Goal: Task Accomplishment & Management: Complete application form

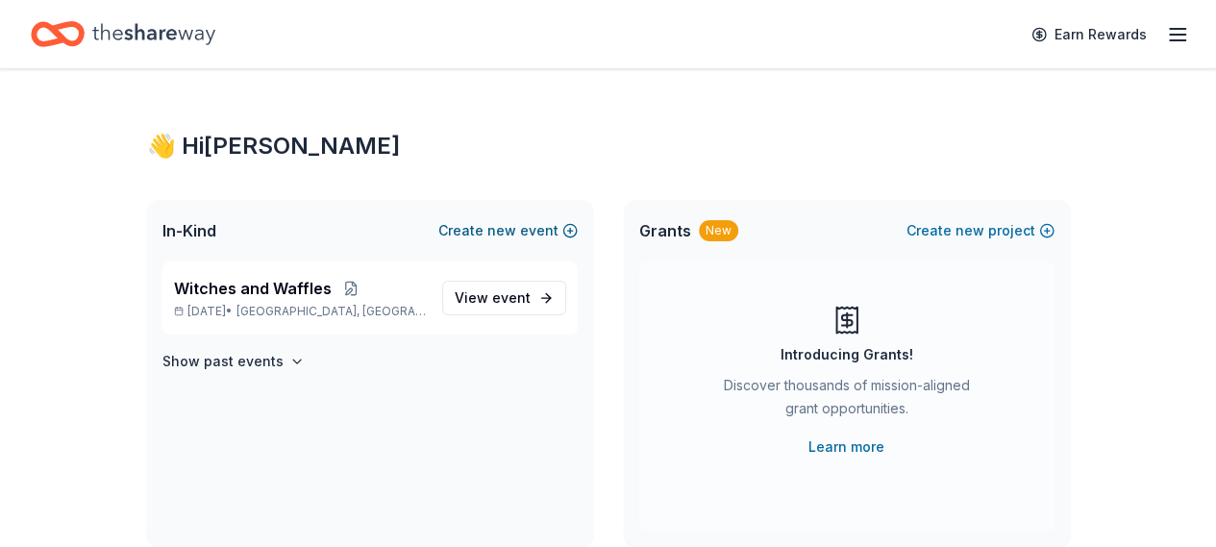
click at [505, 226] on span "new" at bounding box center [501, 230] width 29 height 23
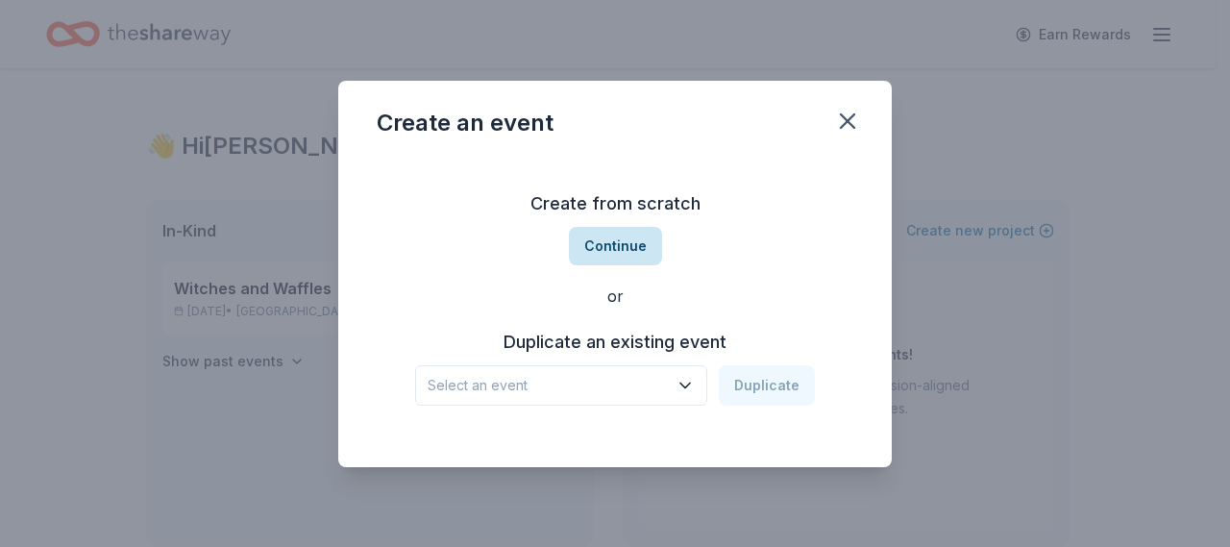
click at [629, 240] on button "Continue" at bounding box center [615, 246] width 93 height 38
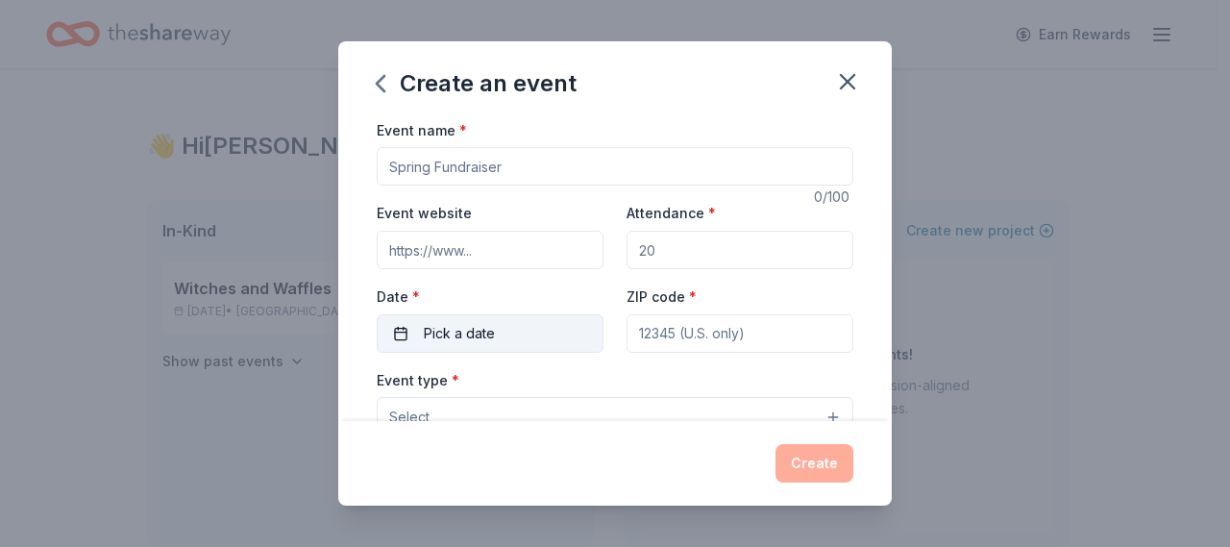
click at [544, 322] on button "Pick a date" at bounding box center [490, 333] width 227 height 38
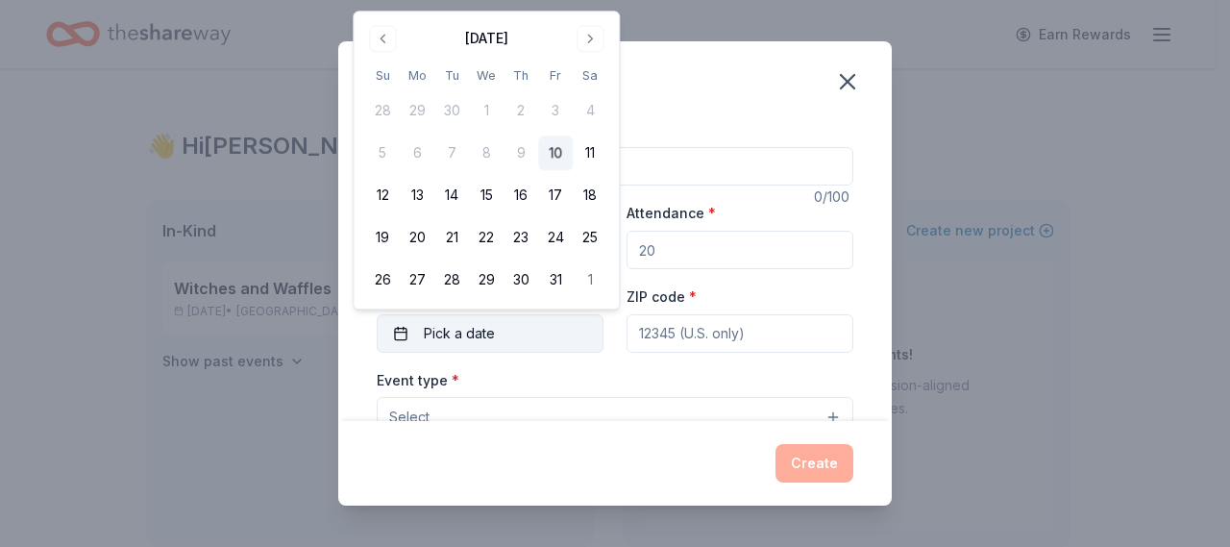
click at [544, 322] on button "Pick a date" at bounding box center [490, 333] width 227 height 38
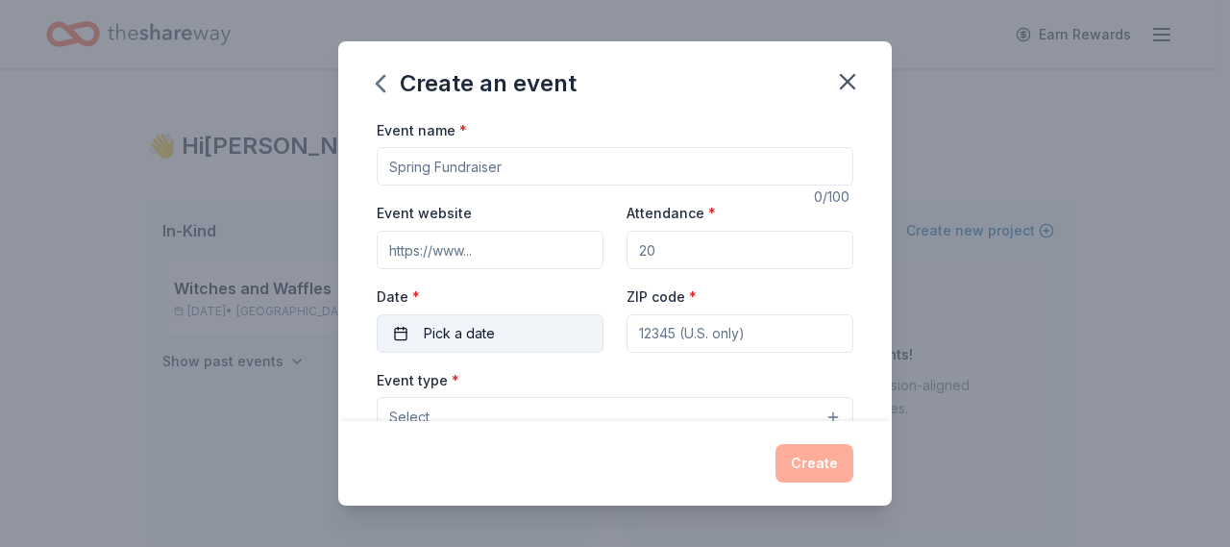
click at [544, 322] on button "Pick a date" at bounding box center [490, 333] width 227 height 38
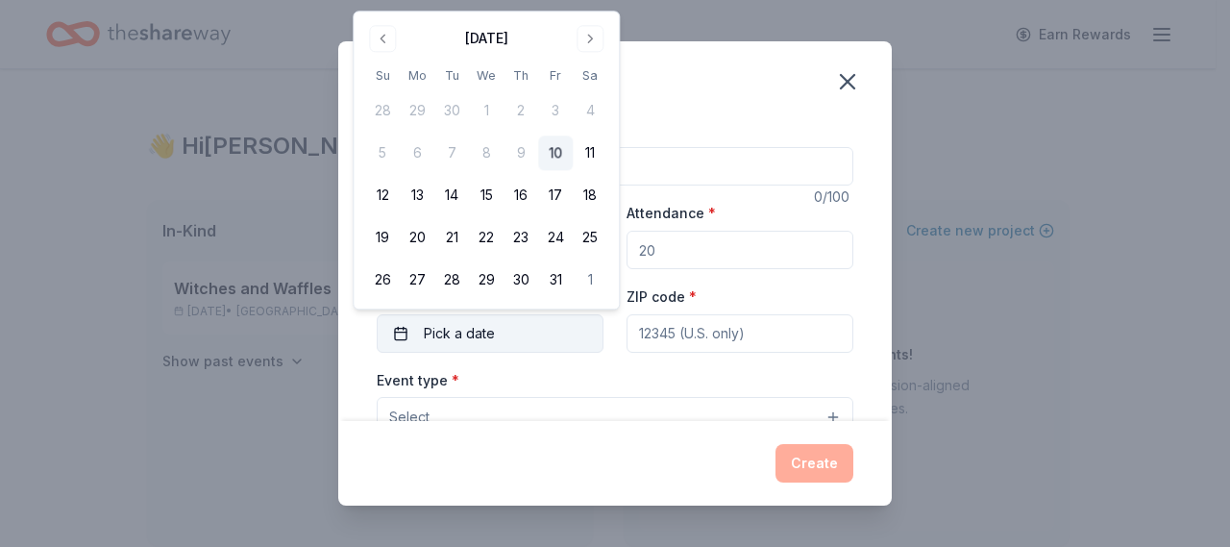
click at [544, 322] on button "Pick a date" at bounding box center [490, 333] width 227 height 38
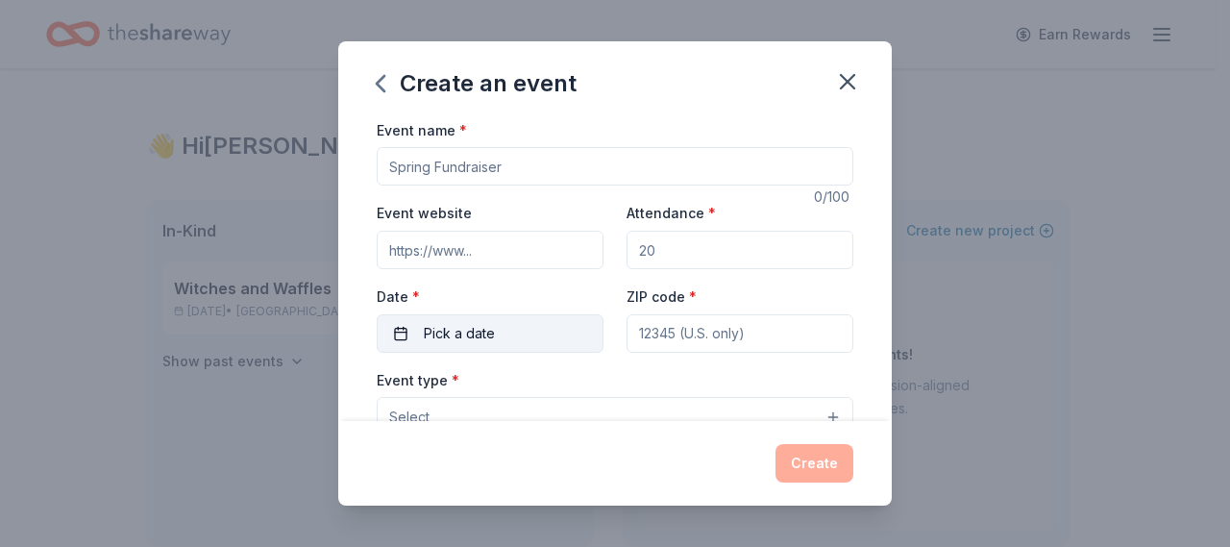
click at [544, 322] on button "Pick a date" at bounding box center [490, 333] width 227 height 38
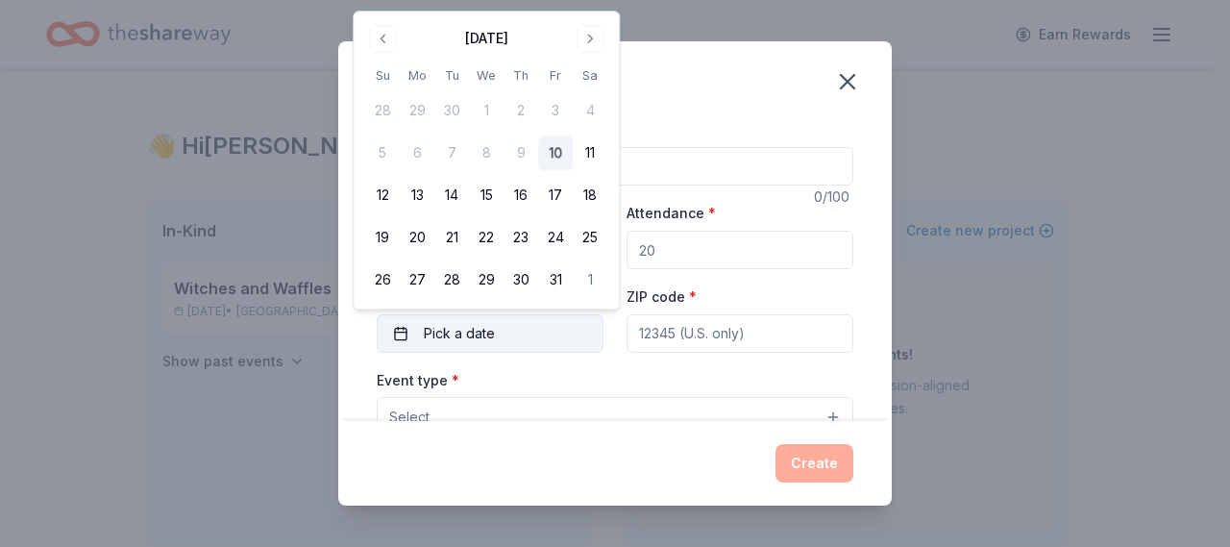
click at [544, 322] on button "Pick a date" at bounding box center [490, 333] width 227 height 38
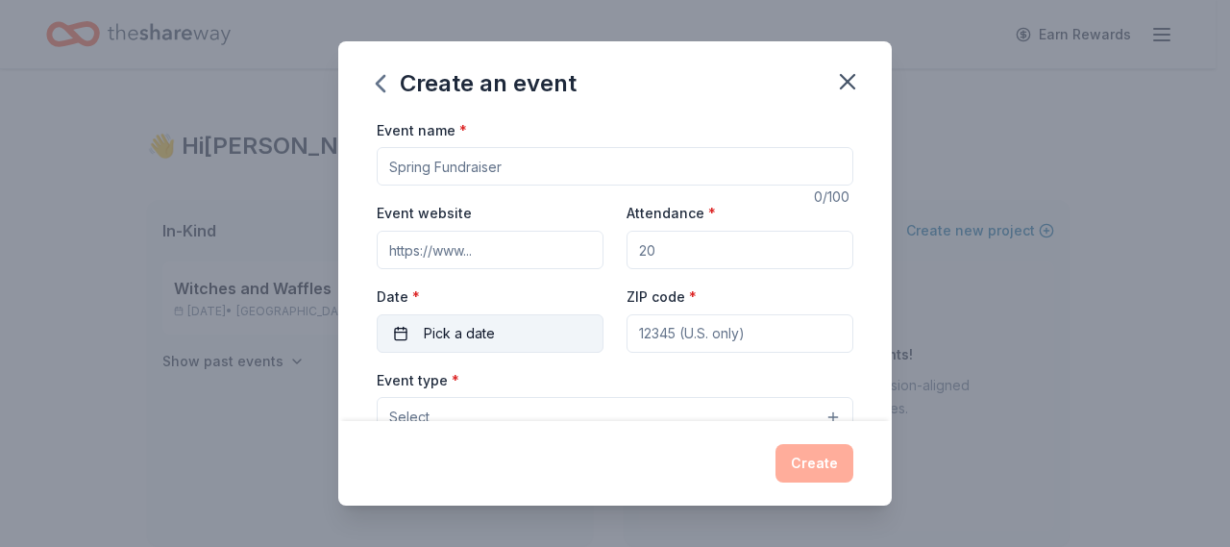
click at [544, 322] on button "Pick a date" at bounding box center [490, 333] width 227 height 38
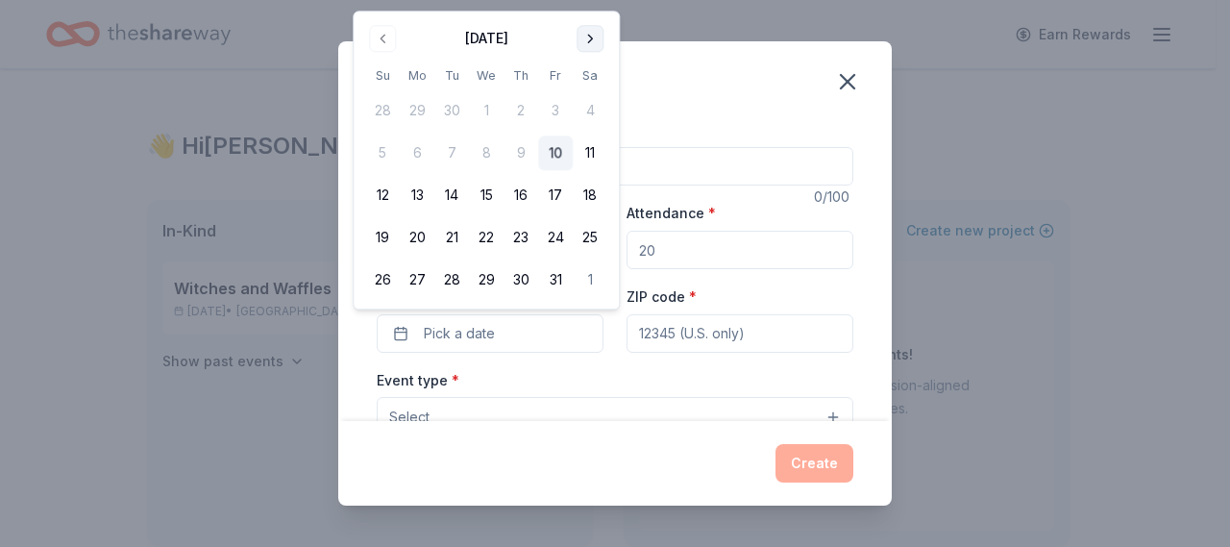
click at [592, 30] on button "Go to next month" at bounding box center [590, 38] width 27 height 27
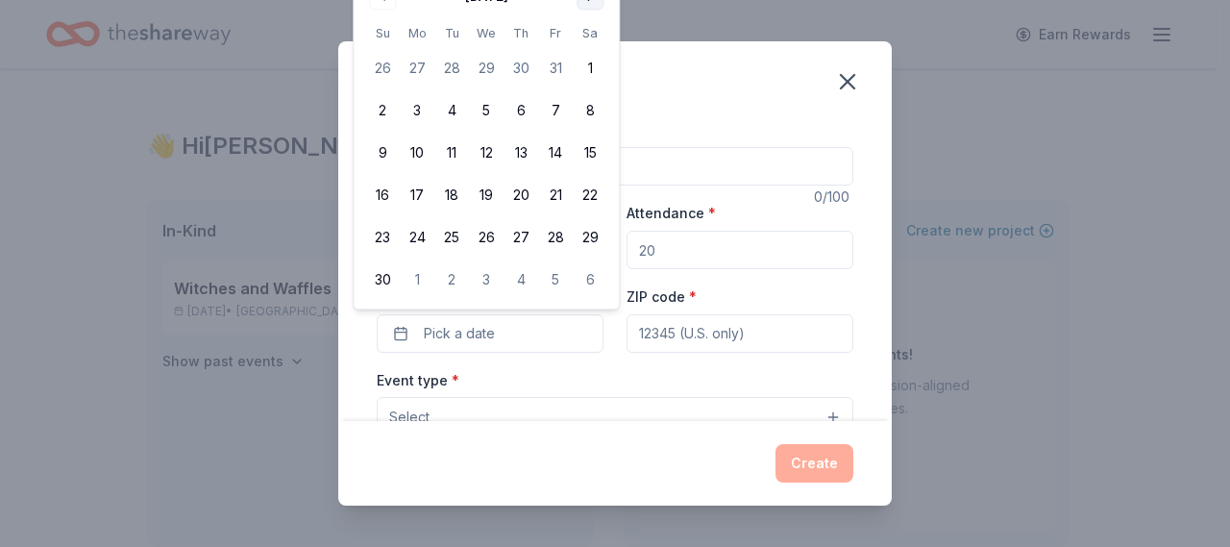
click at [592, 30] on th "Sa" at bounding box center [590, 33] width 35 height 20
click at [593, 6] on div "November 2025 Su Mo Tu We Th Fr Sa 26 27 28 29 30 31 1 2 3 4 5 6 7 8 9 10 11 12…" at bounding box center [486, 139] width 242 height 316
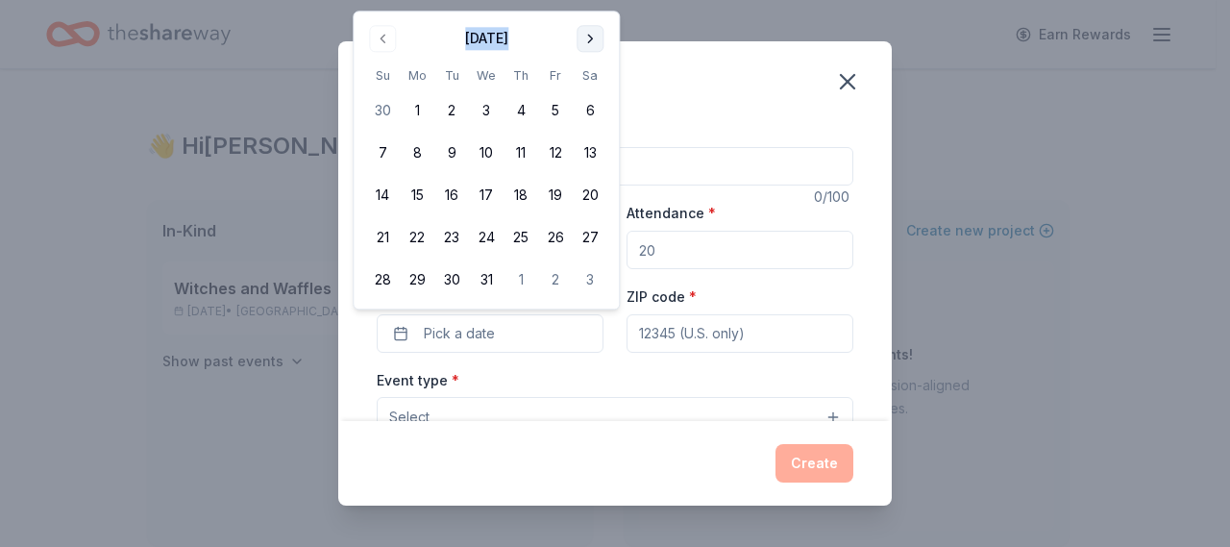
click at [598, 37] on button "Go to next month" at bounding box center [590, 38] width 27 height 27
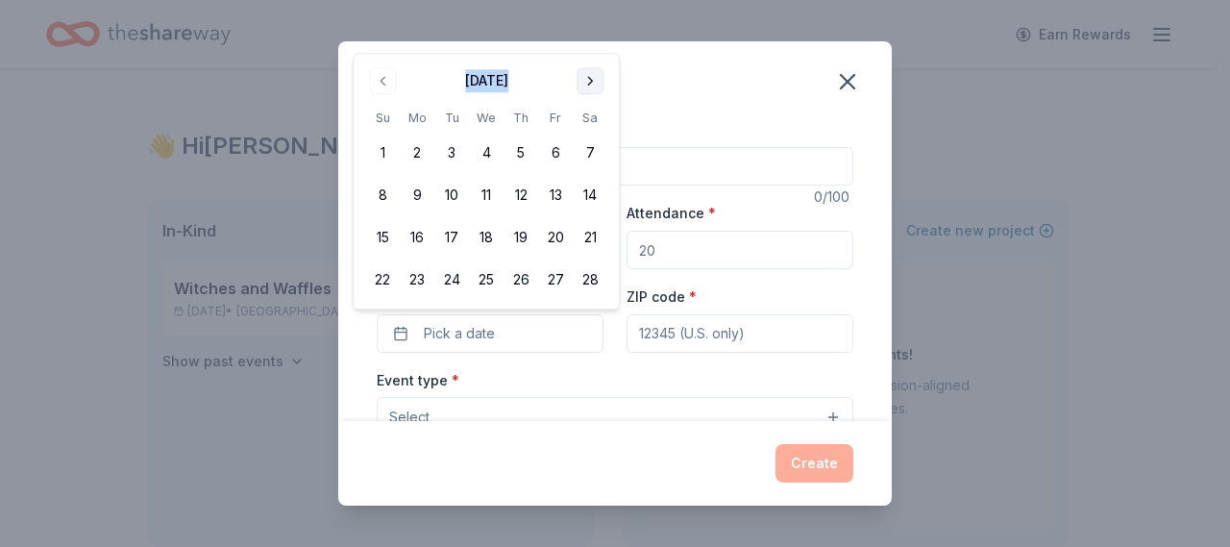
click at [591, 82] on button "Go to next month" at bounding box center [590, 80] width 27 height 27
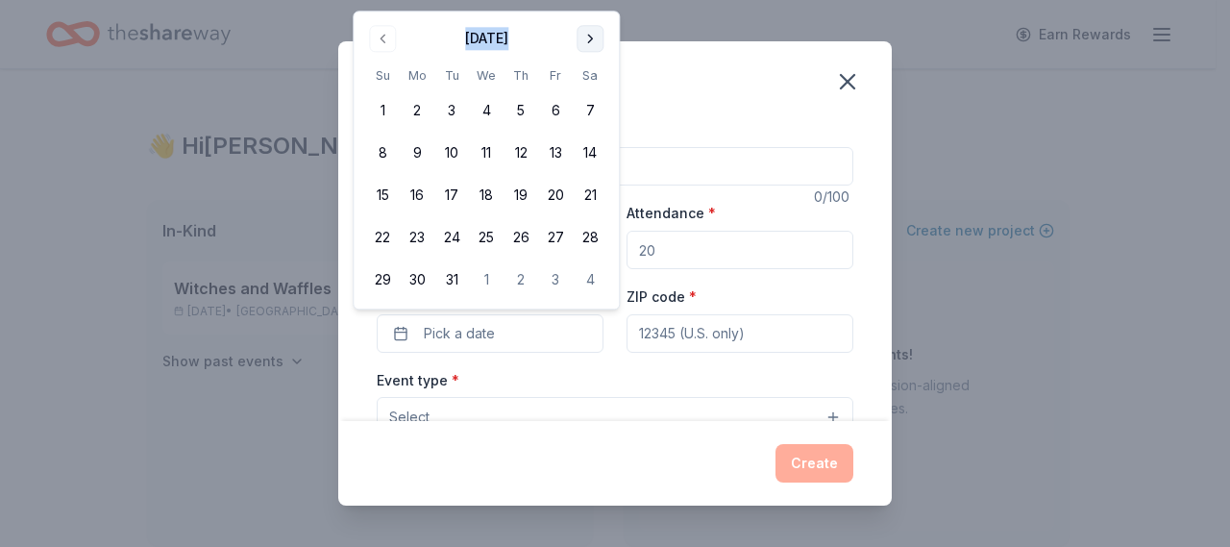
click at [592, 39] on button "Go to next month" at bounding box center [590, 38] width 27 height 27
click at [1001, 105] on div "Create an event Event name * 0 /100 Event website Attendance * Date * Pick a da…" at bounding box center [615, 273] width 1230 height 547
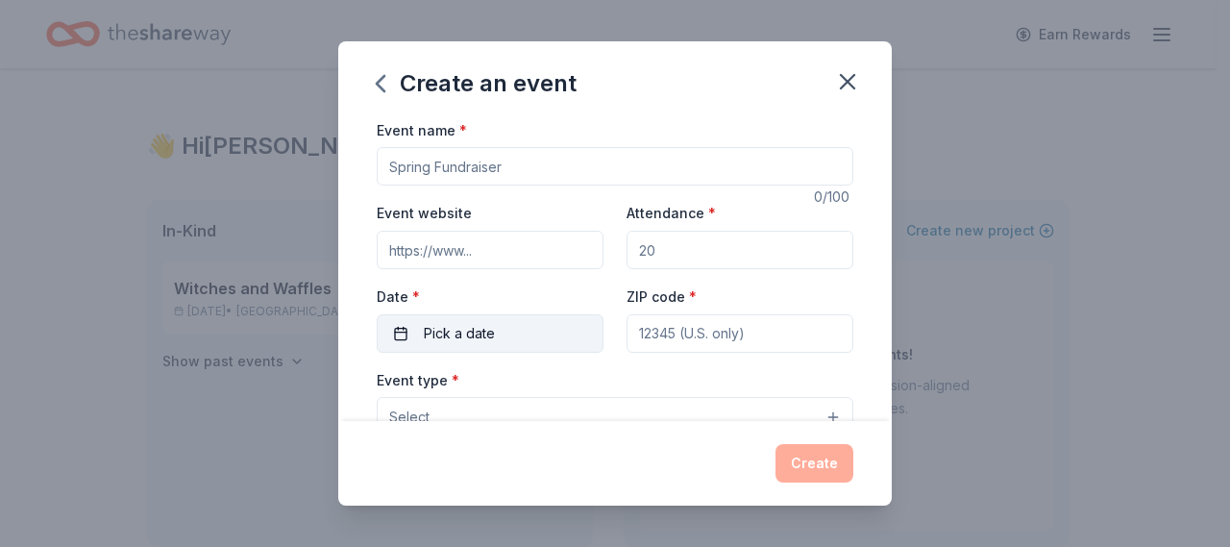
click at [469, 328] on span "Pick a date" at bounding box center [459, 333] width 71 height 23
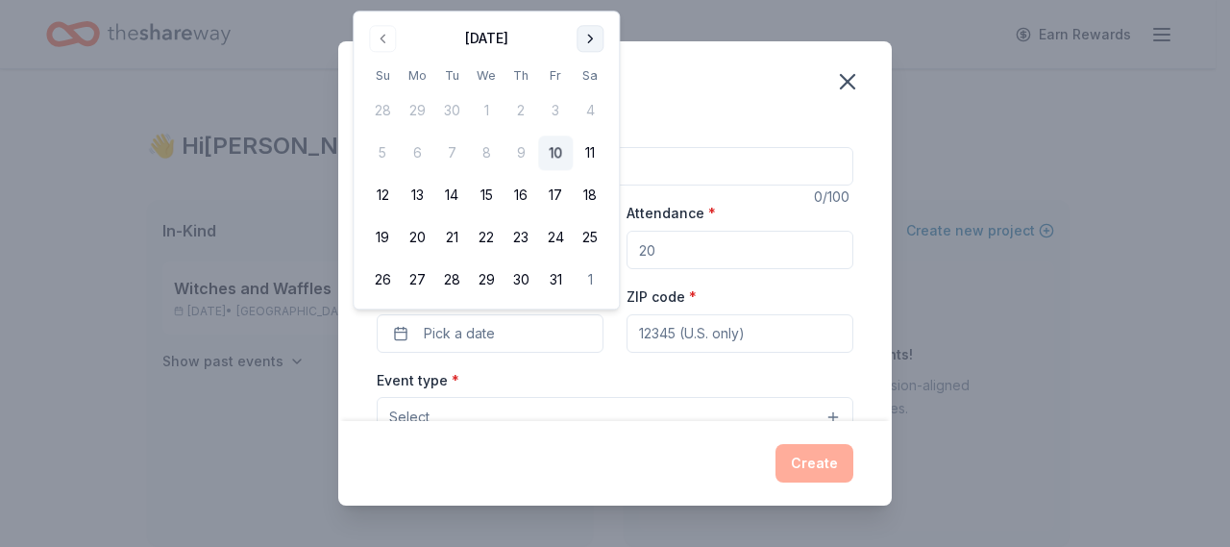
click at [588, 36] on button "Go to next month" at bounding box center [590, 38] width 27 height 27
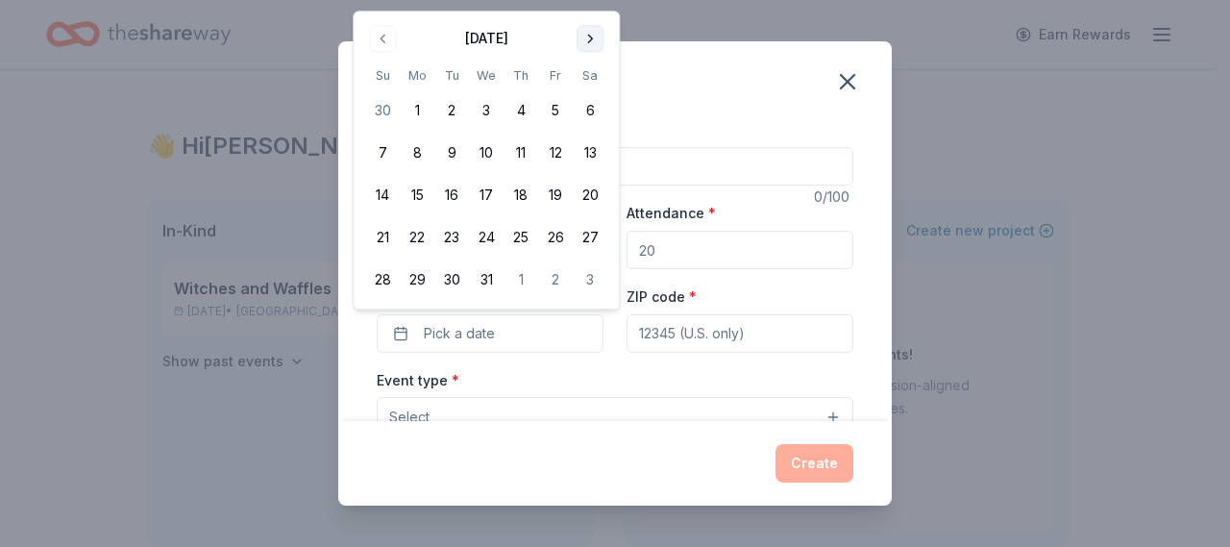
click at [599, 37] on button "Go to next month" at bounding box center [590, 38] width 27 height 27
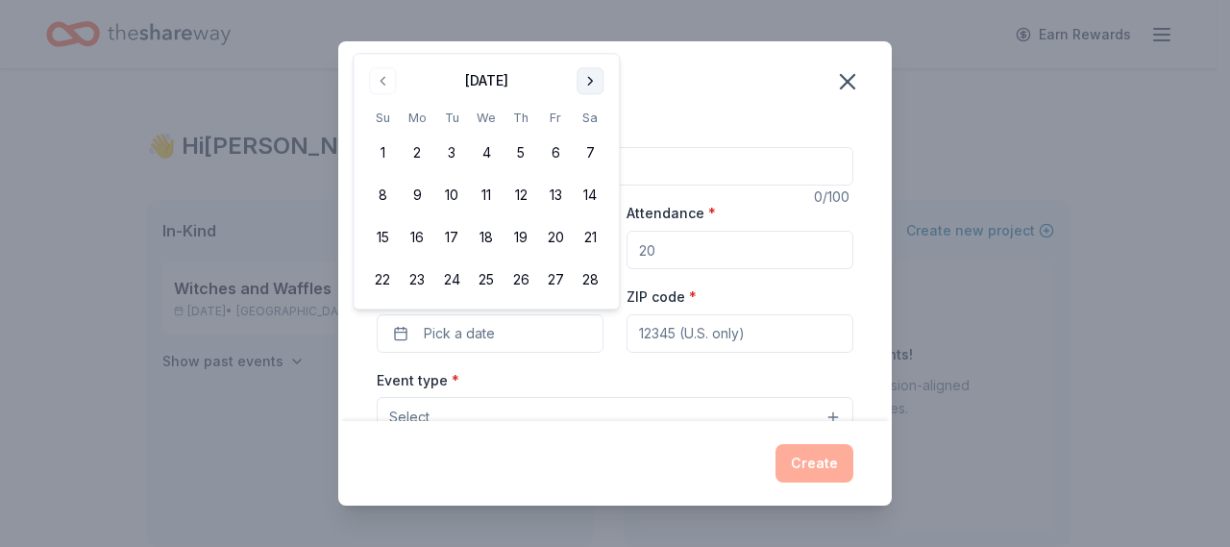
click at [594, 84] on button "Go to next month" at bounding box center [590, 80] width 27 height 27
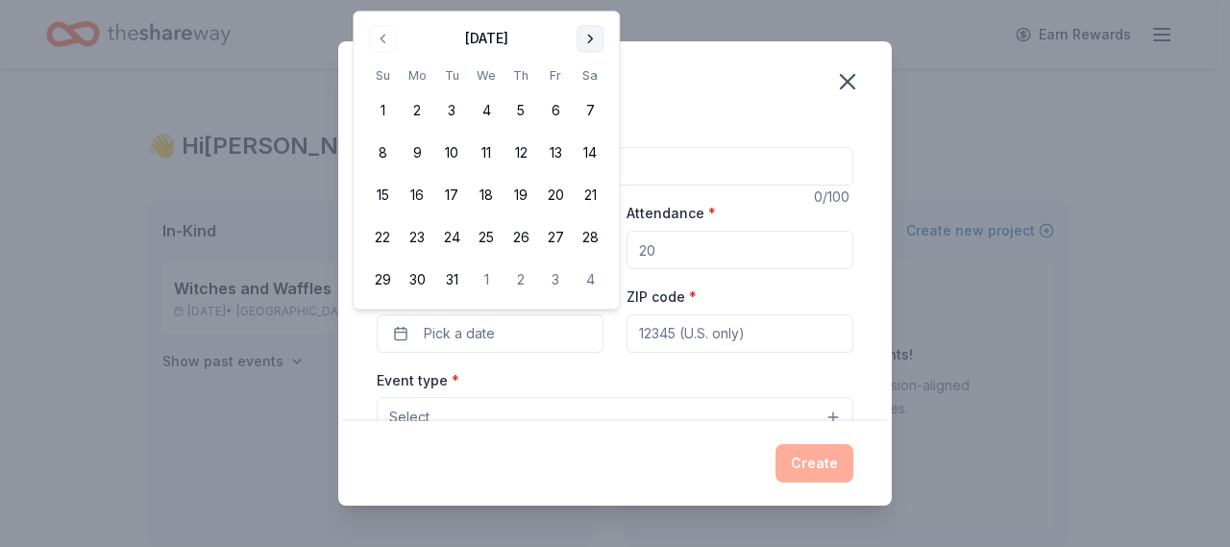
click at [594, 43] on button "Go to next month" at bounding box center [590, 38] width 27 height 27
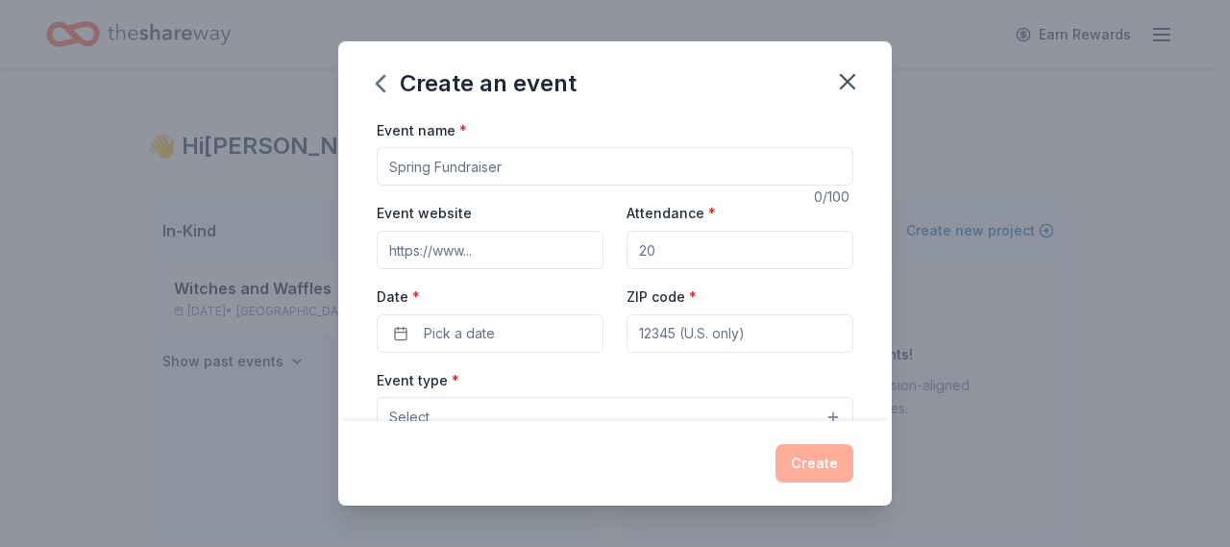
click at [963, 87] on div "Create an event Event name * 0 /100 Event website Attendance * Date * Pick a da…" at bounding box center [615, 273] width 1230 height 547
click at [545, 242] on input "Event website" at bounding box center [490, 250] width 227 height 38
click at [531, 324] on button "Pick a date" at bounding box center [490, 333] width 227 height 38
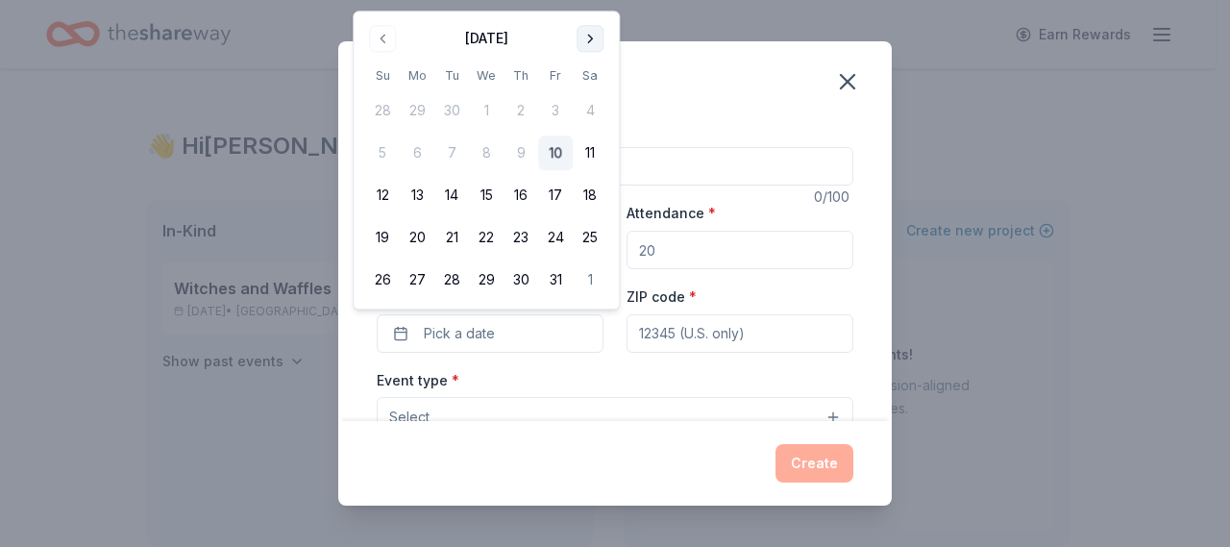
click at [594, 36] on button "Go to next month" at bounding box center [590, 38] width 27 height 27
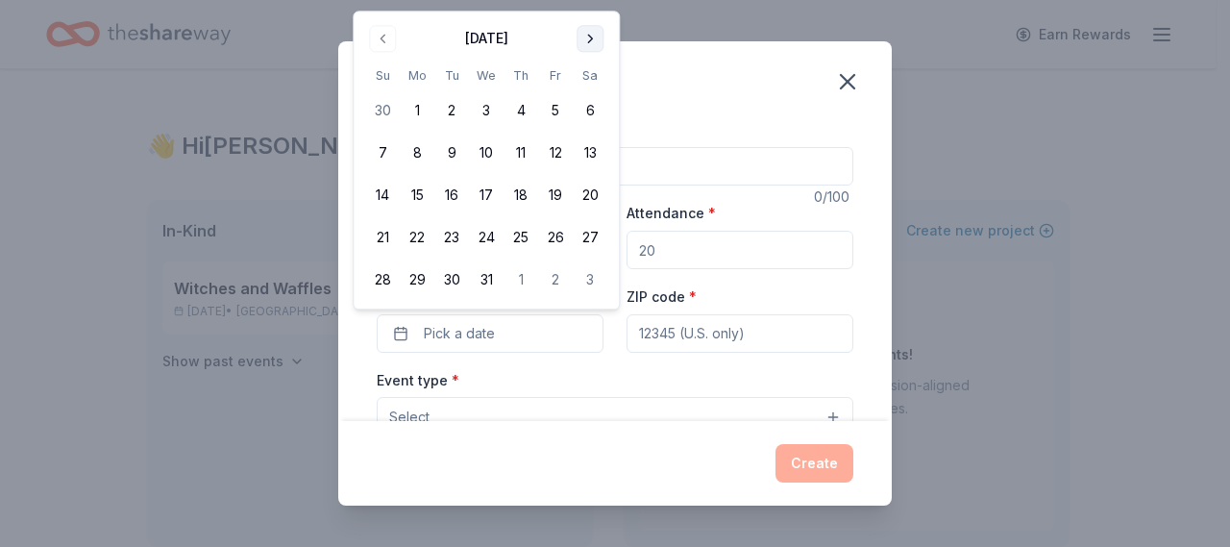
click at [589, 34] on button "Go to next month" at bounding box center [590, 38] width 27 height 27
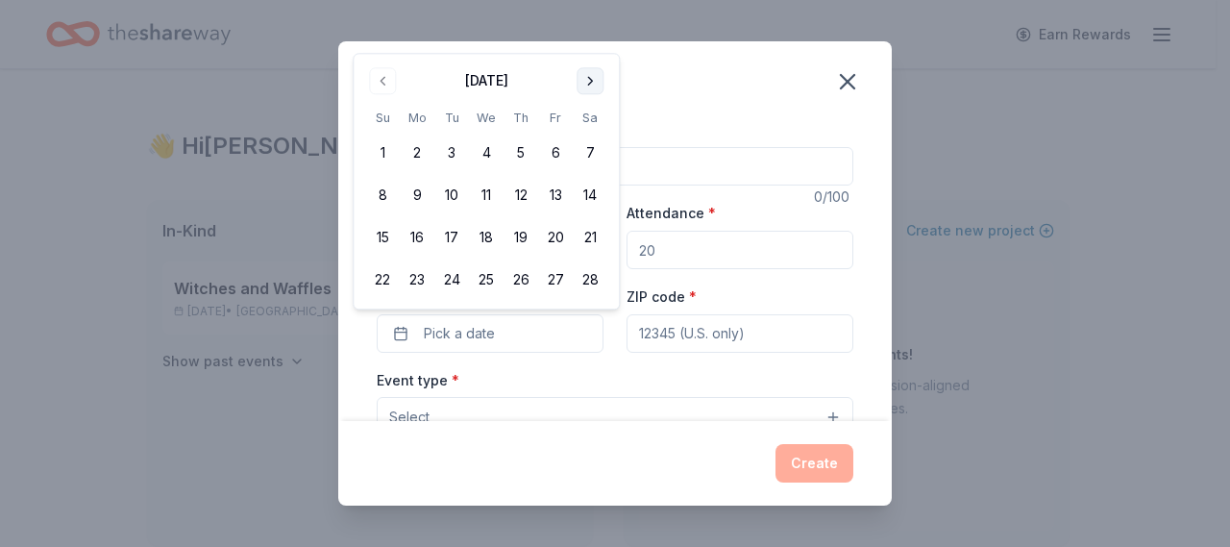
click at [594, 76] on button "Go to next month" at bounding box center [590, 80] width 27 height 27
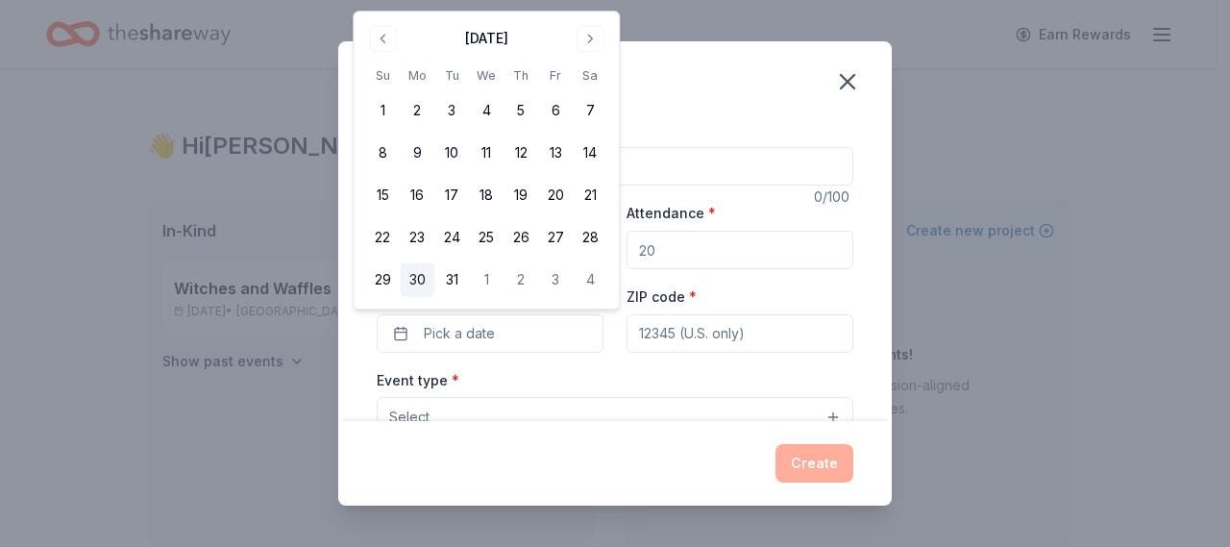
click at [418, 272] on button "30" at bounding box center [417, 280] width 35 height 35
click at [709, 329] on input "ZIP code *" at bounding box center [740, 333] width 227 height 38
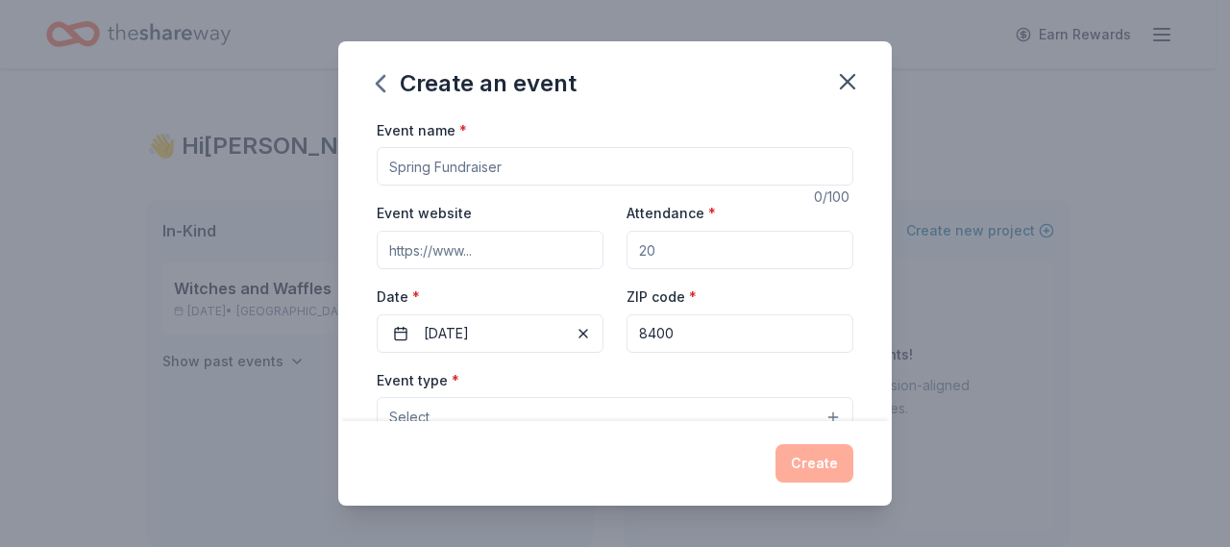
type input "84005"
type input "2363 E Buckskin Way"
type input "84005"
click at [686, 254] on input "Attendance *" at bounding box center [740, 250] width 227 height 38
type input "100"
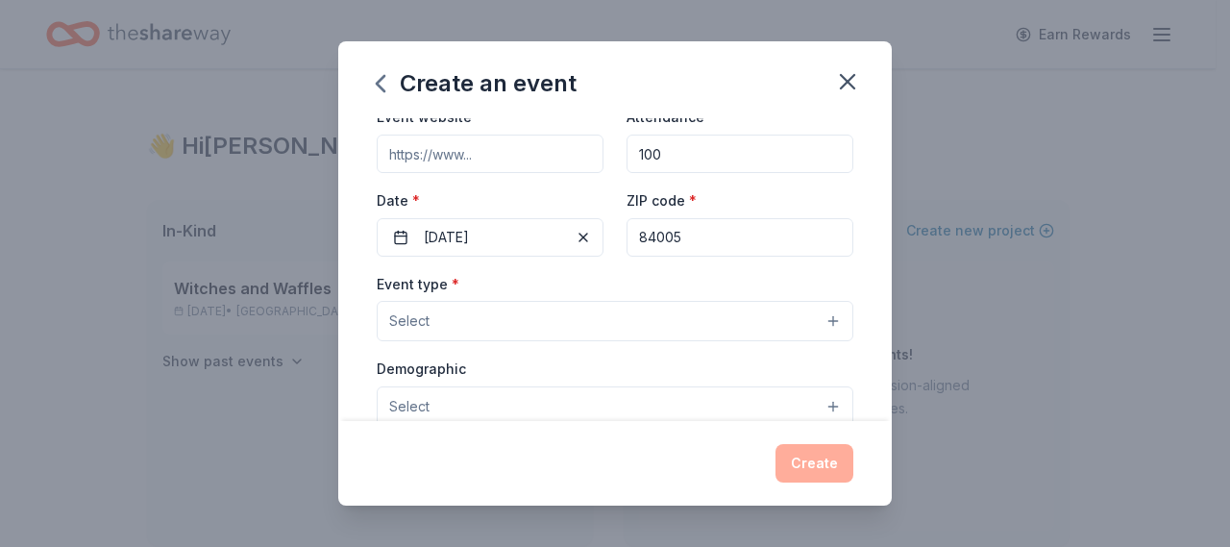
scroll to position [192, 0]
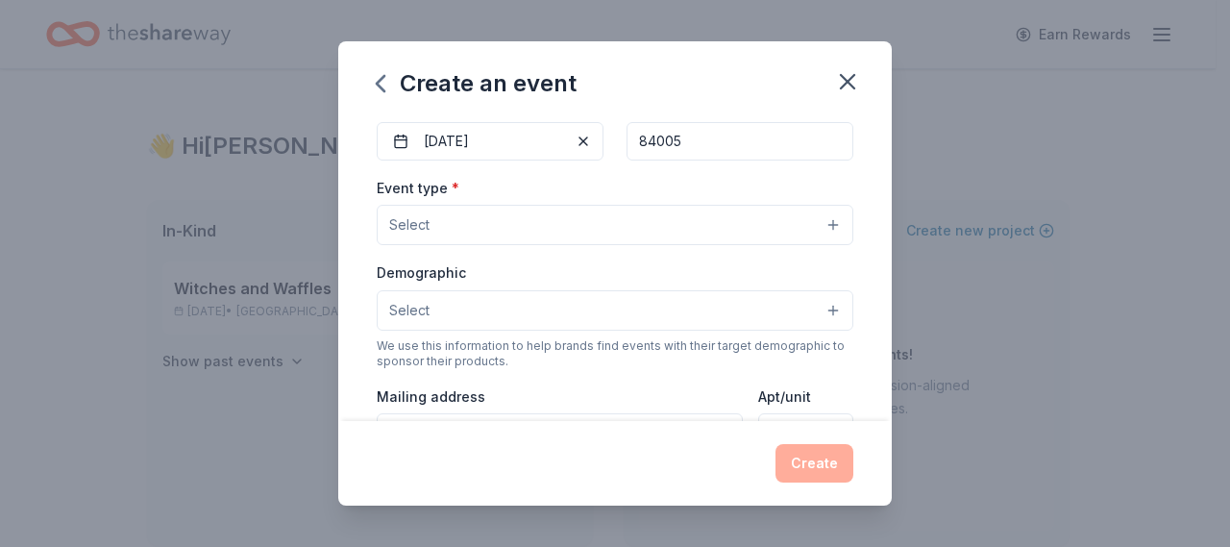
click at [815, 223] on button "Select" at bounding box center [615, 225] width 477 height 40
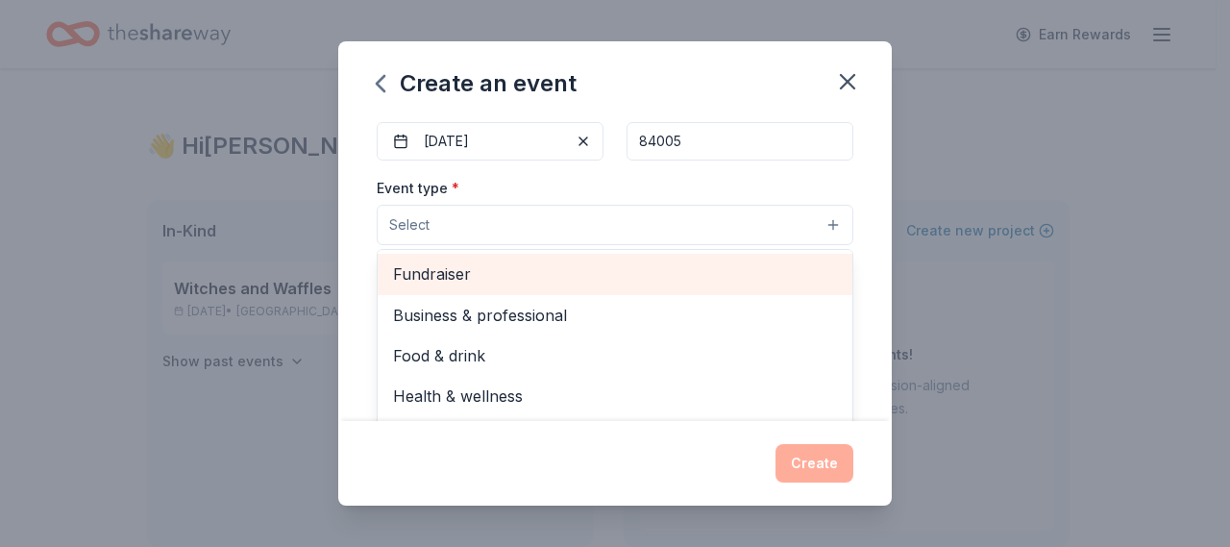
click at [457, 270] on span "Fundraiser" at bounding box center [615, 273] width 444 height 25
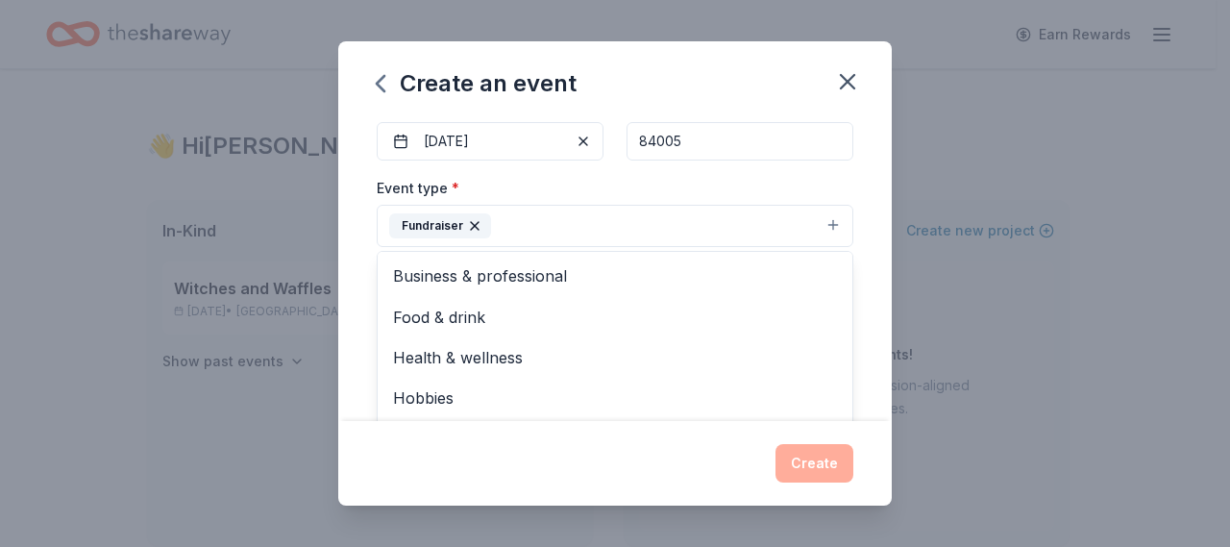
click at [955, 116] on div "Create an event Event name * 0 /100 Event website Attendance * 100 Date * 03/30…" at bounding box center [615, 273] width 1230 height 547
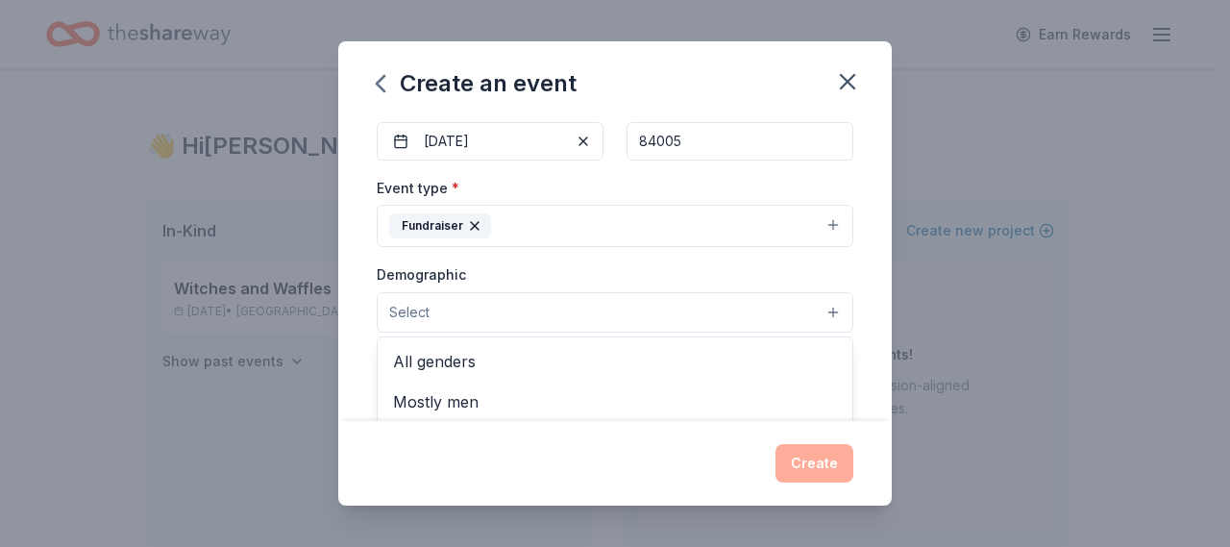
click at [819, 309] on button "Select" at bounding box center [615, 312] width 477 height 40
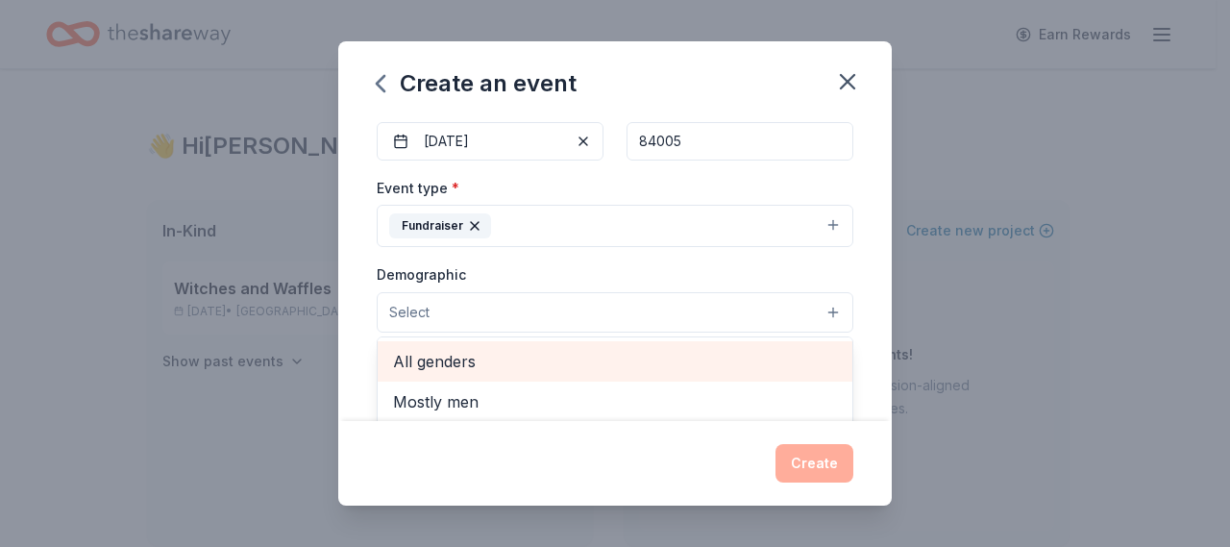
click at [490, 358] on span "All genders" at bounding box center [615, 361] width 444 height 25
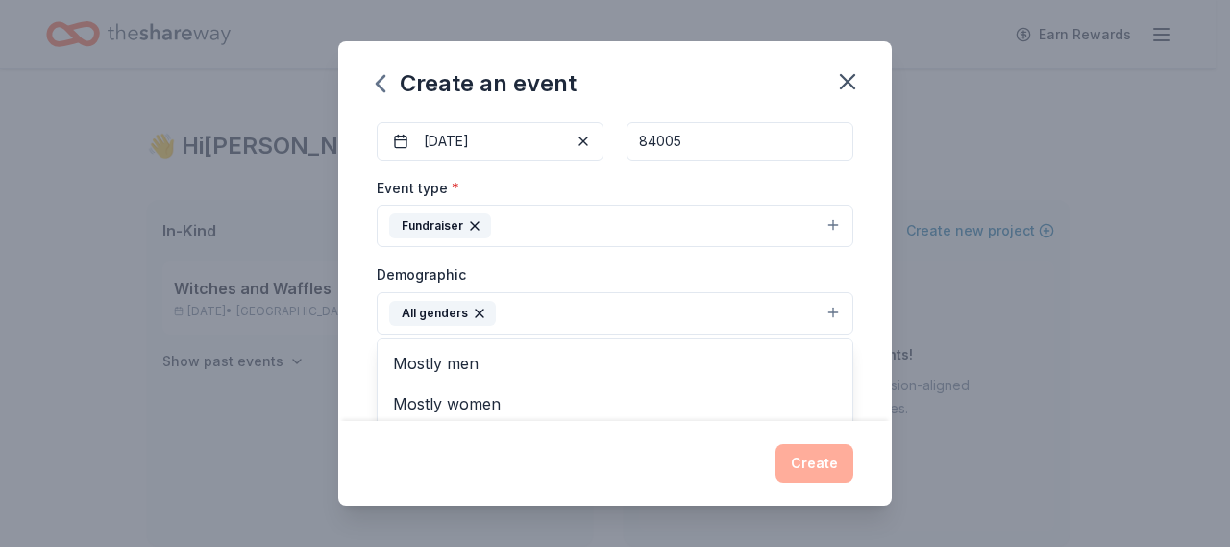
click at [1001, 140] on div "Create an event Event name * 0 /100 Event website Attendance * 100 Date * 03/30…" at bounding box center [615, 273] width 1230 height 547
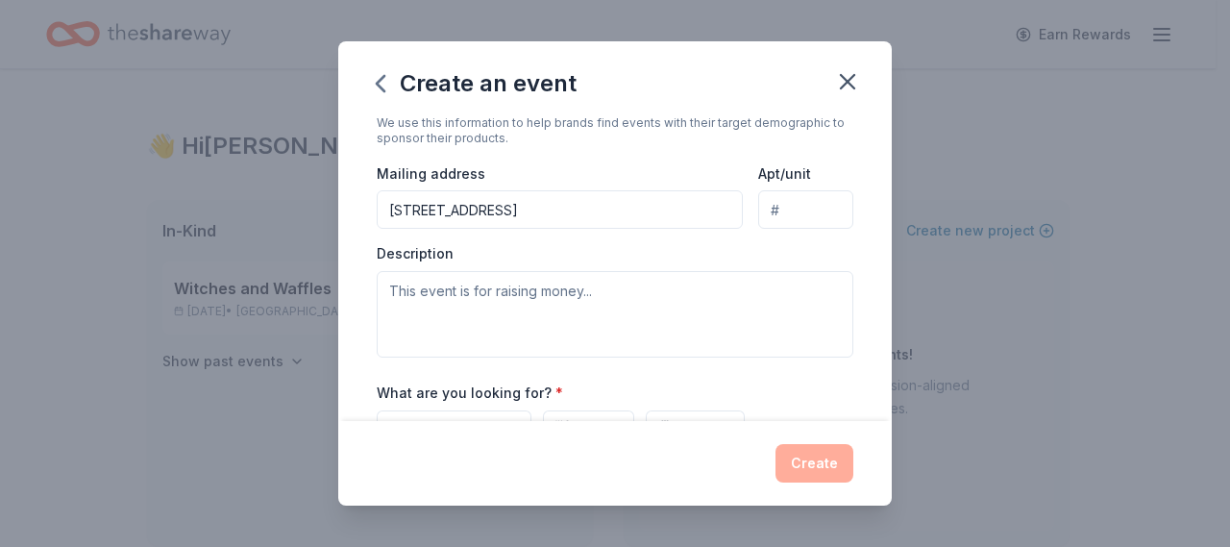
scroll to position [481, 0]
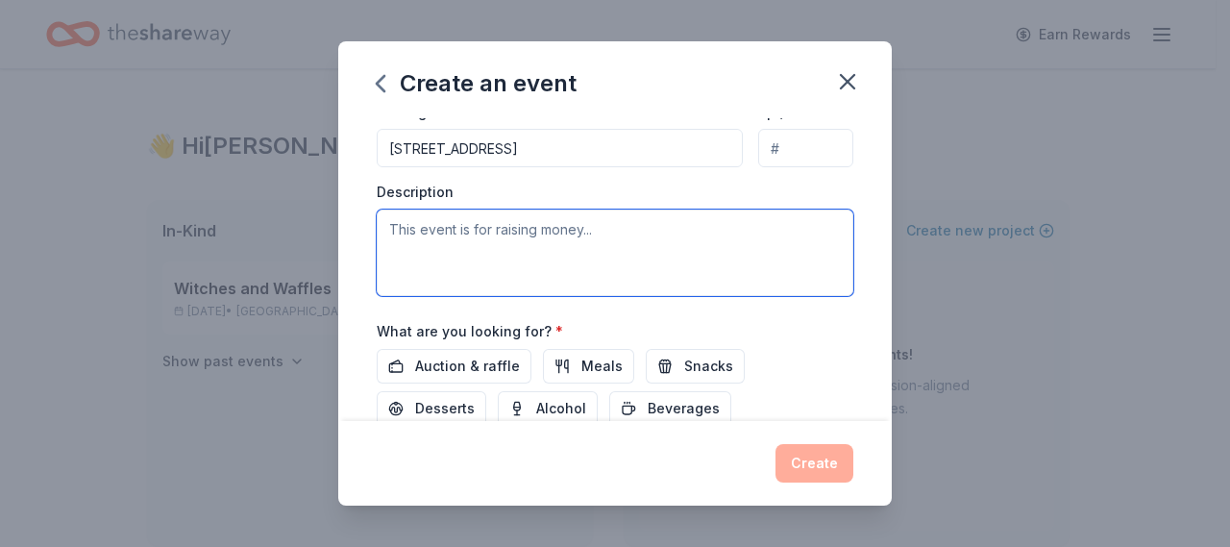
click at [493, 220] on textarea at bounding box center [615, 253] width 477 height 86
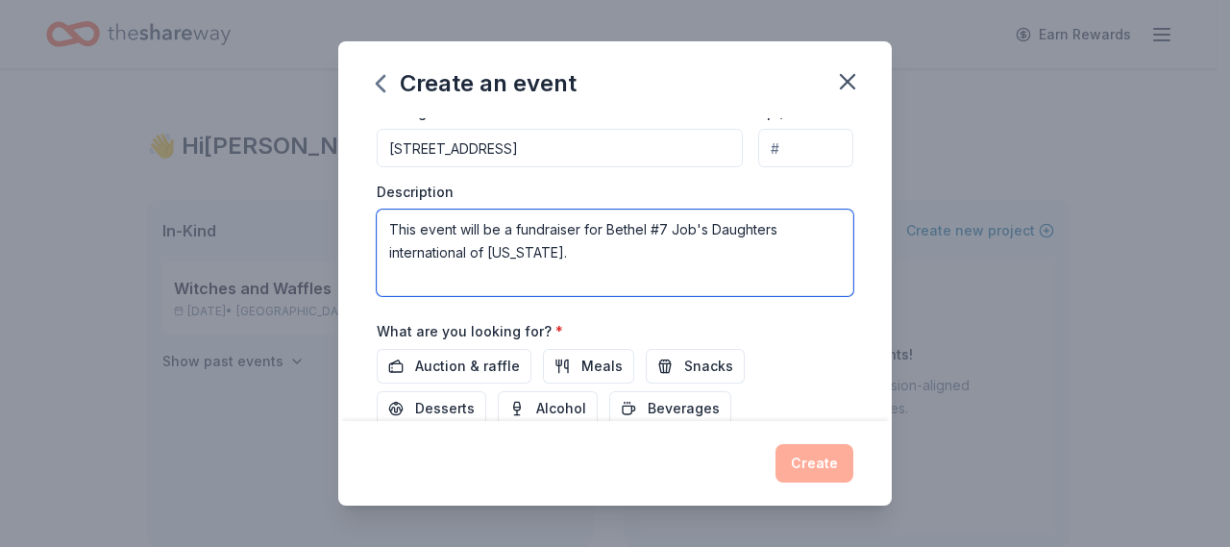
scroll to position [12, 0]
type textarea "This event will be a fundraiser for Bethel #7 Job's Daughters international of …"
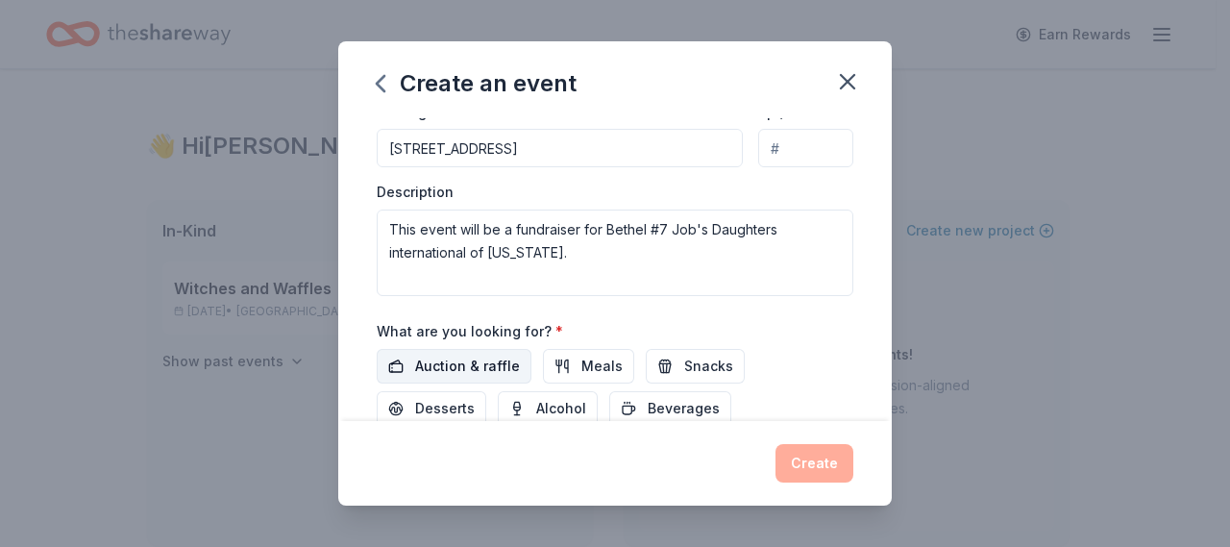
click at [471, 355] on span "Auction & raffle" at bounding box center [467, 366] width 105 height 23
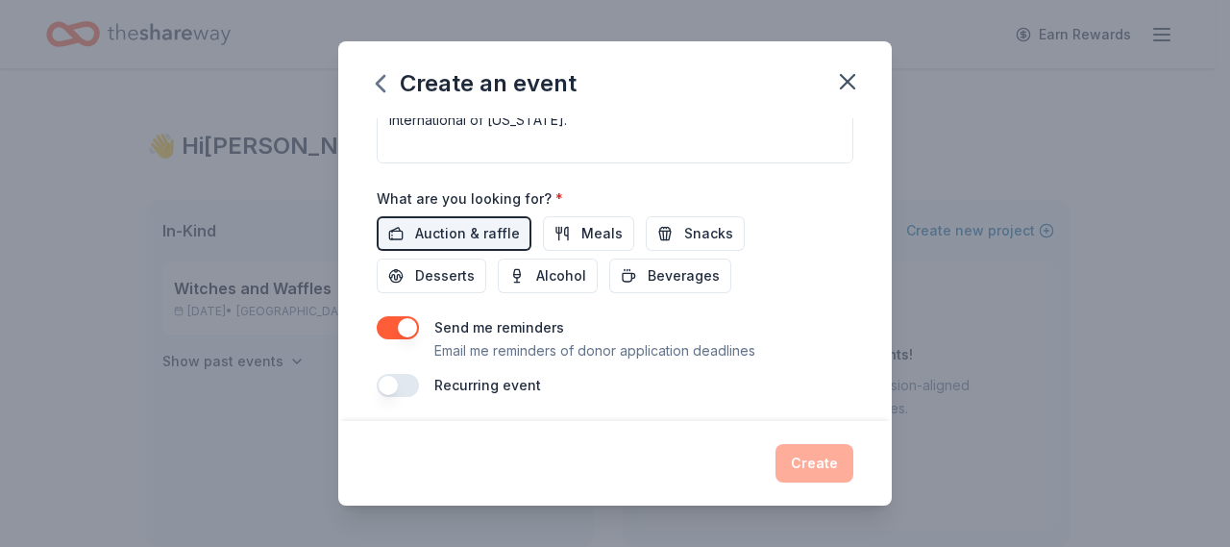
click at [390, 376] on button "button" at bounding box center [398, 385] width 42 height 23
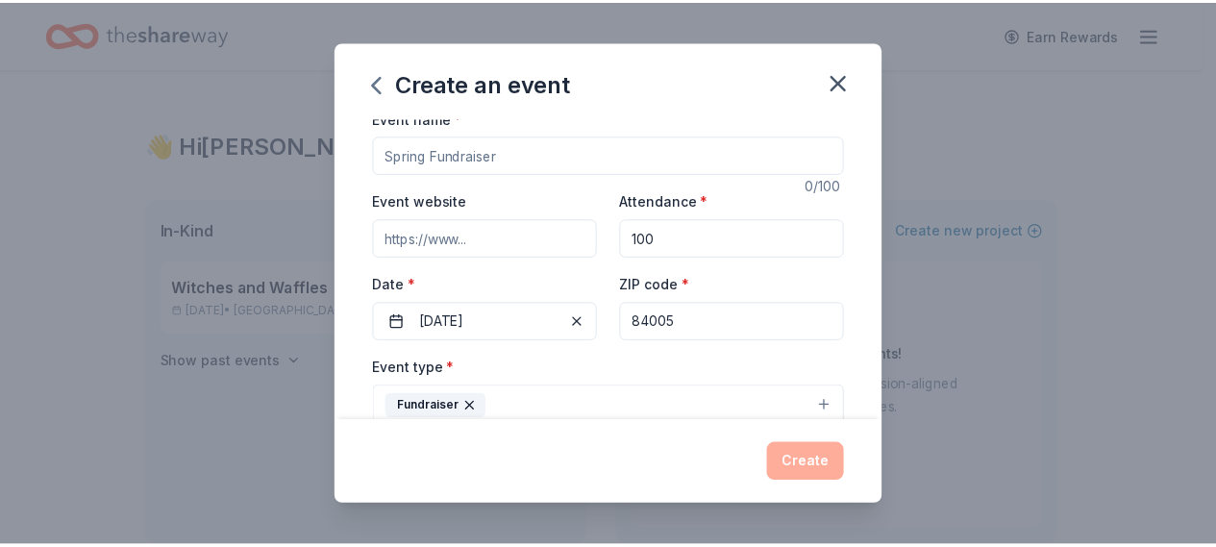
scroll to position [0, 0]
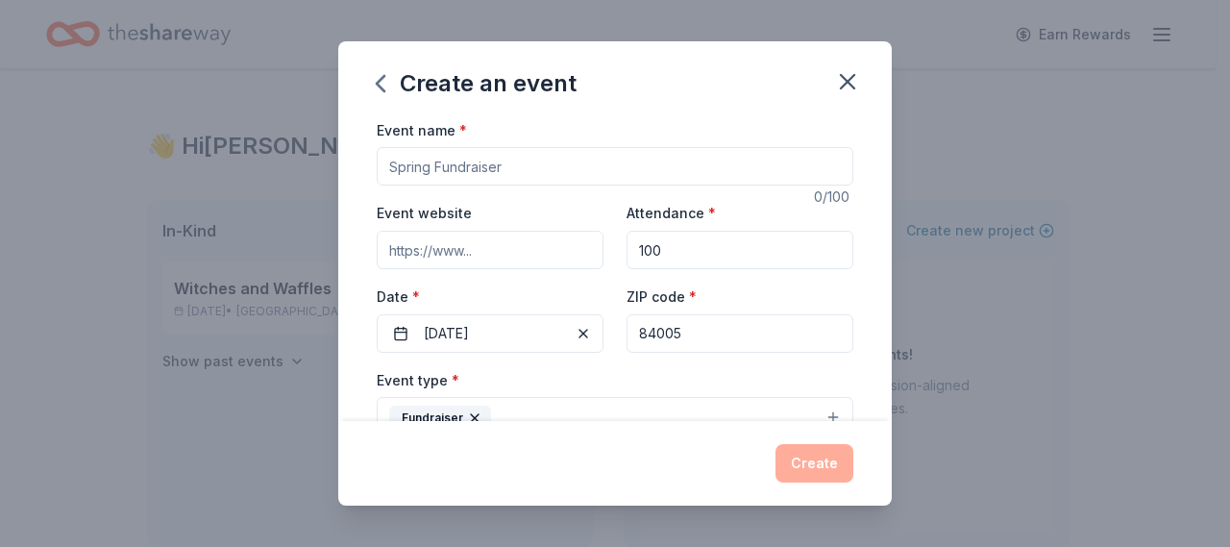
click at [434, 175] on input "Event name *" at bounding box center [615, 166] width 477 height 38
type input "F"
type input "Spring Fling"
click at [805, 460] on button "Create" at bounding box center [815, 463] width 78 height 38
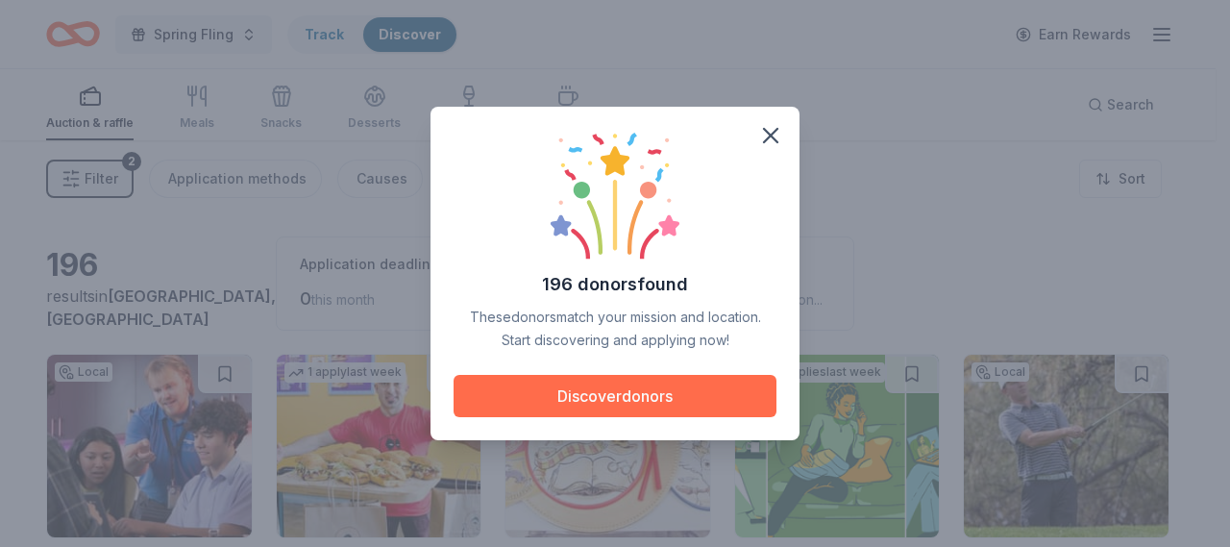
click at [650, 393] on button "Discover donors" at bounding box center [615, 396] width 323 height 42
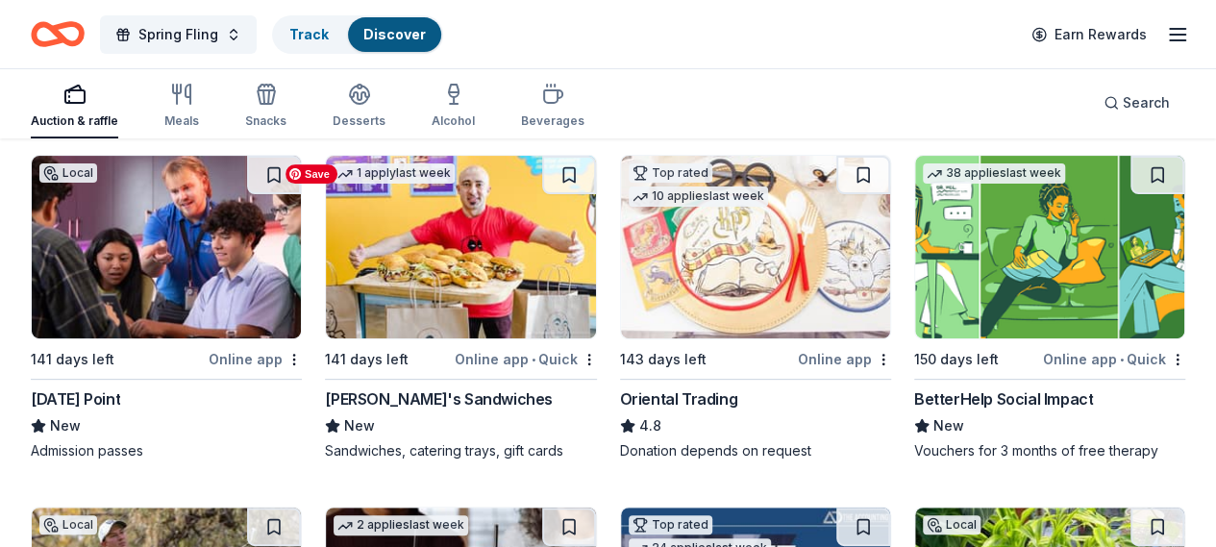
scroll to position [311, 0]
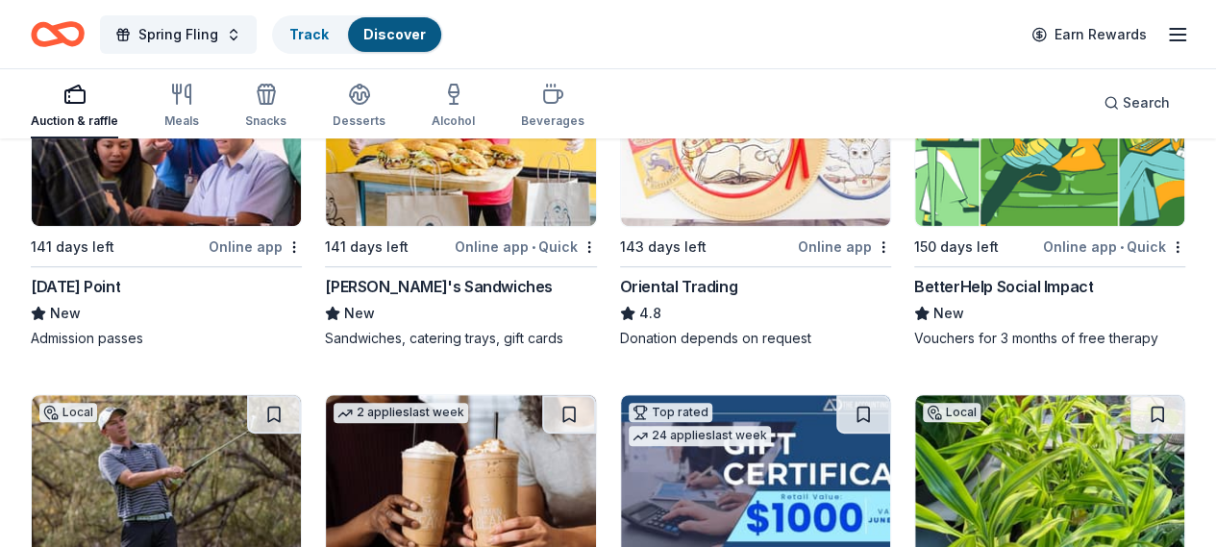
click at [120, 276] on div "Thanksgiving Point" at bounding box center [75, 286] width 89 height 23
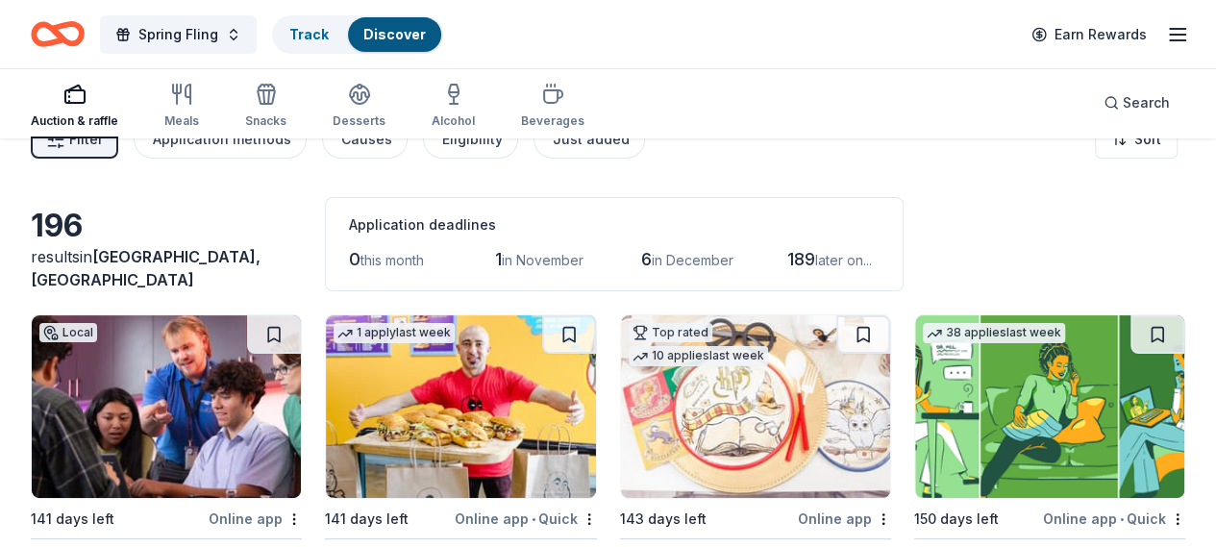
scroll to position [23, 0]
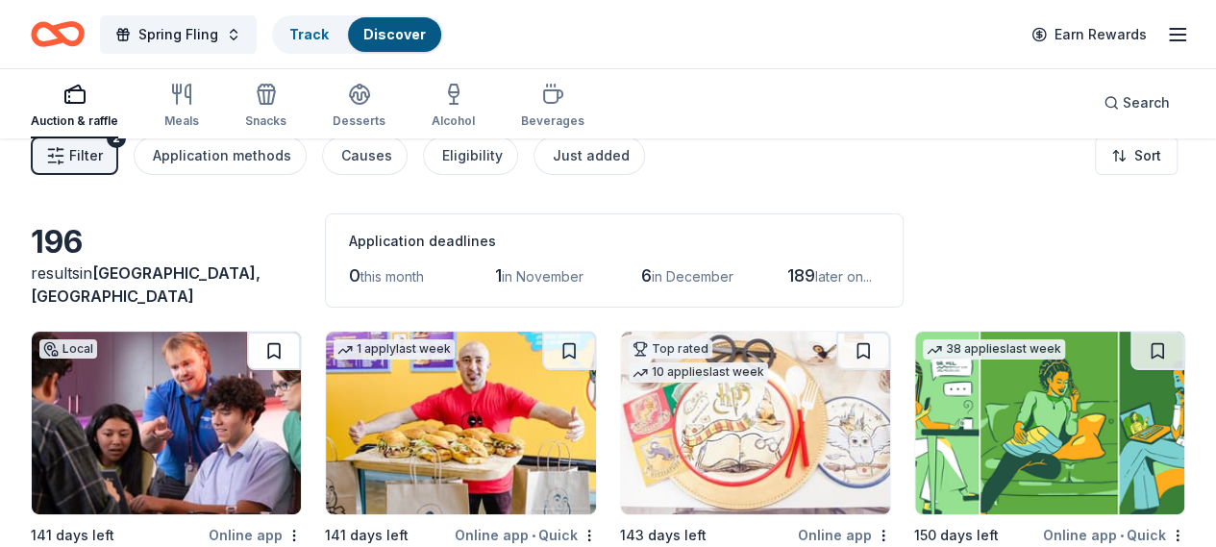
click at [247, 351] on button at bounding box center [274, 351] width 54 height 38
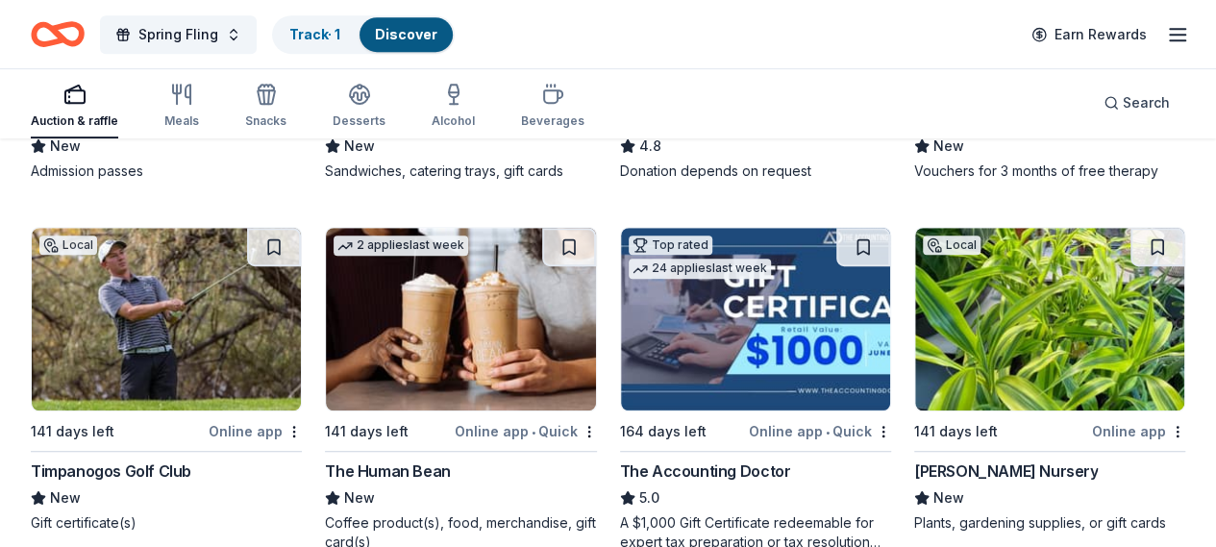
scroll to position [504, 0]
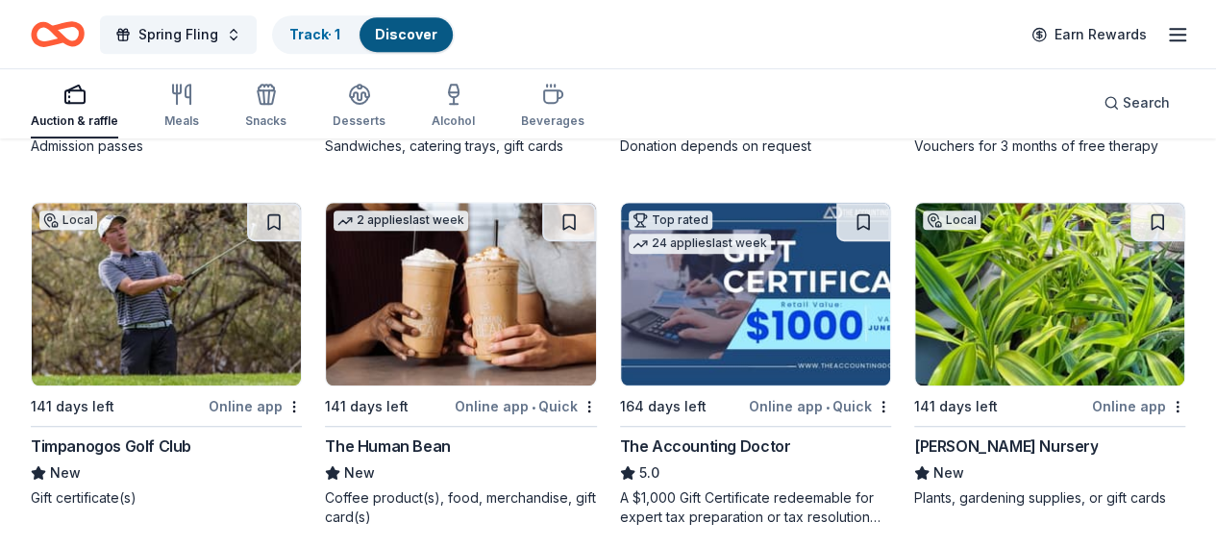
drag, startPoint x: 778, startPoint y: 107, endPoint x: 607, endPoint y: 175, distance: 183.3
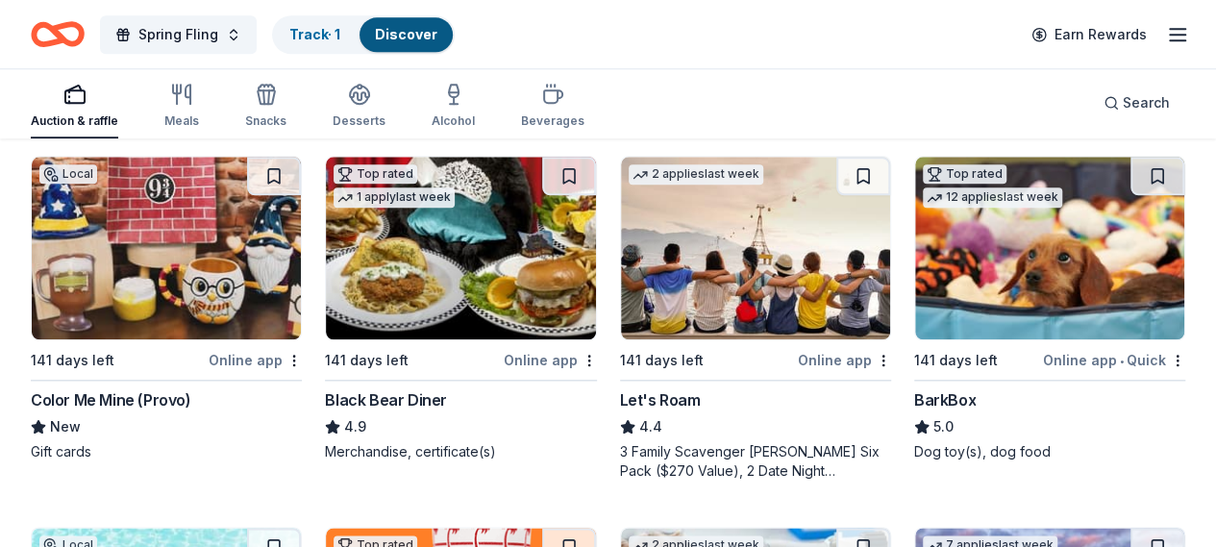
scroll to position [984, 0]
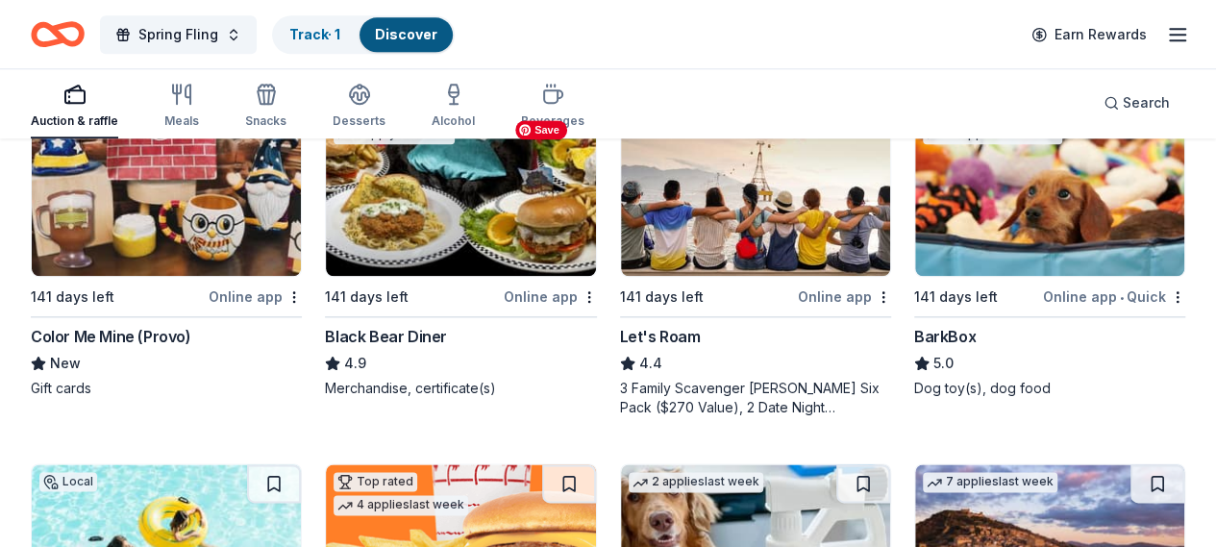
click at [301, 464] on img at bounding box center [166, 555] width 269 height 183
click at [595, 464] on img at bounding box center [460, 555] width 269 height 183
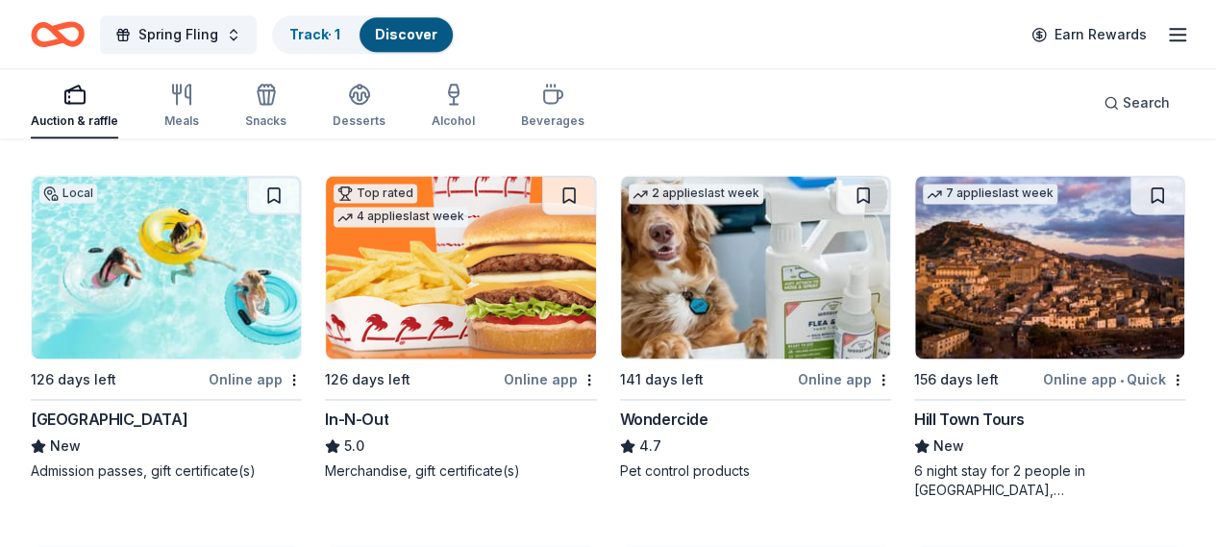
scroll to position [1369, 0]
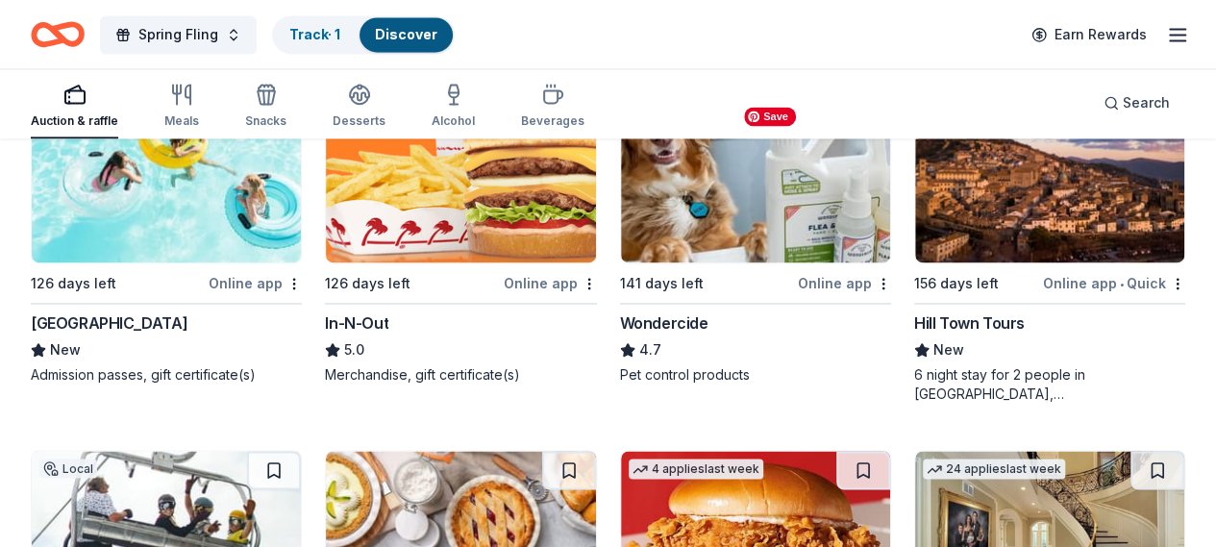
click at [835, 451] on img at bounding box center [755, 542] width 269 height 183
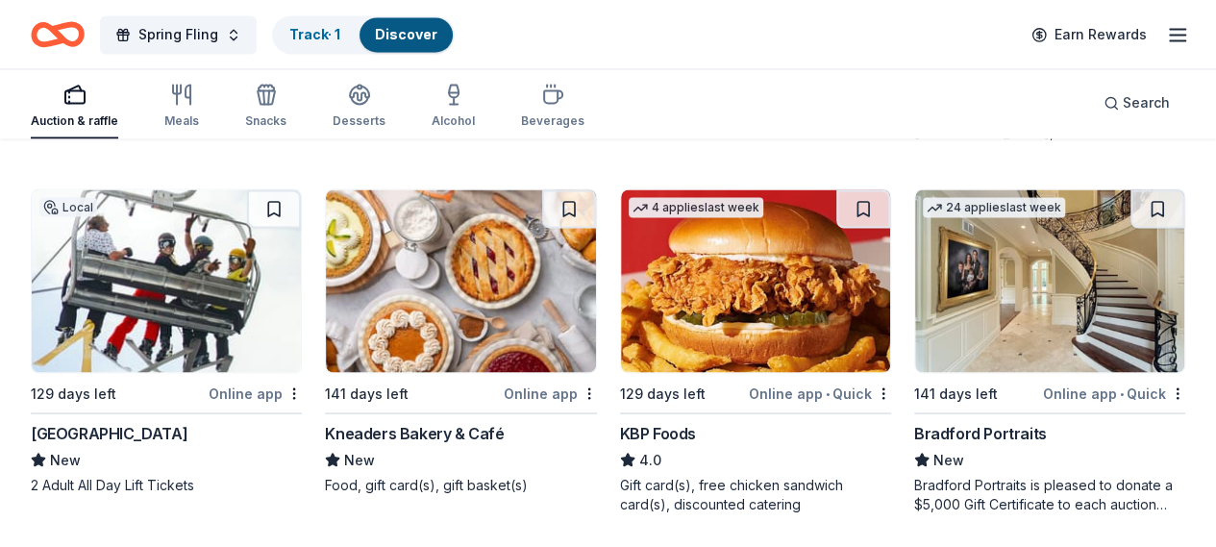
scroll to position [1657, 0]
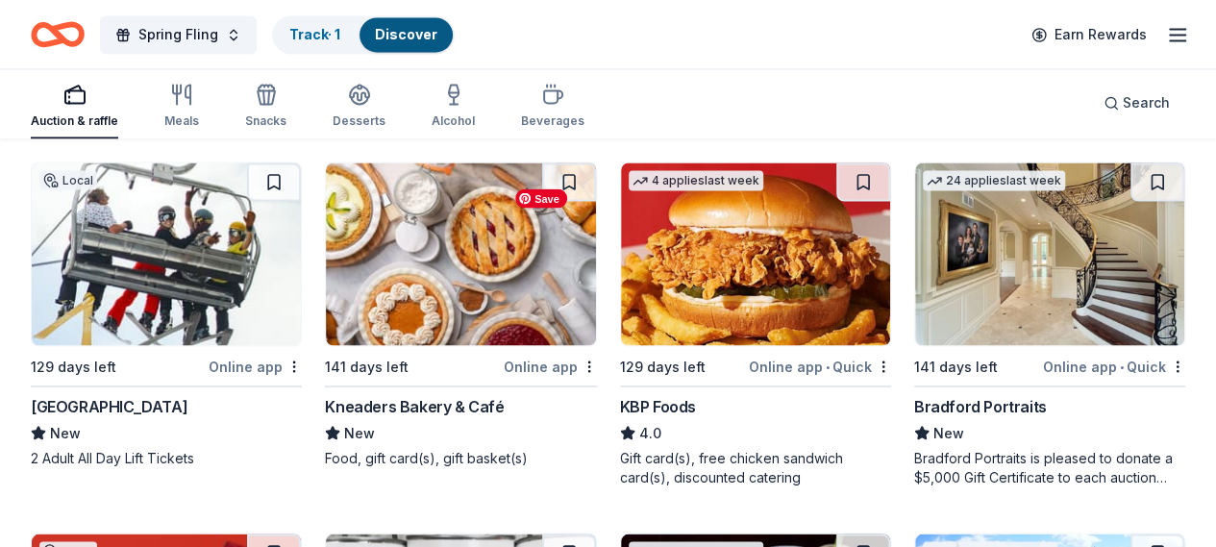
click at [836, 533] on button at bounding box center [863, 552] width 54 height 38
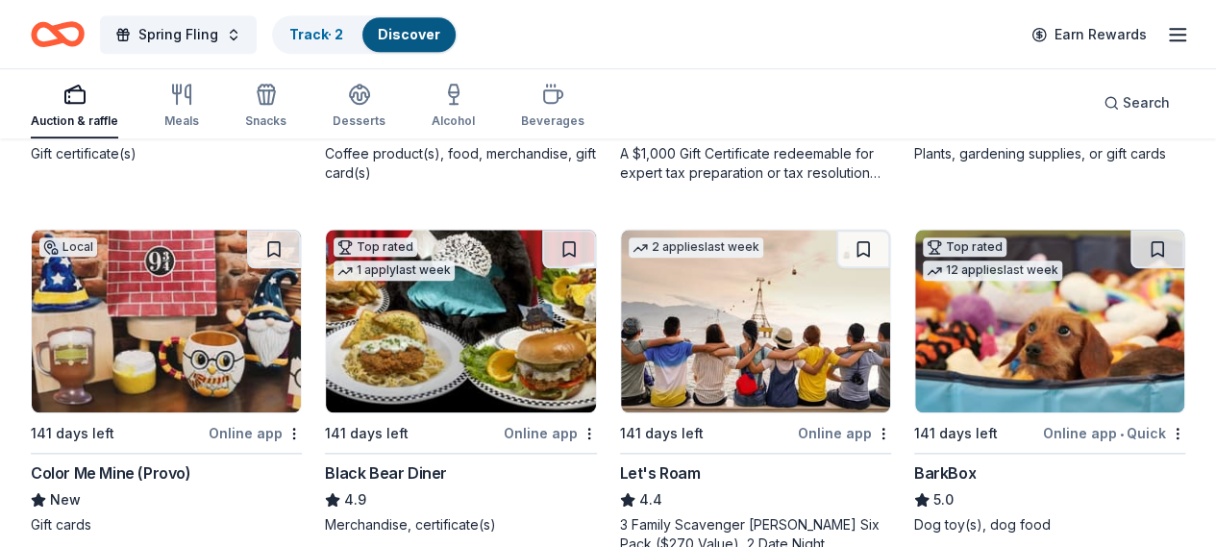
scroll to position [888, 0]
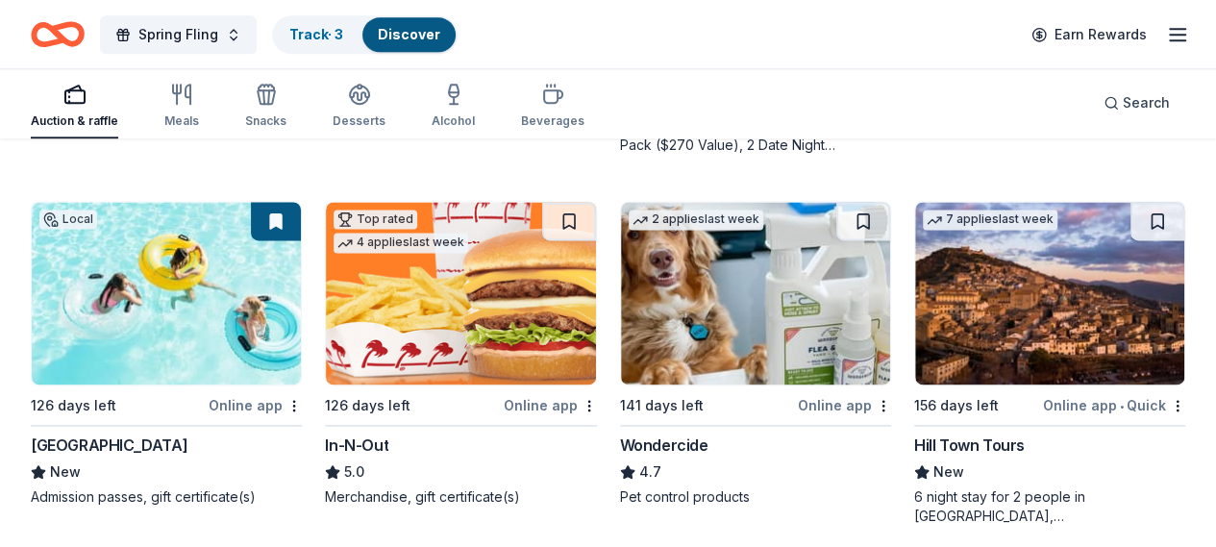
scroll to position [1272, 0]
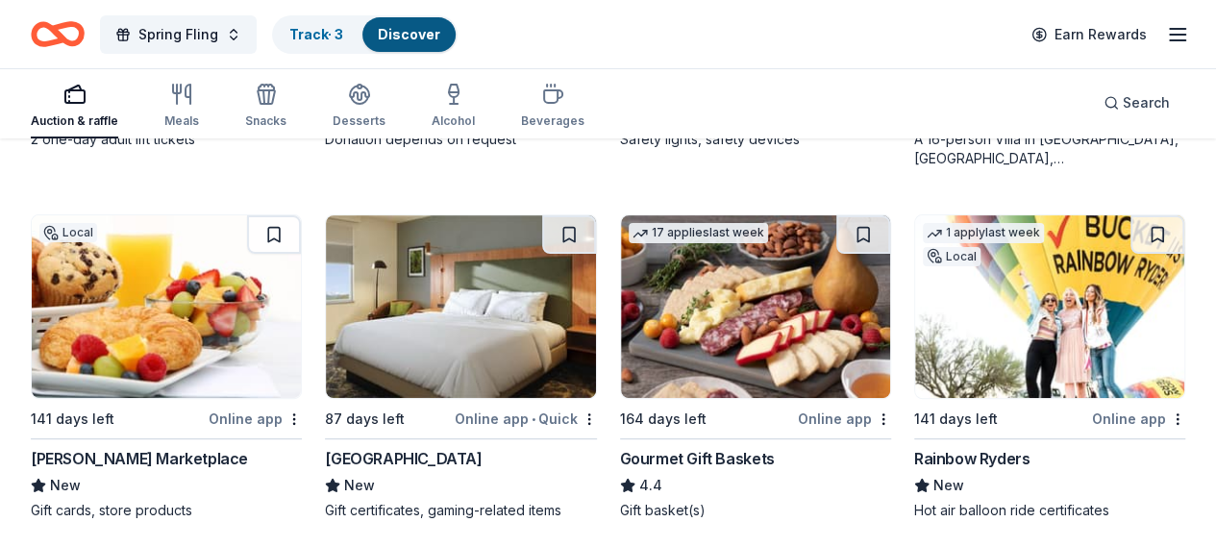
scroll to position [3812, 0]
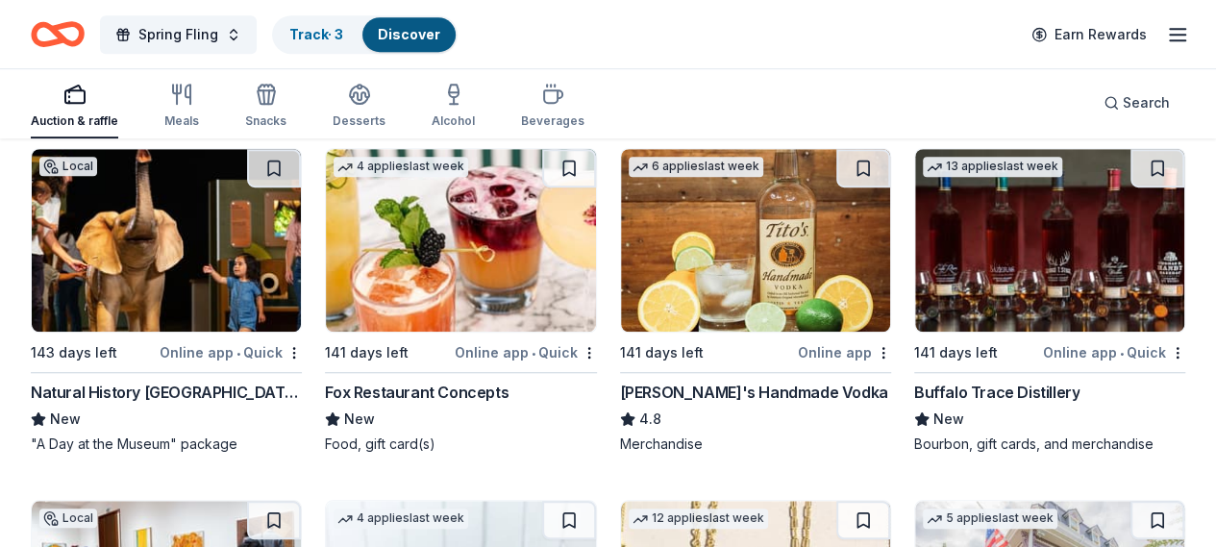
scroll to position [4292, 0]
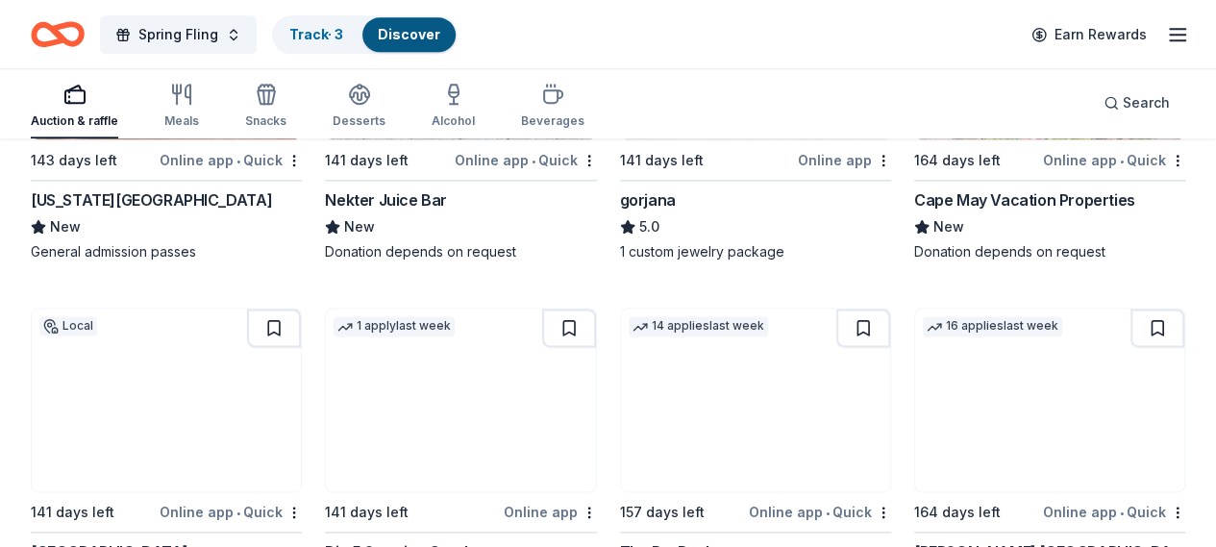
scroll to position [4484, 0]
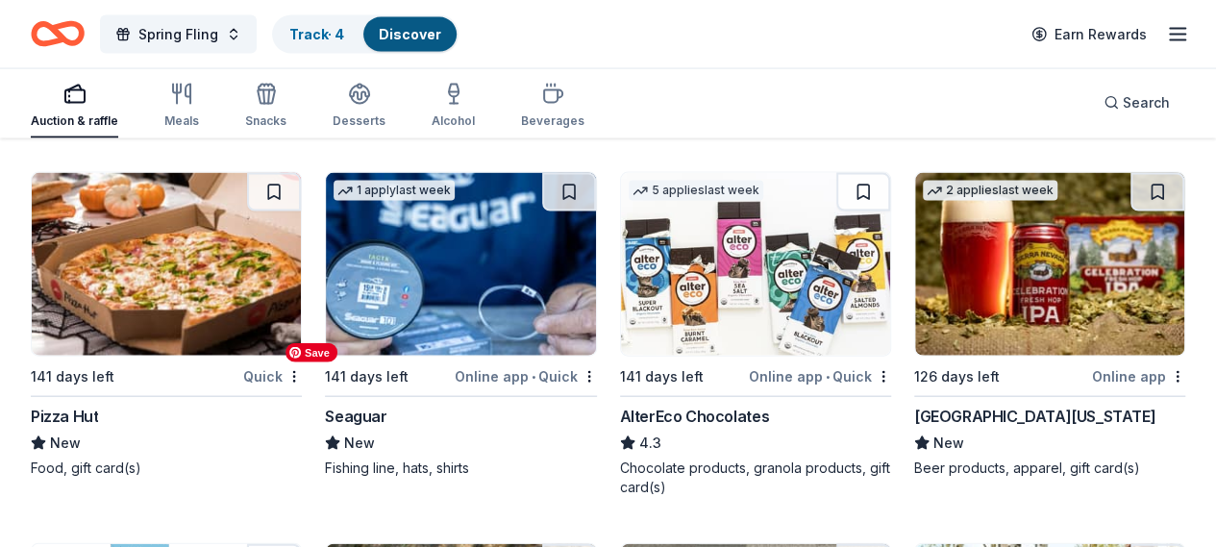
scroll to position [13117, 0]
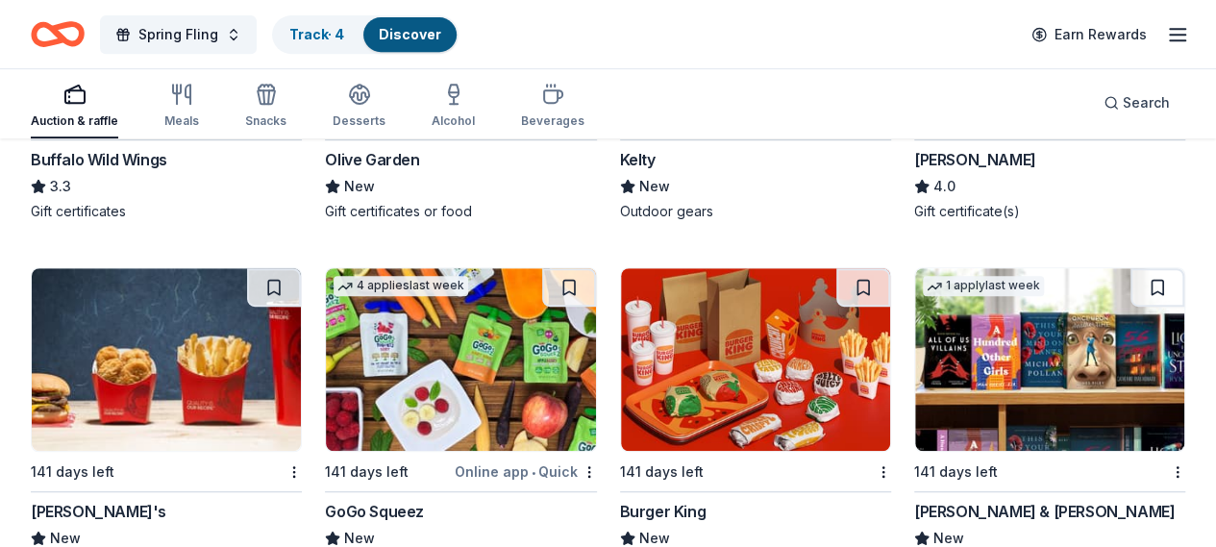
scroll to position [11260, 0]
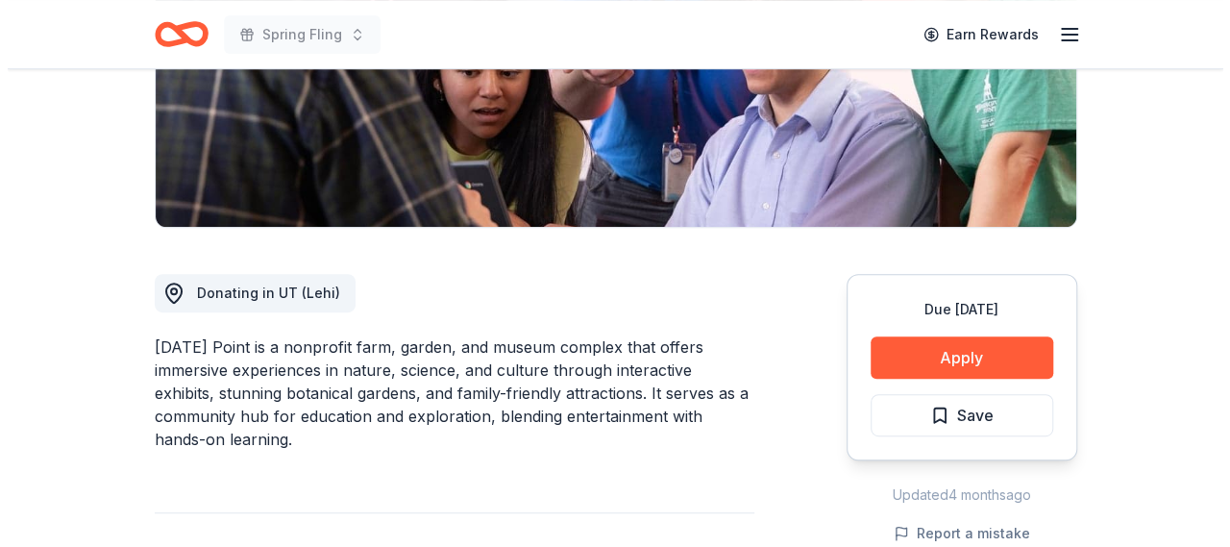
scroll to position [384, 0]
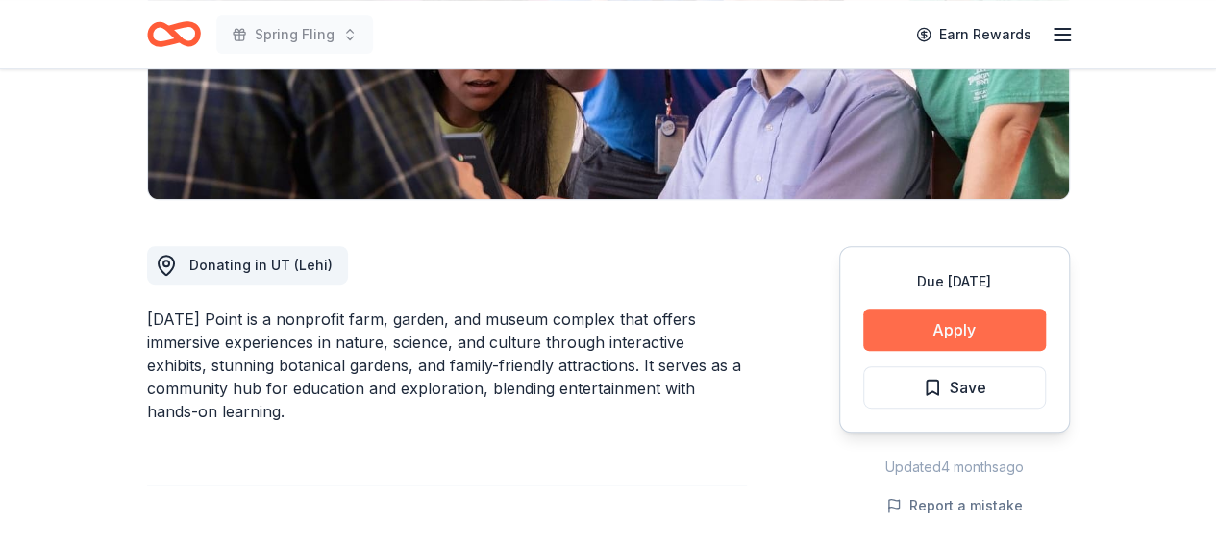
click at [967, 329] on button "Apply" at bounding box center [954, 330] width 183 height 42
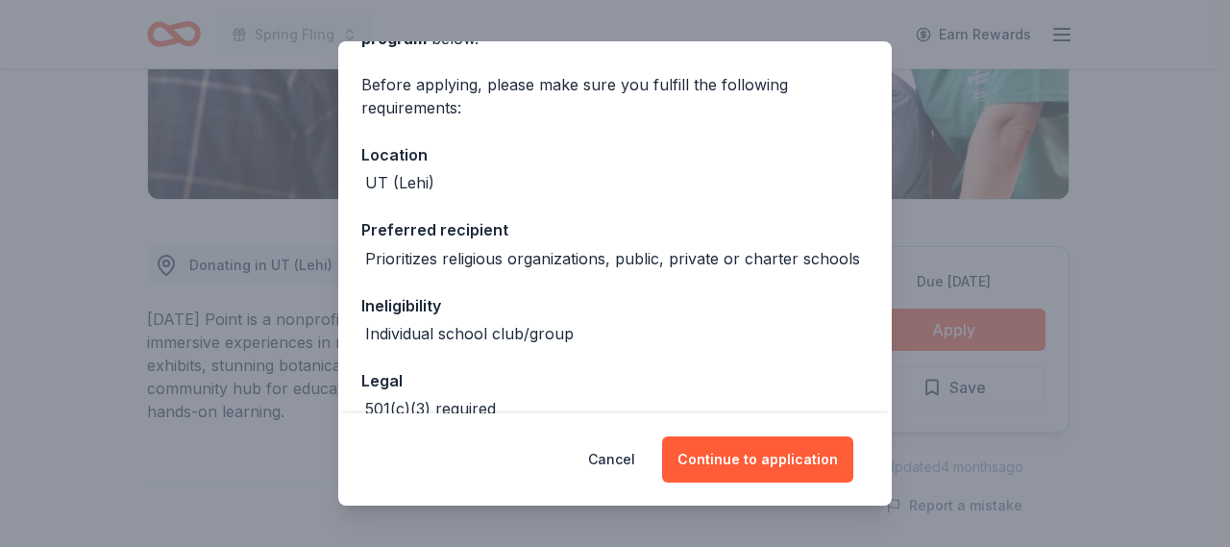
scroll to position [192, 0]
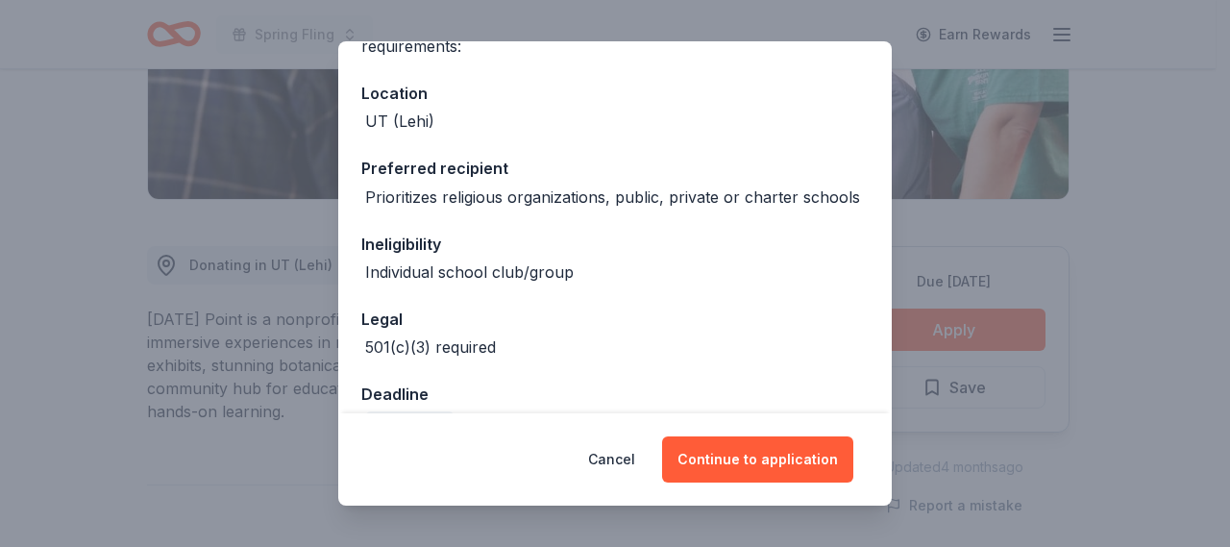
click at [778, 332] on div "Legal" at bounding box center [614, 319] width 507 height 25
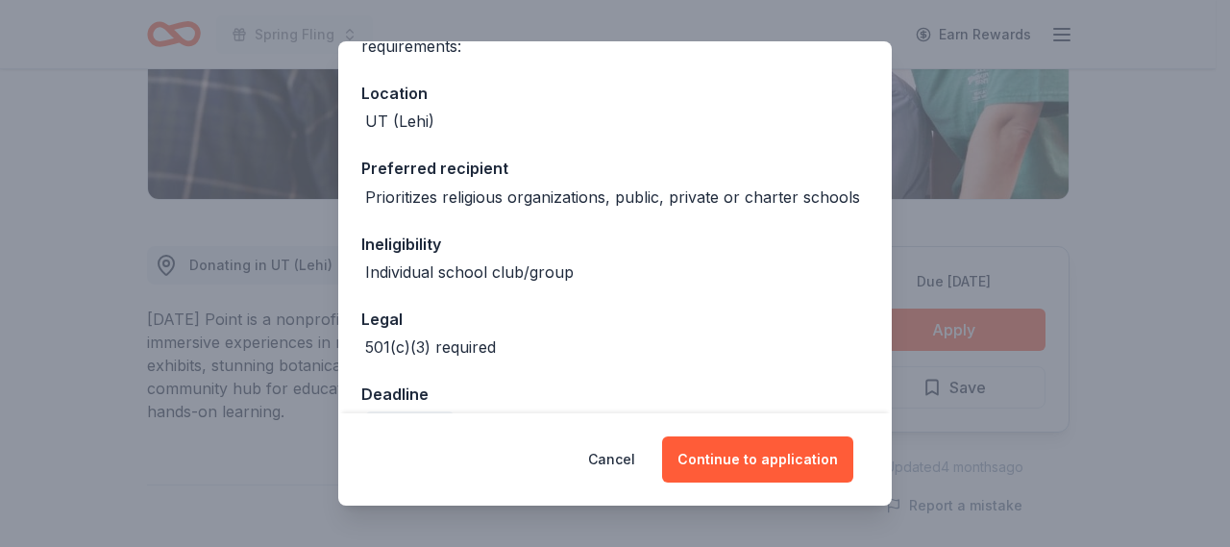
click at [778, 332] on div "Legal" at bounding box center [614, 319] width 507 height 25
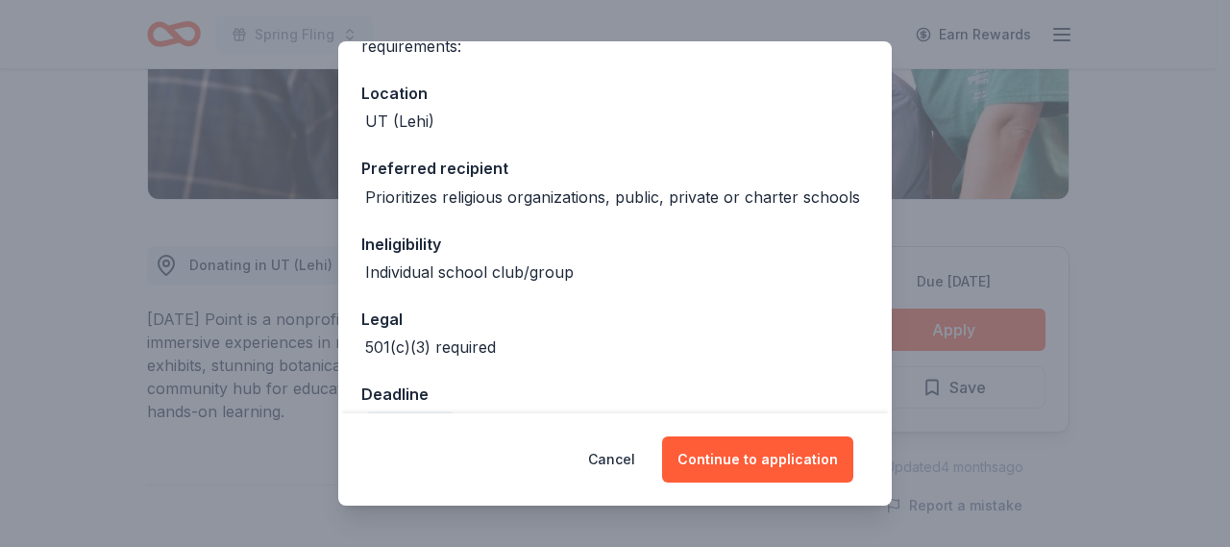
click at [778, 332] on div "Legal" at bounding box center [614, 319] width 507 height 25
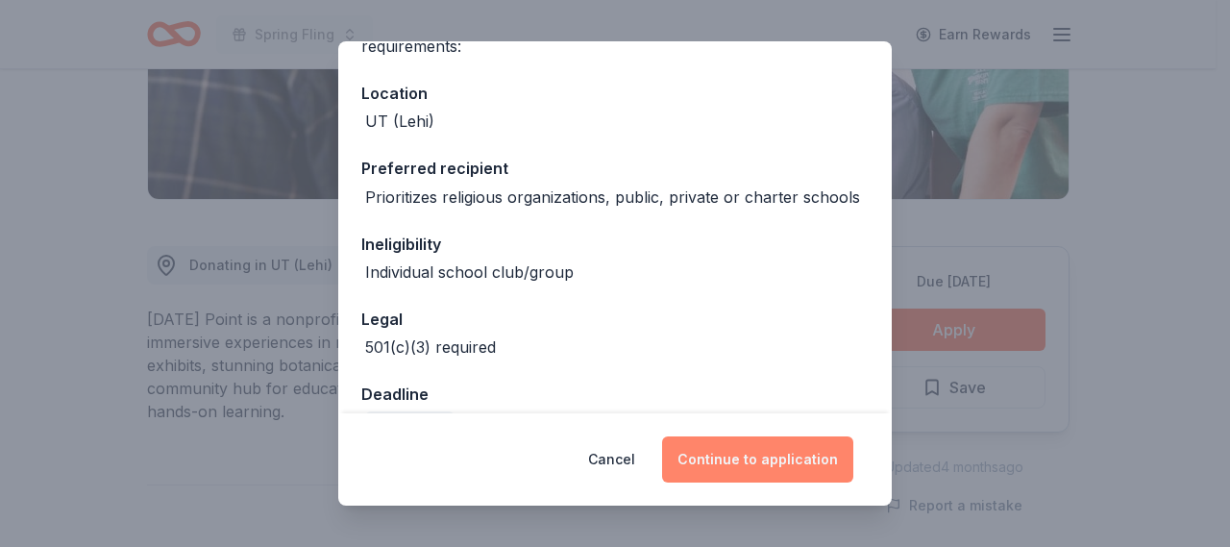
click at [767, 464] on button "Continue to application" at bounding box center [757, 459] width 191 height 46
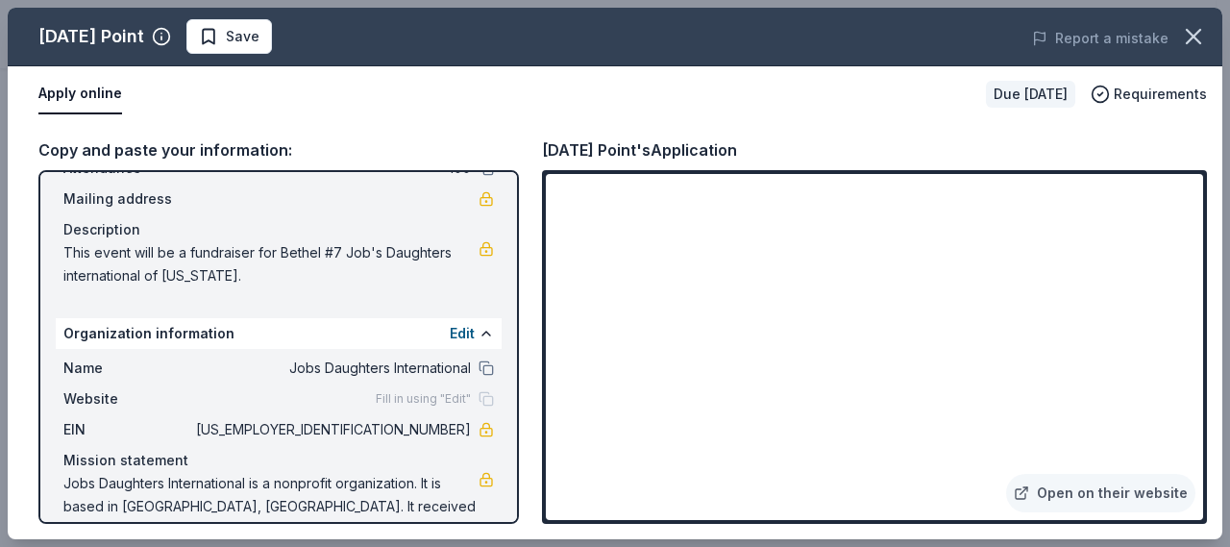
scroll to position [150, 0]
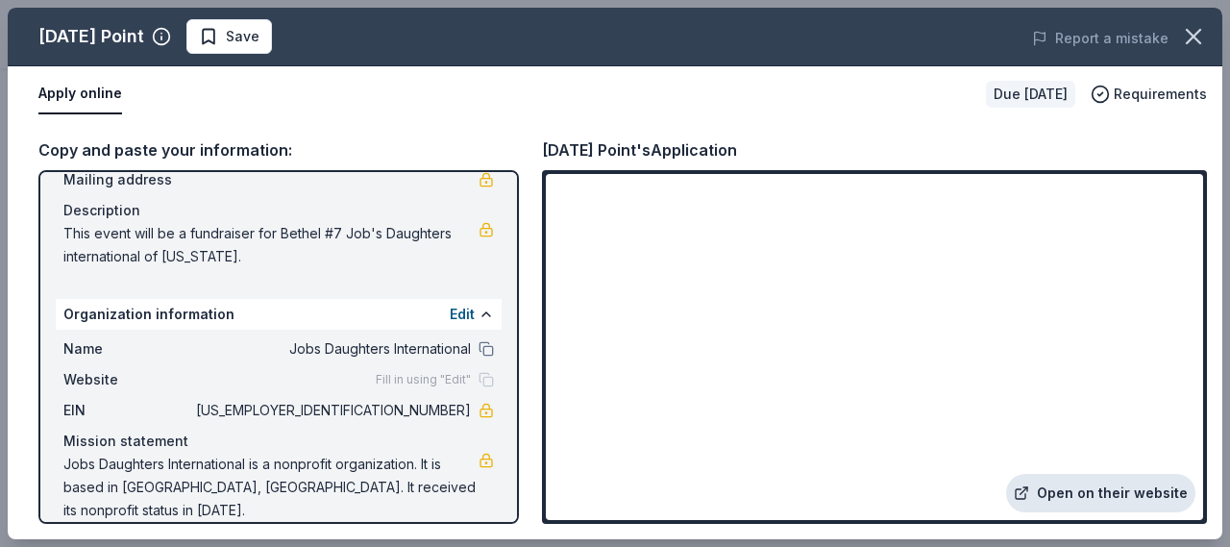
click at [1117, 493] on link "Open on their website" at bounding box center [1100, 493] width 189 height 38
drag, startPoint x: 383, startPoint y: 412, endPoint x: 411, endPoint y: 412, distance: 28.8
click at [411, 412] on span "87-6119810" at bounding box center [331, 410] width 279 height 23
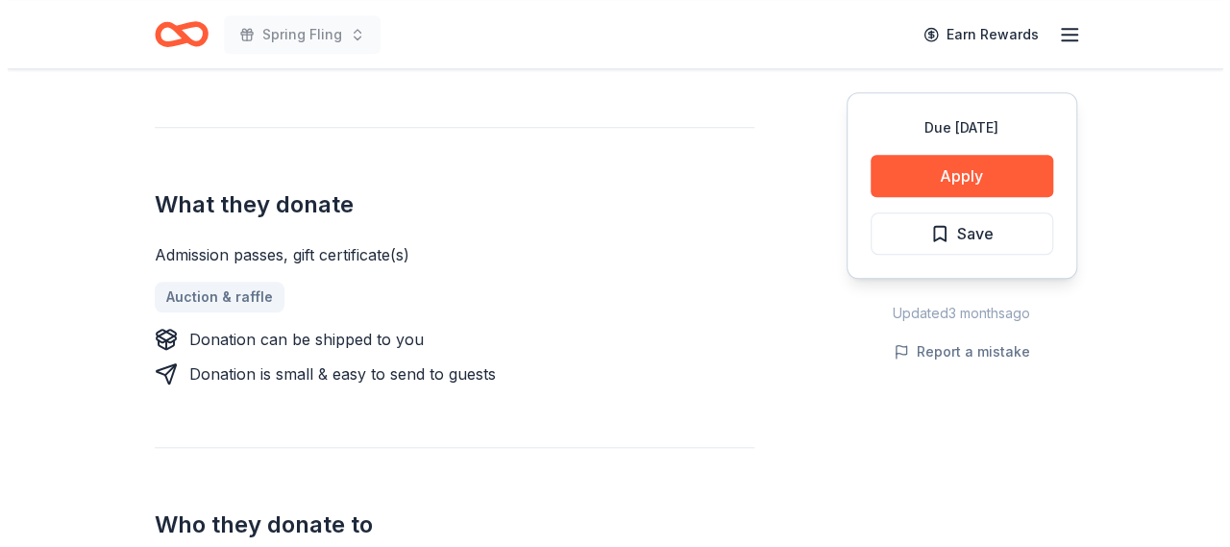
scroll to position [384, 0]
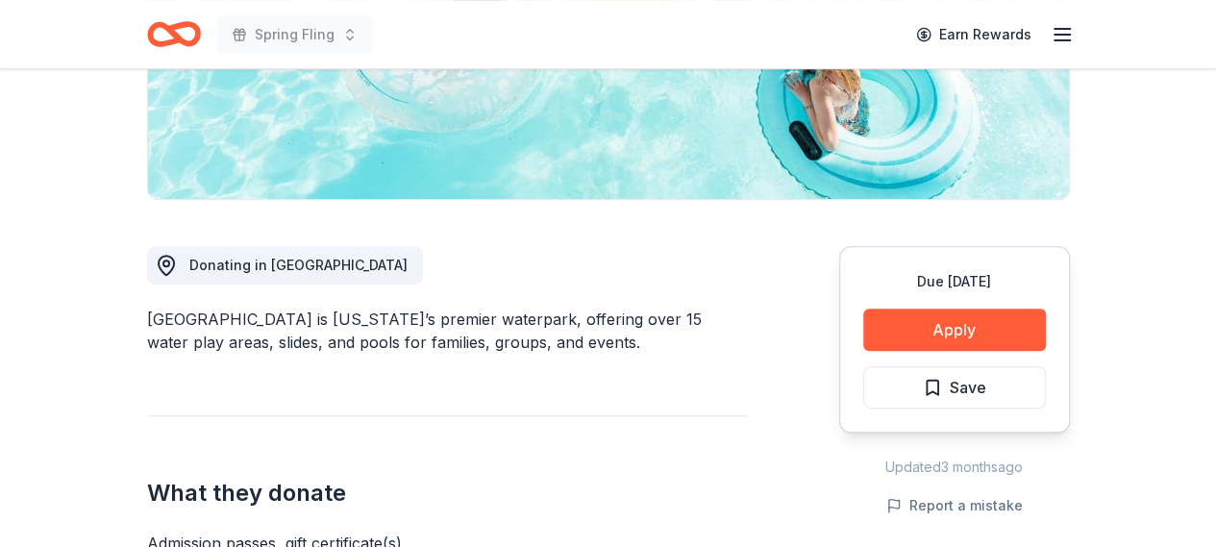
drag, startPoint x: 531, startPoint y: 223, endPoint x: 120, endPoint y: 274, distance: 413.5
click at [991, 322] on button "Apply" at bounding box center [954, 330] width 183 height 42
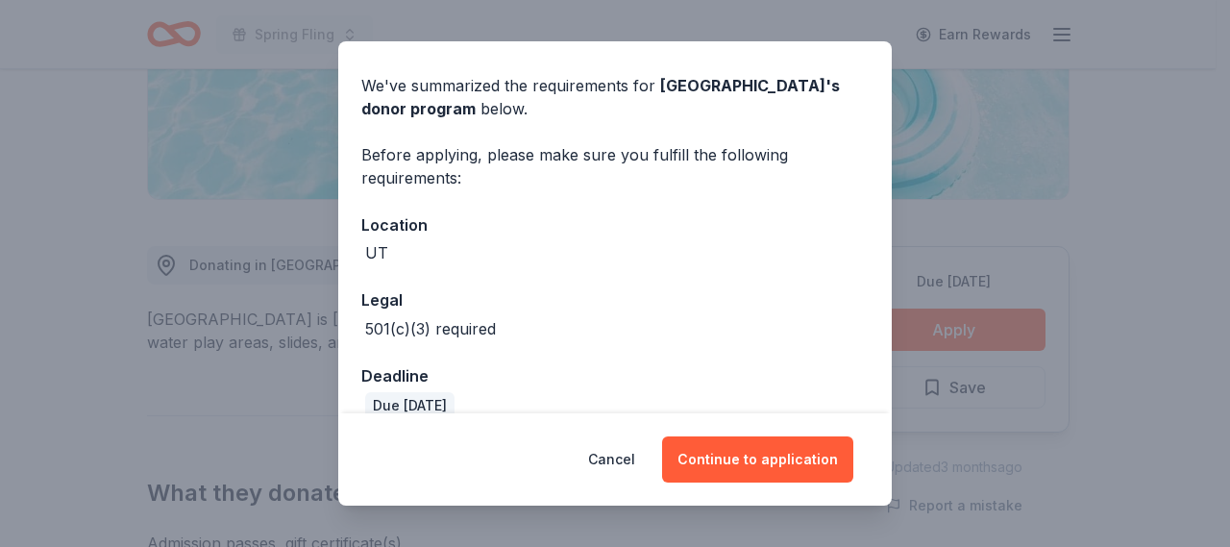
scroll to position [88, 0]
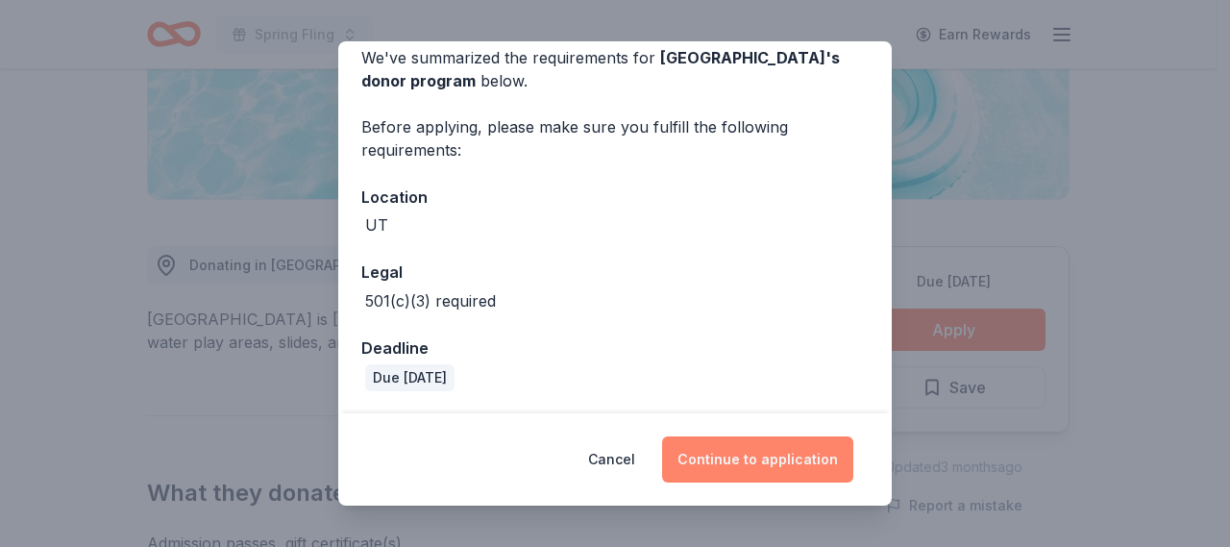
click at [765, 459] on button "Continue to application" at bounding box center [757, 459] width 191 height 46
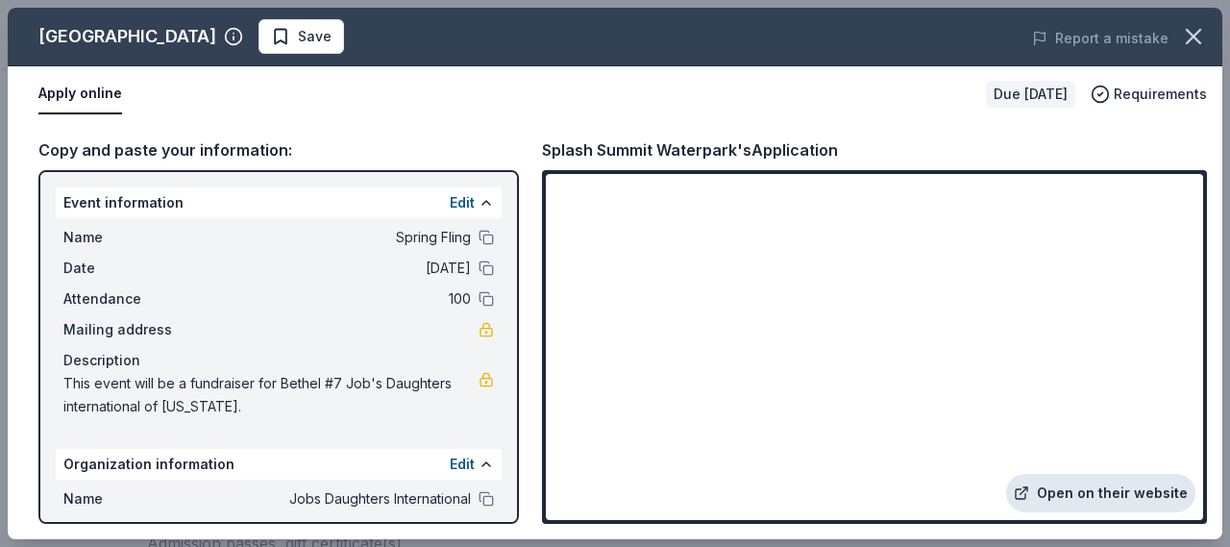
click at [1099, 489] on link "Open on their website" at bounding box center [1100, 493] width 189 height 38
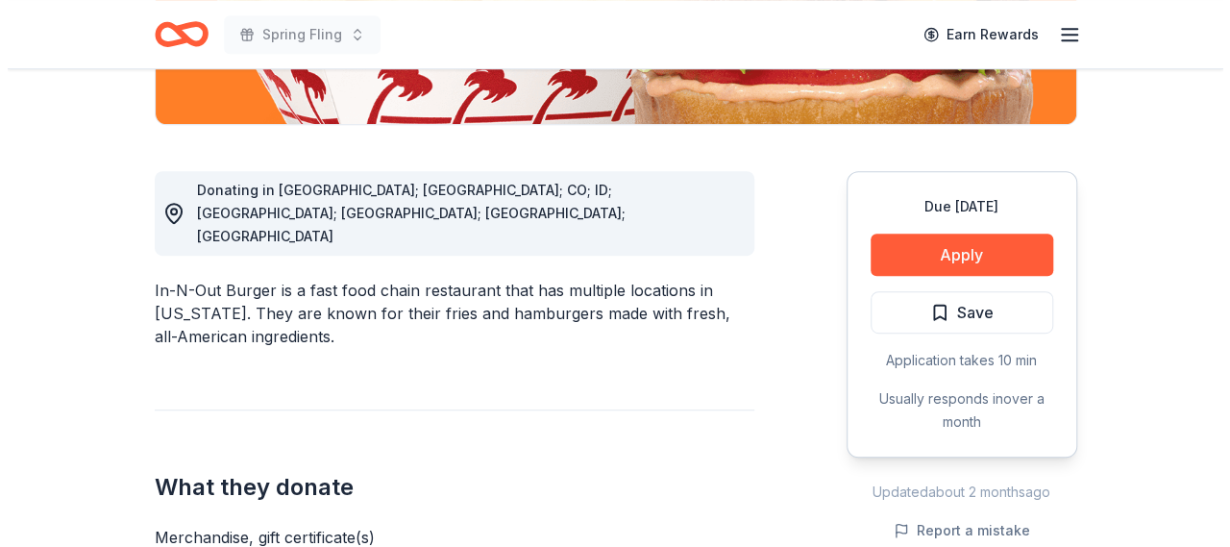
scroll to position [481, 0]
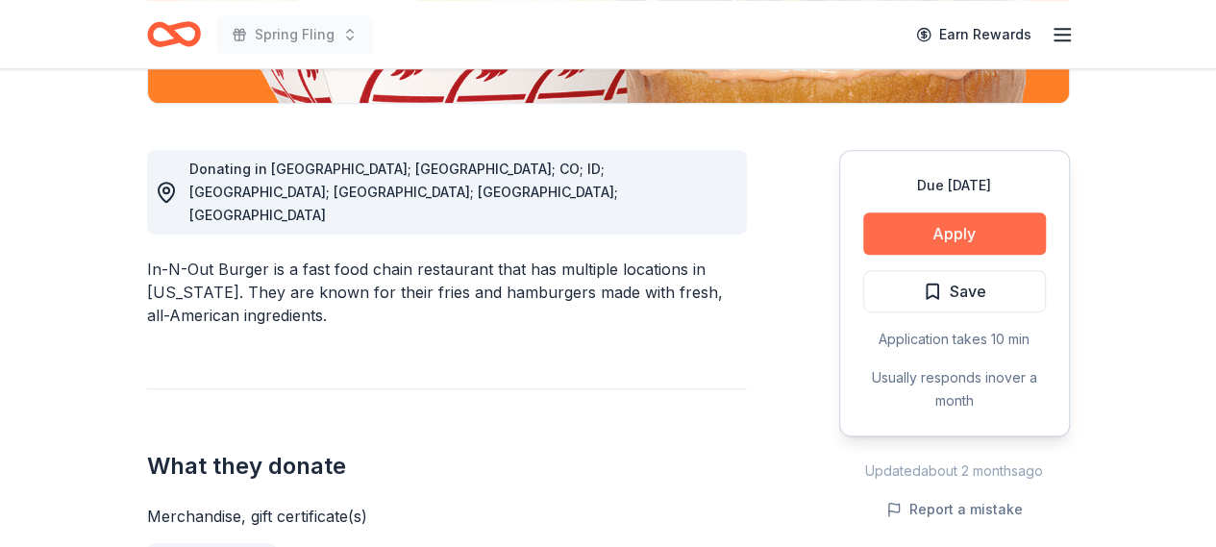
click at [959, 232] on button "Apply" at bounding box center [954, 233] width 183 height 42
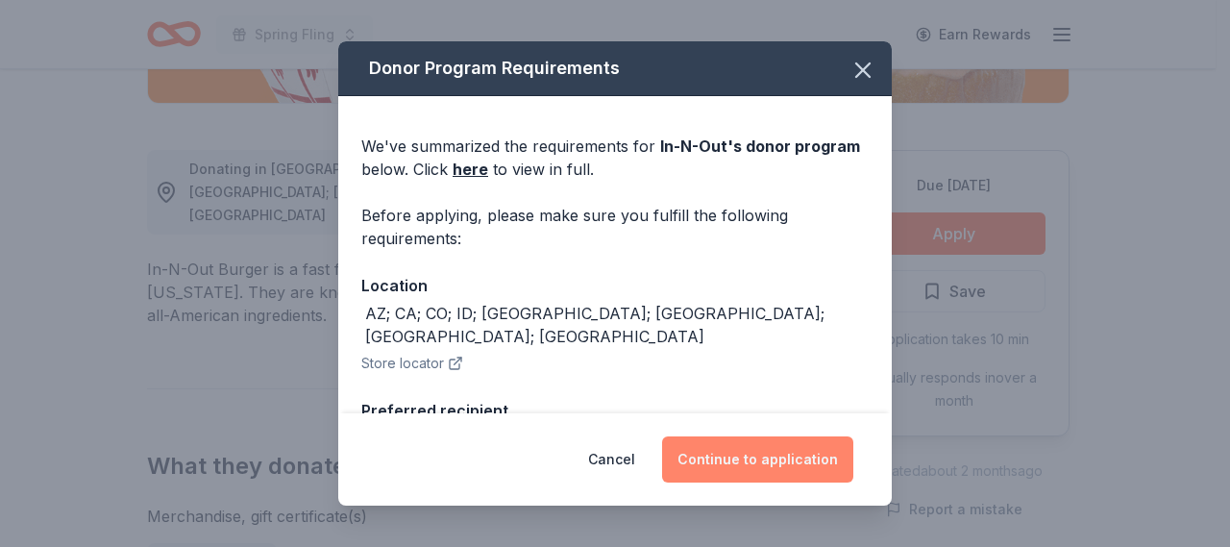
click at [782, 456] on button "Continue to application" at bounding box center [757, 459] width 191 height 46
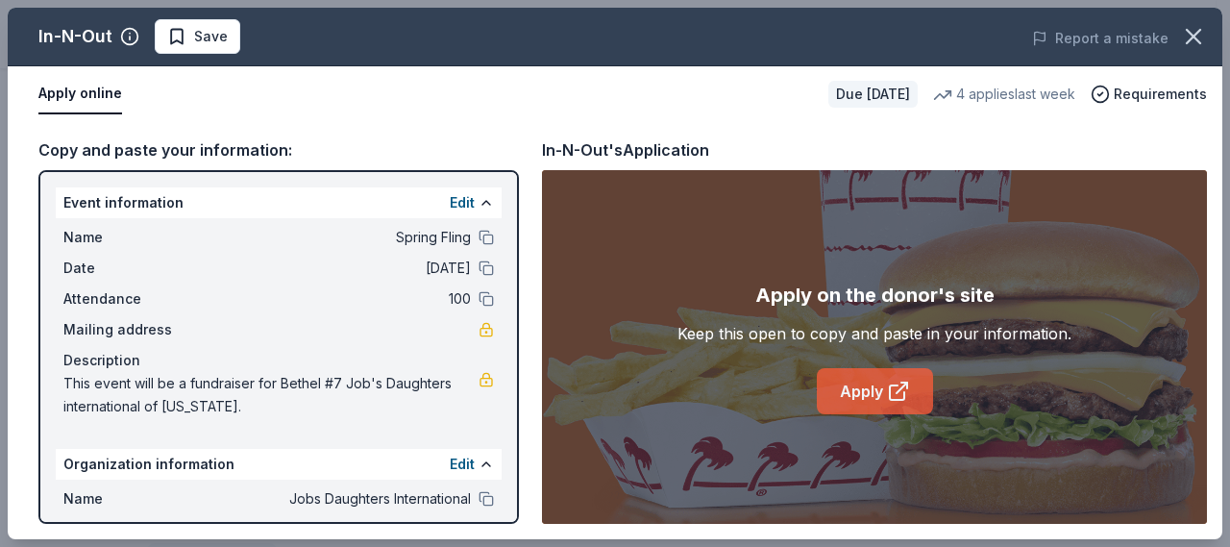
click at [877, 383] on link "Apply" at bounding box center [875, 391] width 116 height 46
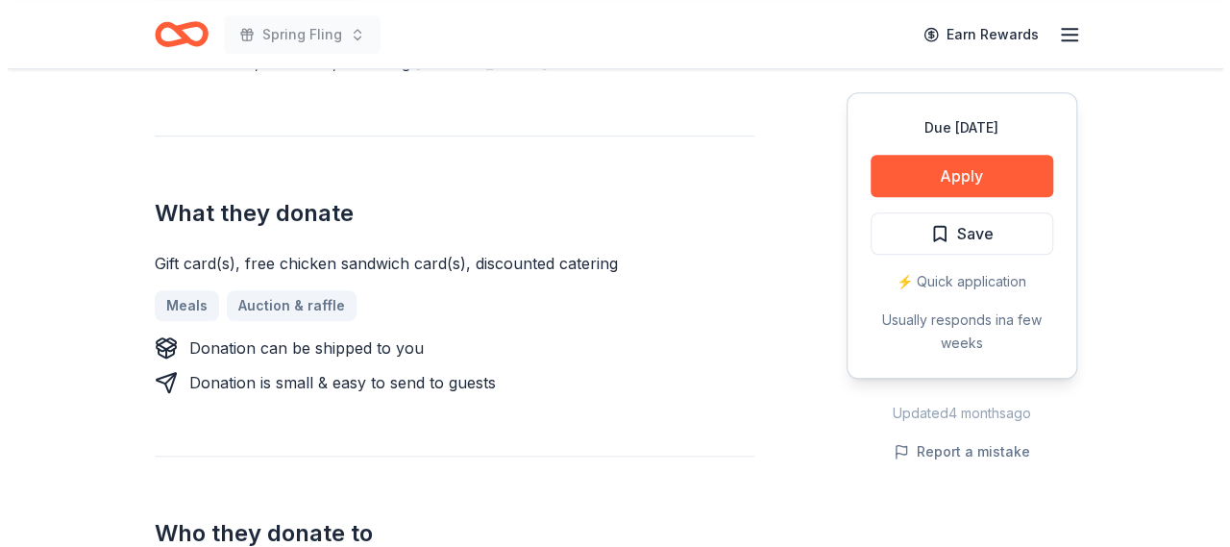
scroll to position [673, 0]
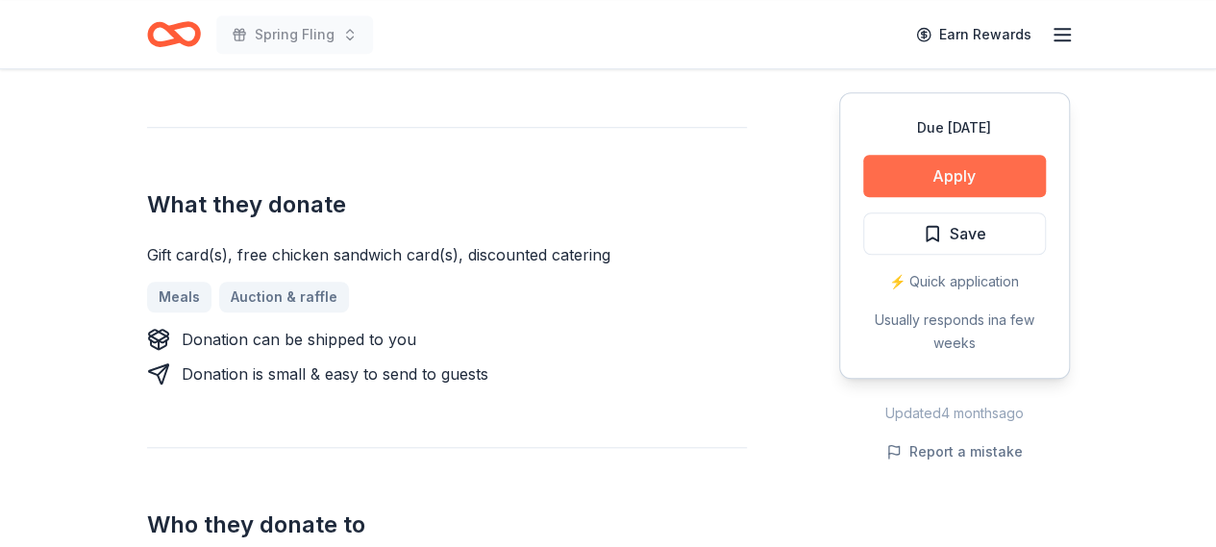
click at [993, 173] on button "Apply" at bounding box center [954, 176] width 183 height 42
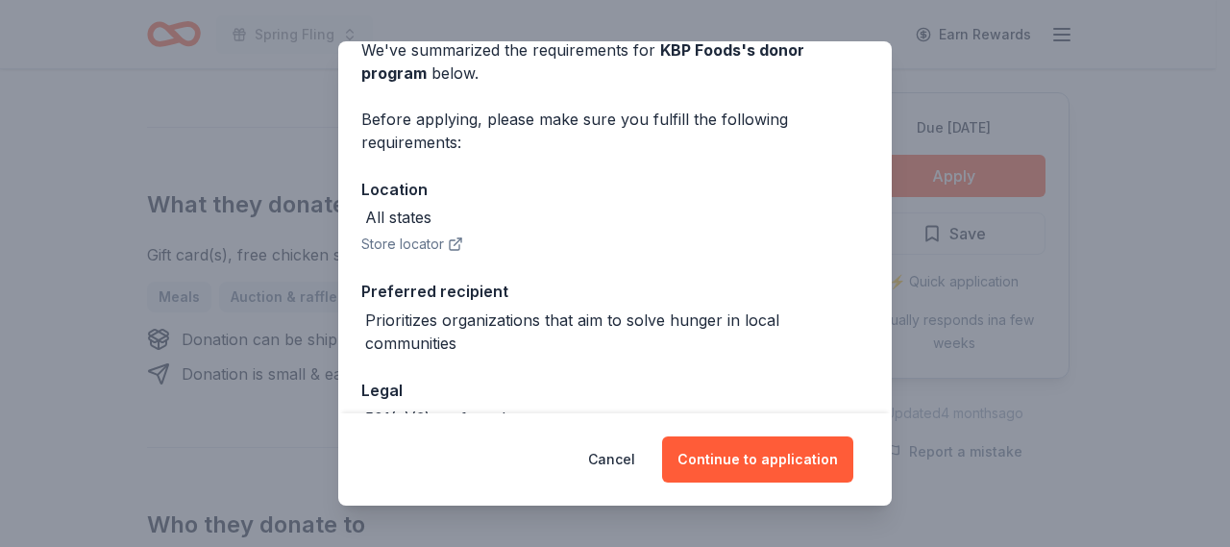
scroll to position [192, 0]
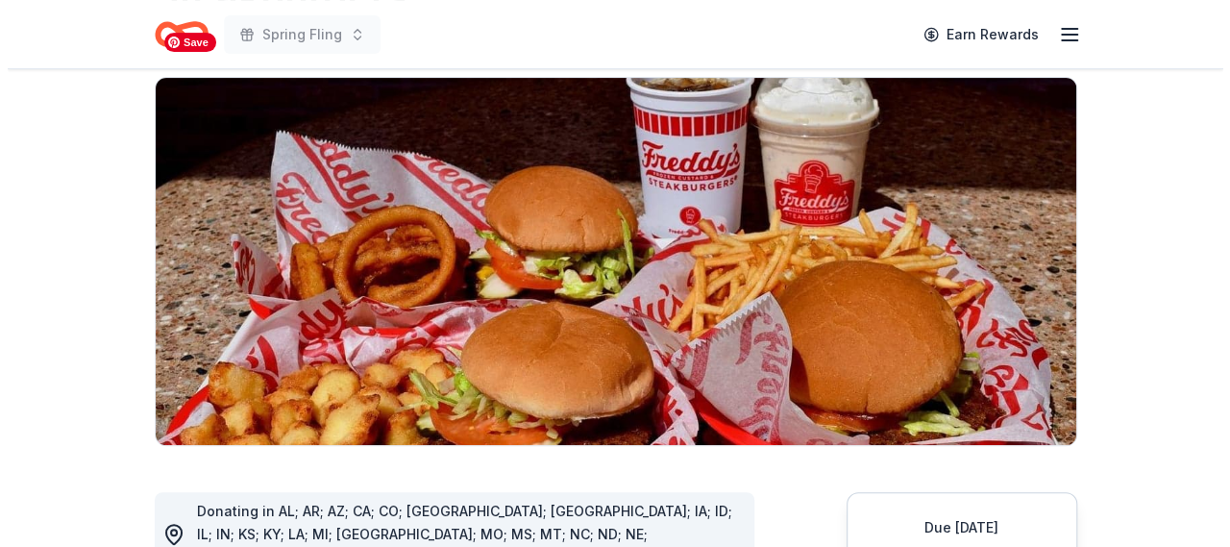
scroll to position [288, 0]
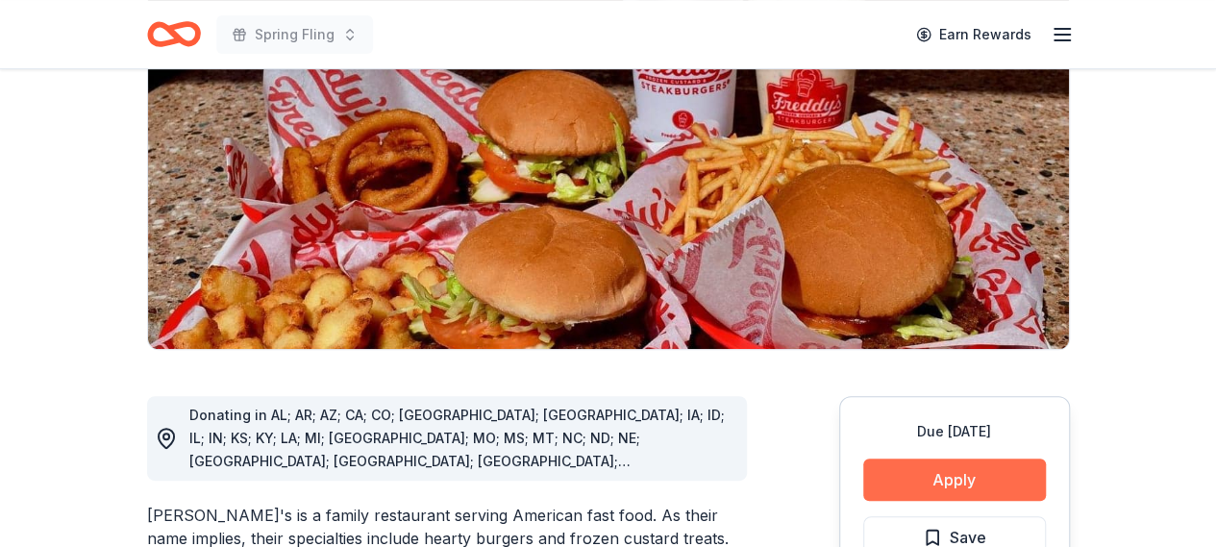
click at [987, 458] on button "Apply" at bounding box center [954, 479] width 183 height 42
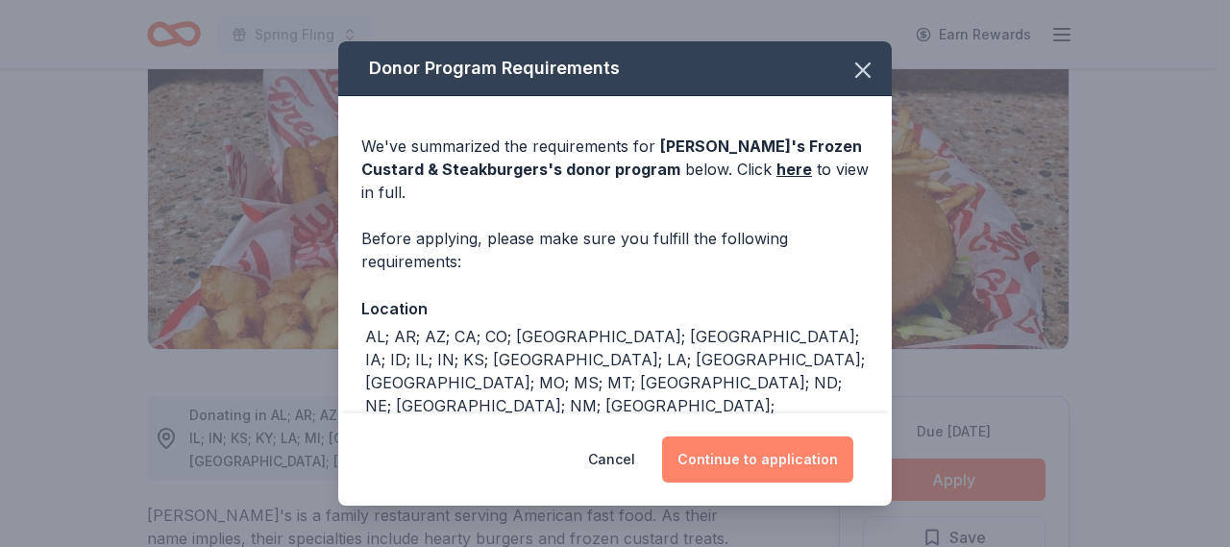
click at [761, 460] on button "Continue to application" at bounding box center [757, 459] width 191 height 46
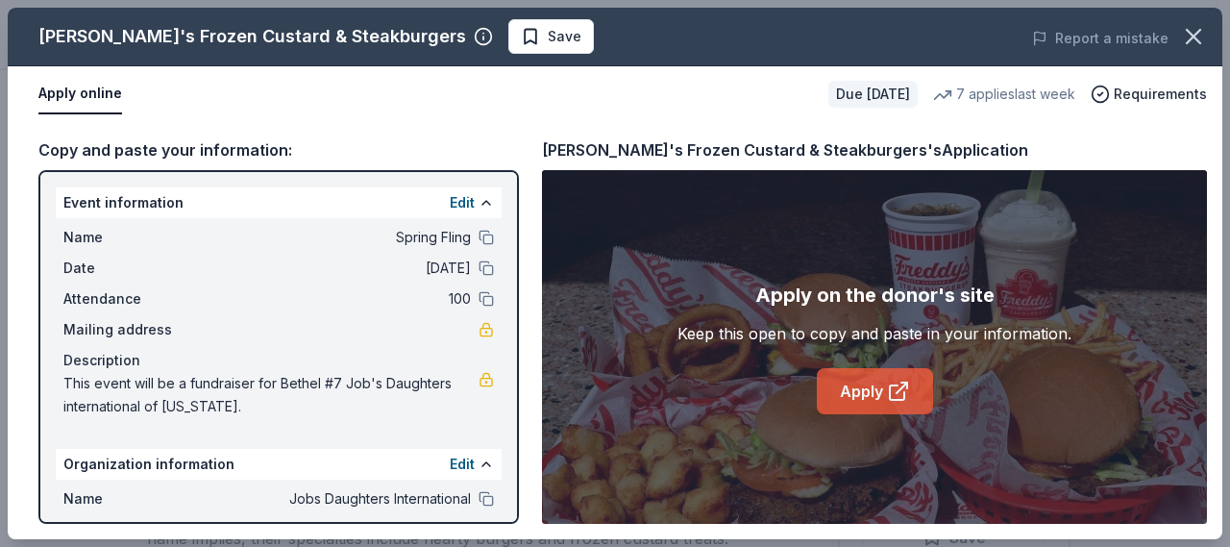
click at [875, 391] on link "Apply" at bounding box center [875, 391] width 116 height 46
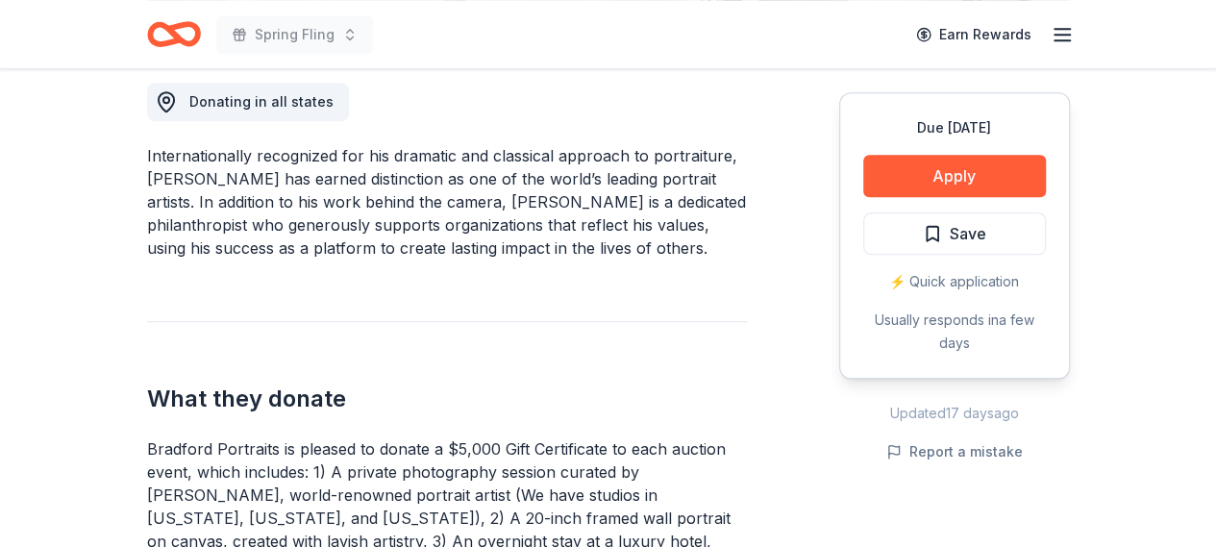
scroll to position [577, 0]
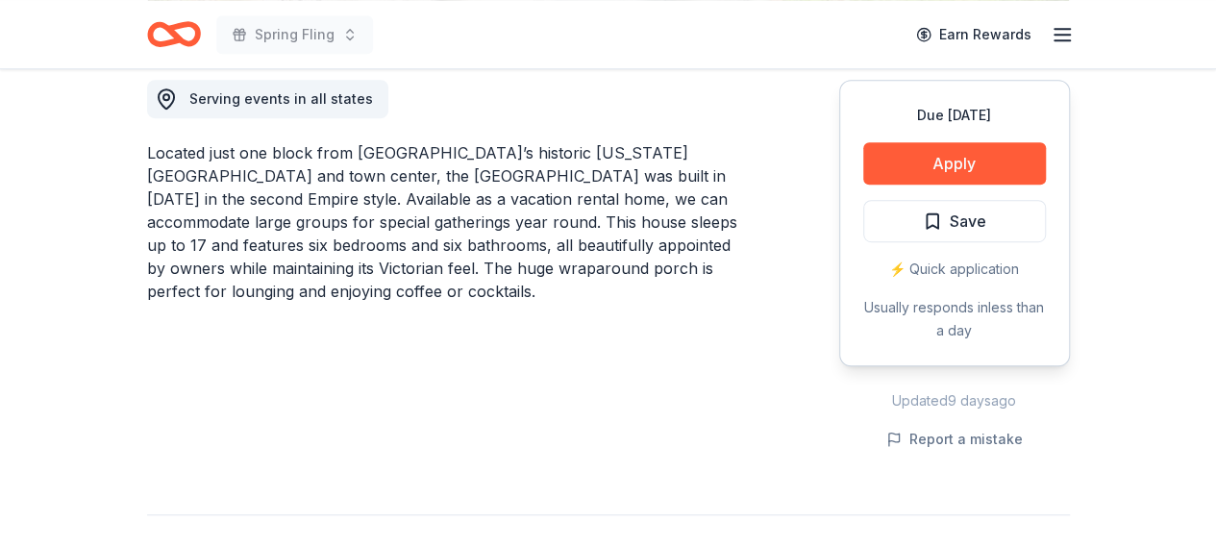
scroll to position [577, 0]
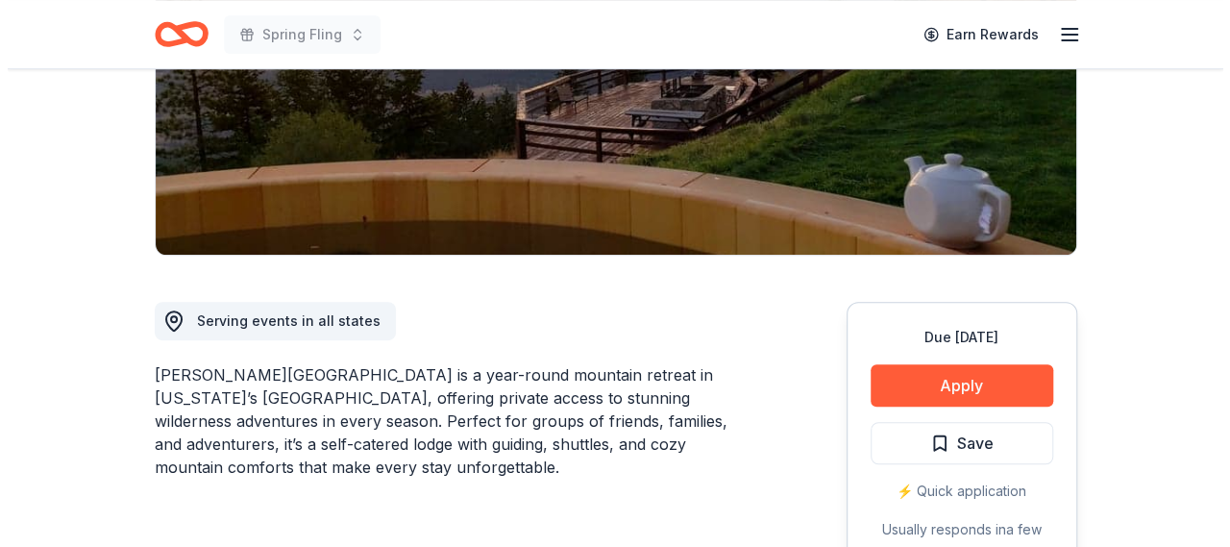
scroll to position [384, 0]
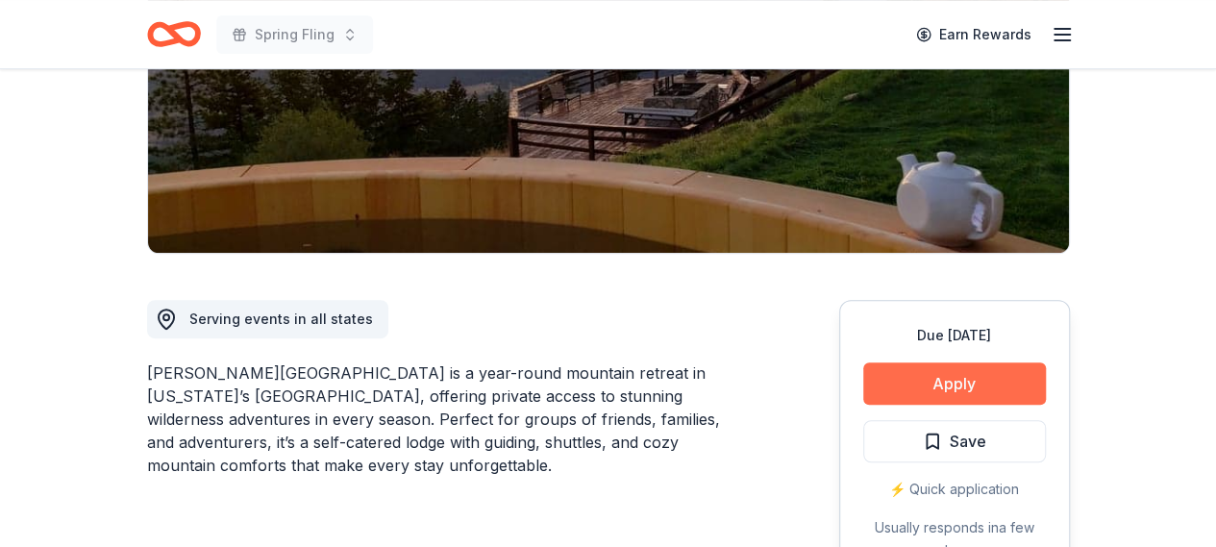
click at [992, 362] on button "Apply" at bounding box center [954, 383] width 183 height 42
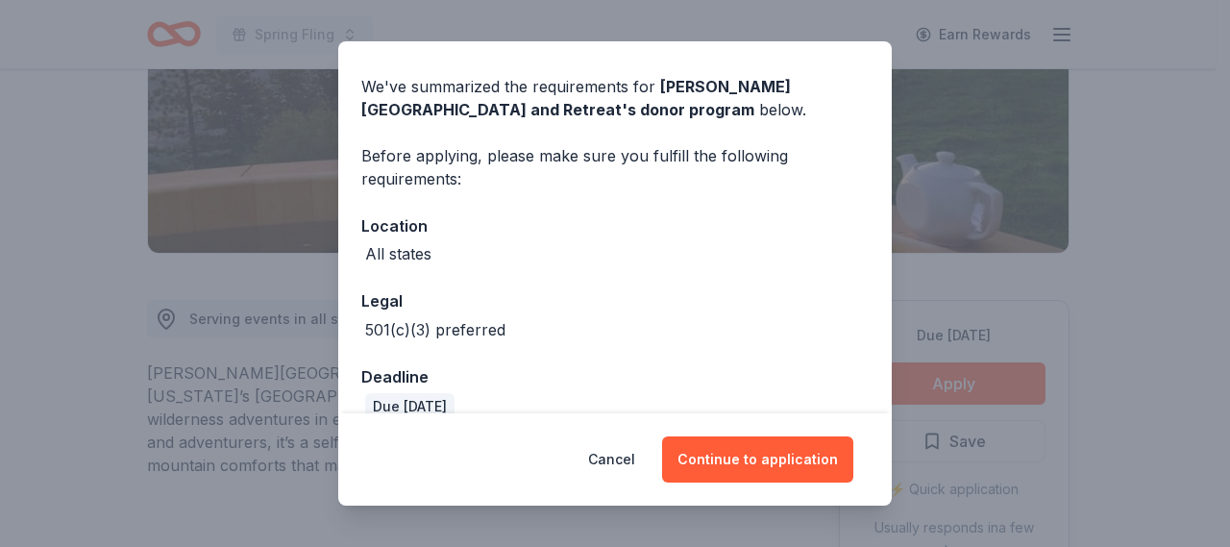
scroll to position [88, 0]
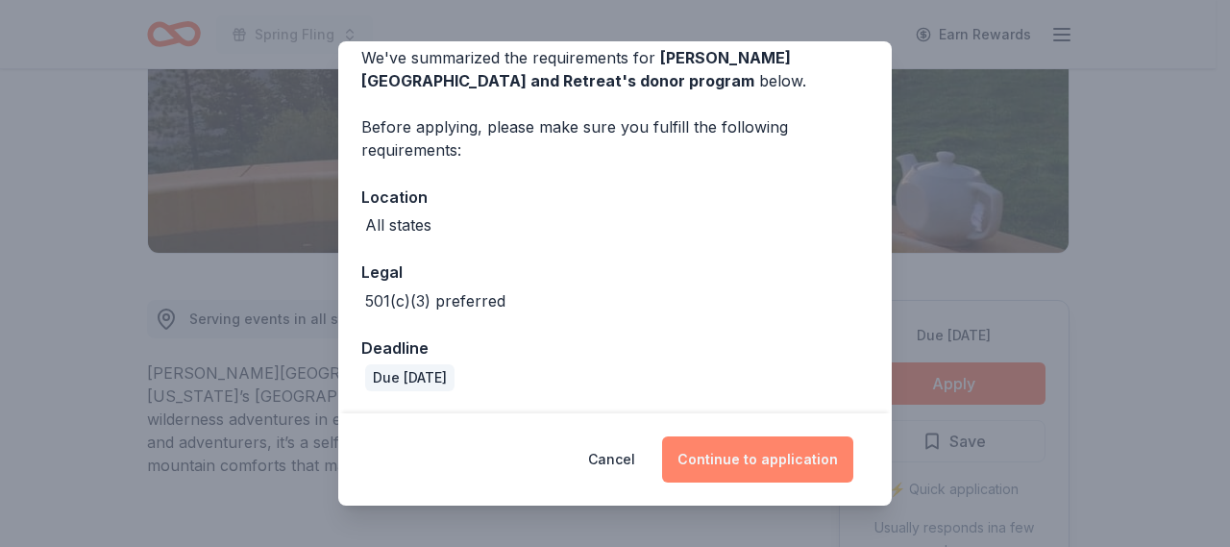
click at [769, 464] on button "Continue to application" at bounding box center [757, 459] width 191 height 46
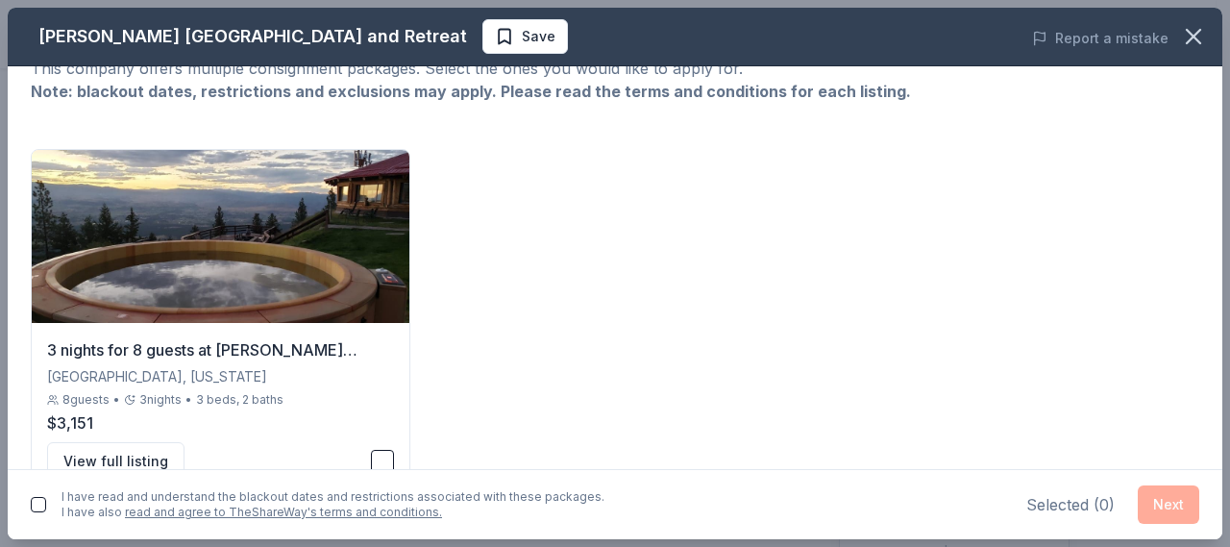
scroll to position [120, 0]
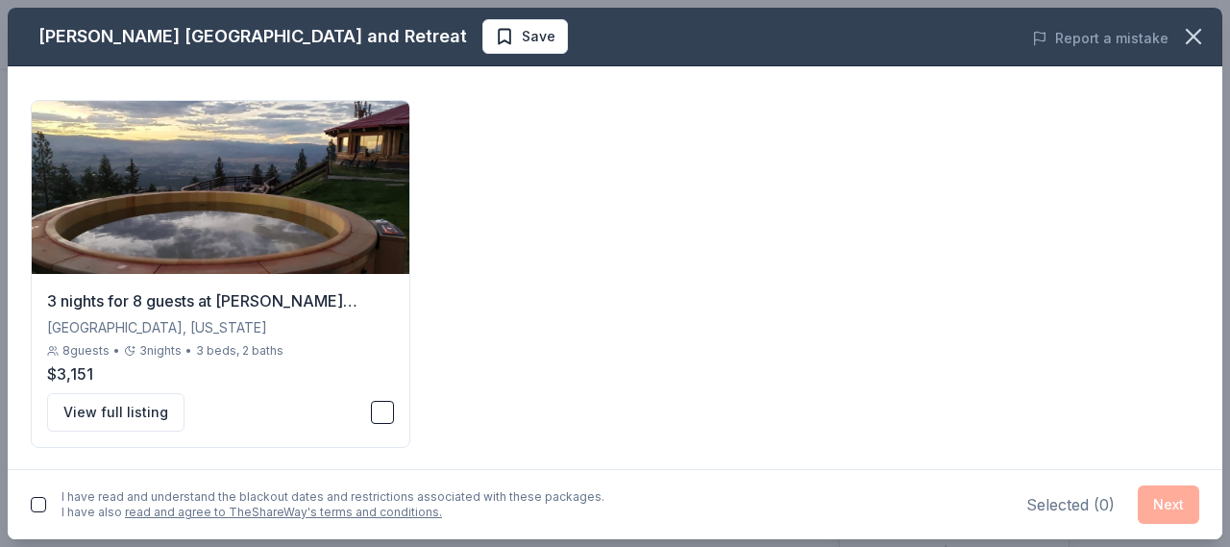
click at [42, 498] on button "button" at bounding box center [38, 504] width 15 height 15
click at [382, 410] on button "button" at bounding box center [382, 412] width 23 height 23
click at [1174, 503] on button "Next" at bounding box center [1169, 504] width 62 height 38
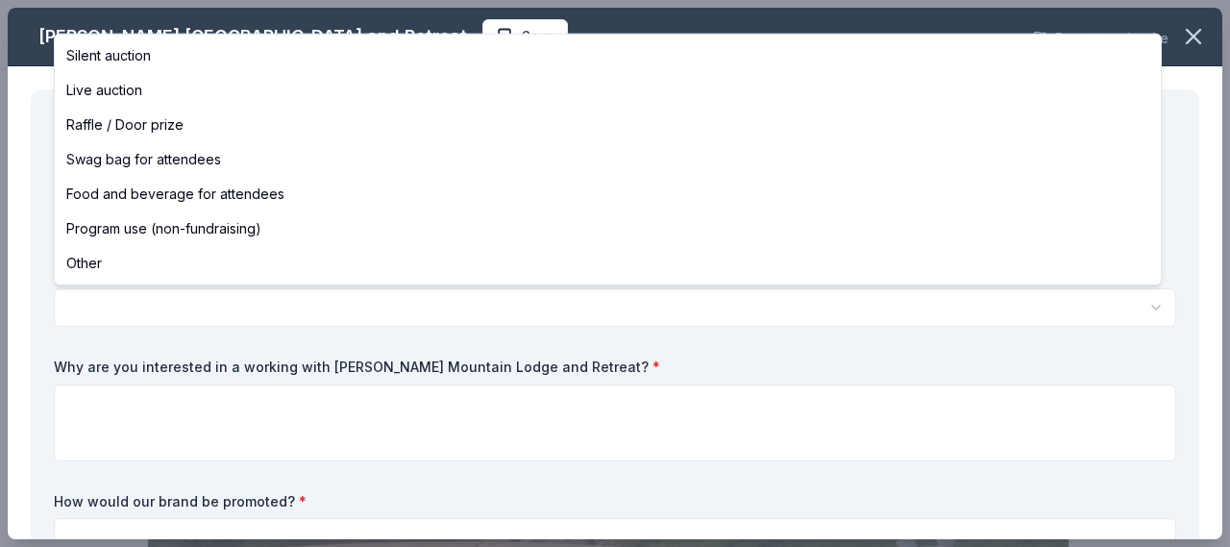
scroll to position [0, 0]
click at [235, 303] on html "Spring Fling Save Apply Due in 164 days Share Downing Mountain Lodge and Retrea…" at bounding box center [615, 273] width 1230 height 547
select select "silentAuction"
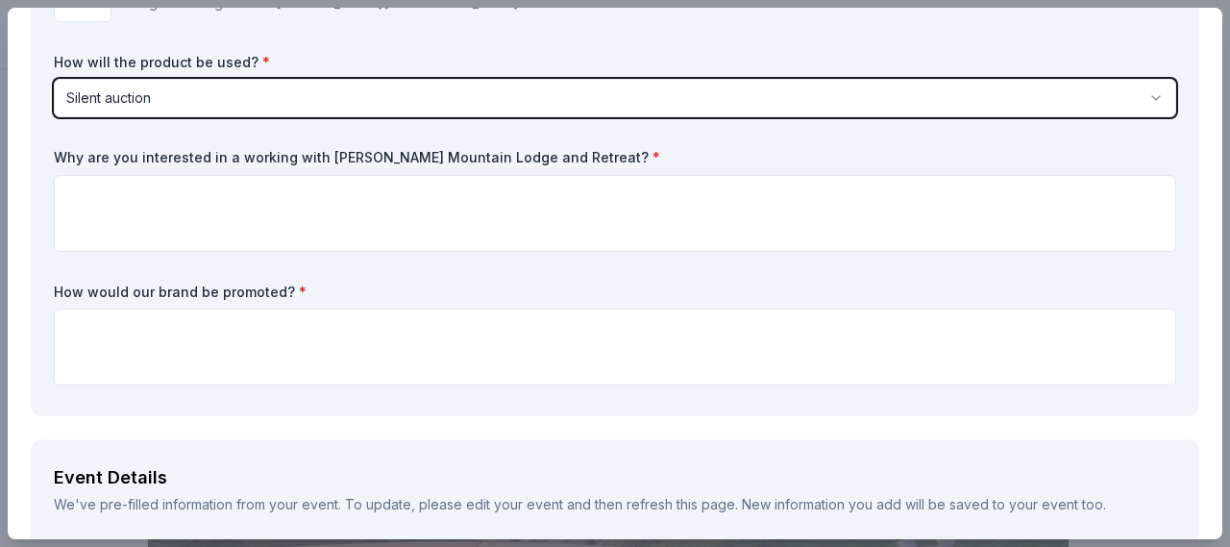
scroll to position [288, 0]
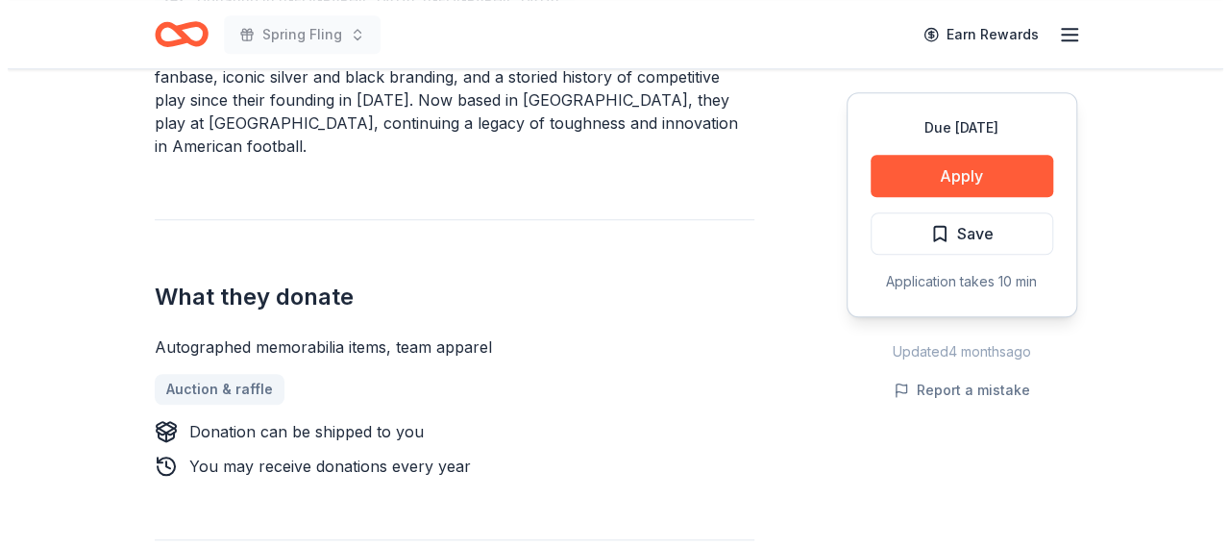
scroll to position [673, 0]
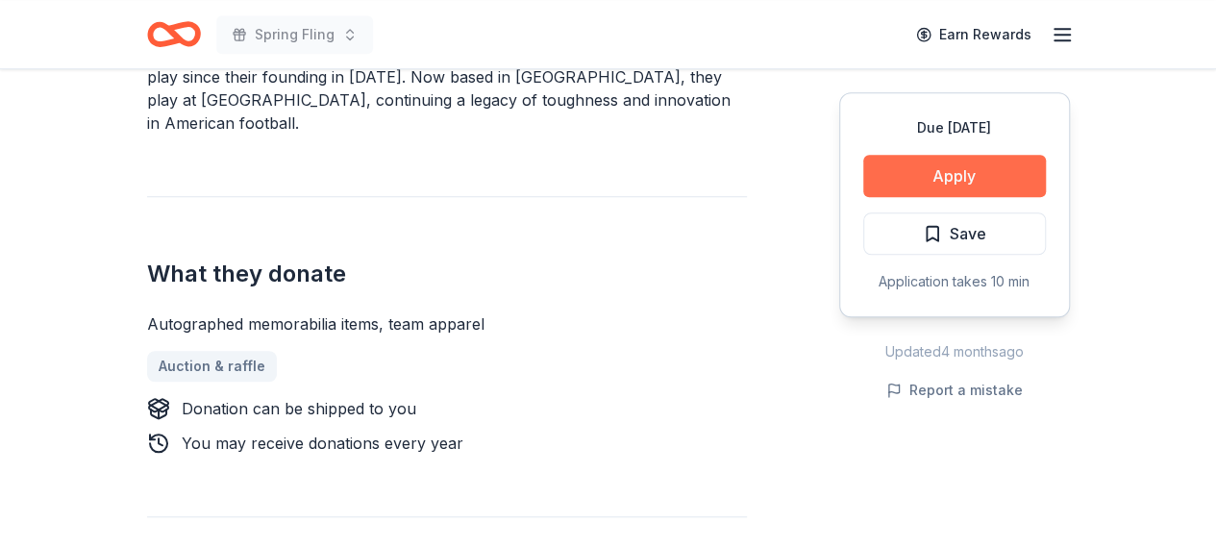
click at [1007, 164] on button "Apply" at bounding box center [954, 176] width 183 height 42
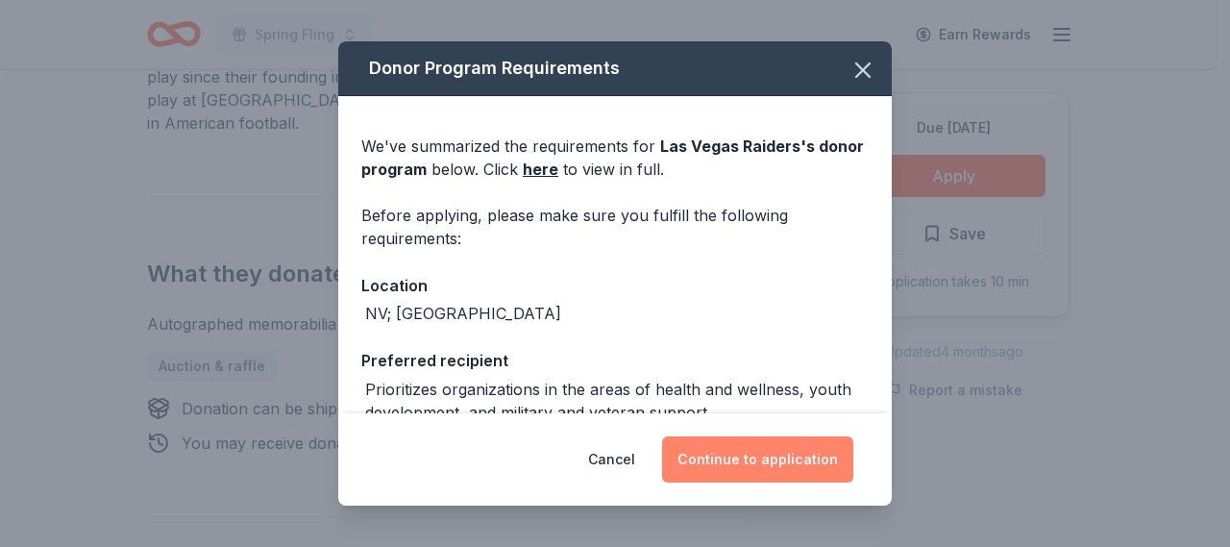
click at [771, 464] on button "Continue to application" at bounding box center [757, 459] width 191 height 46
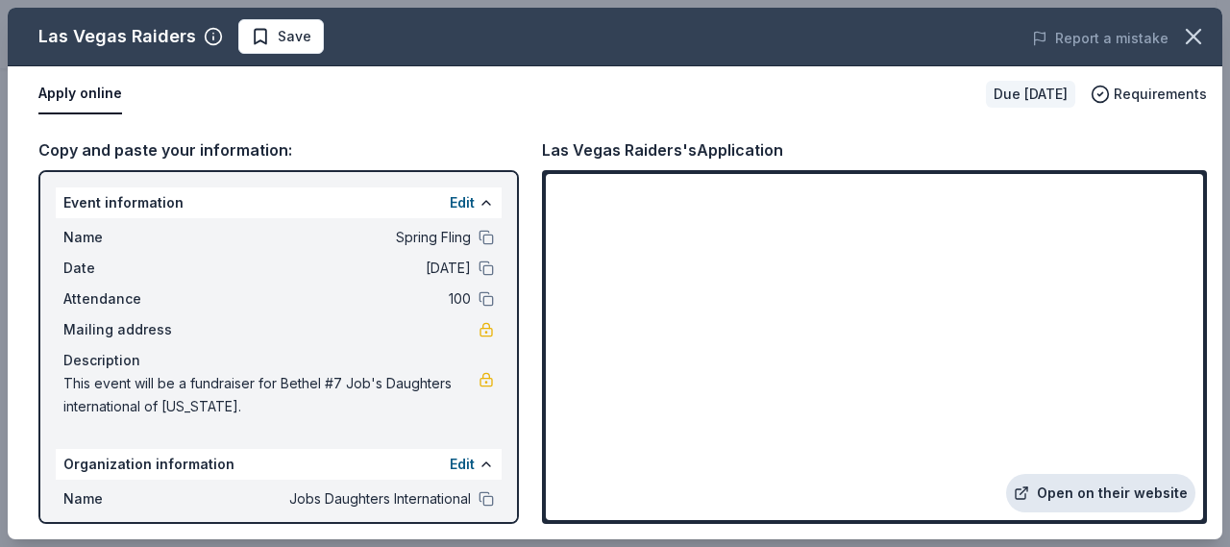
click at [1134, 485] on link "Open on their website" at bounding box center [1100, 493] width 189 height 38
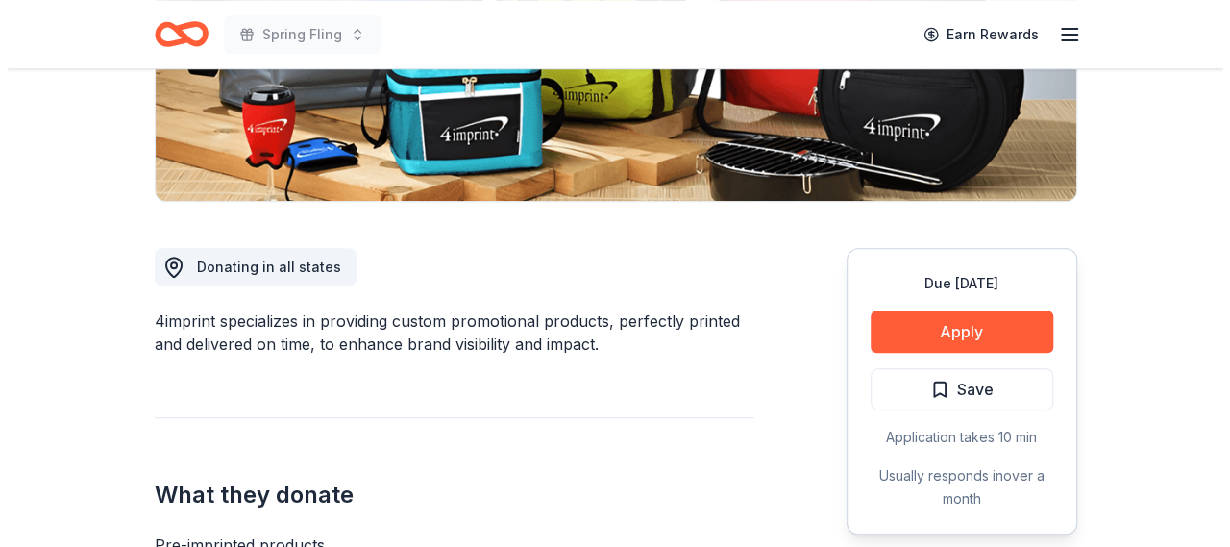
scroll to position [384, 0]
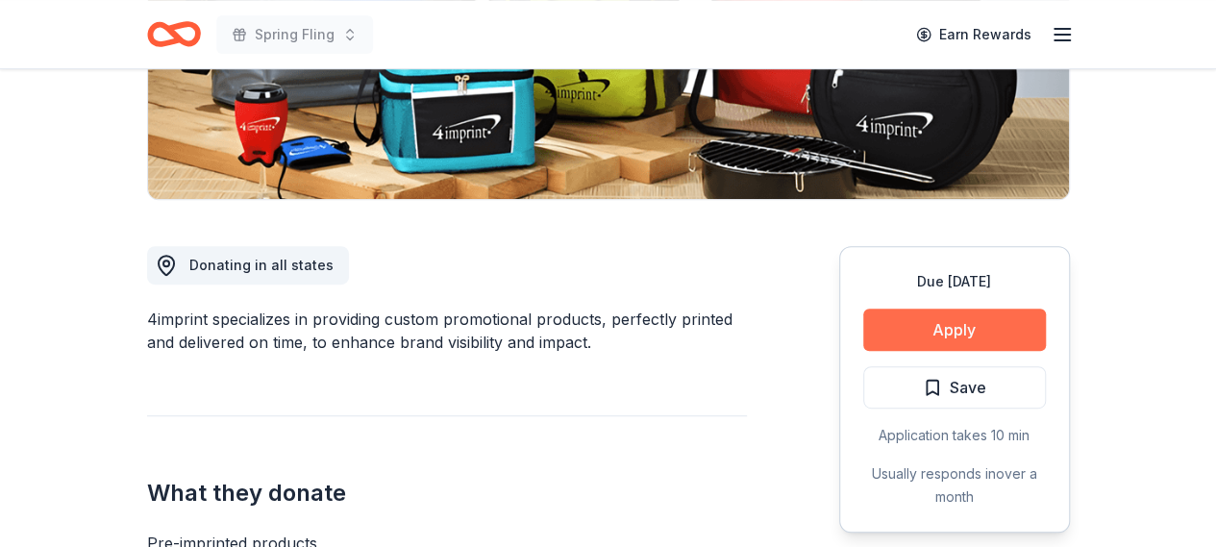
drag, startPoint x: 906, startPoint y: 358, endPoint x: 978, endPoint y: 335, distance: 75.4
click at [978, 335] on button "Apply" at bounding box center [954, 330] width 183 height 42
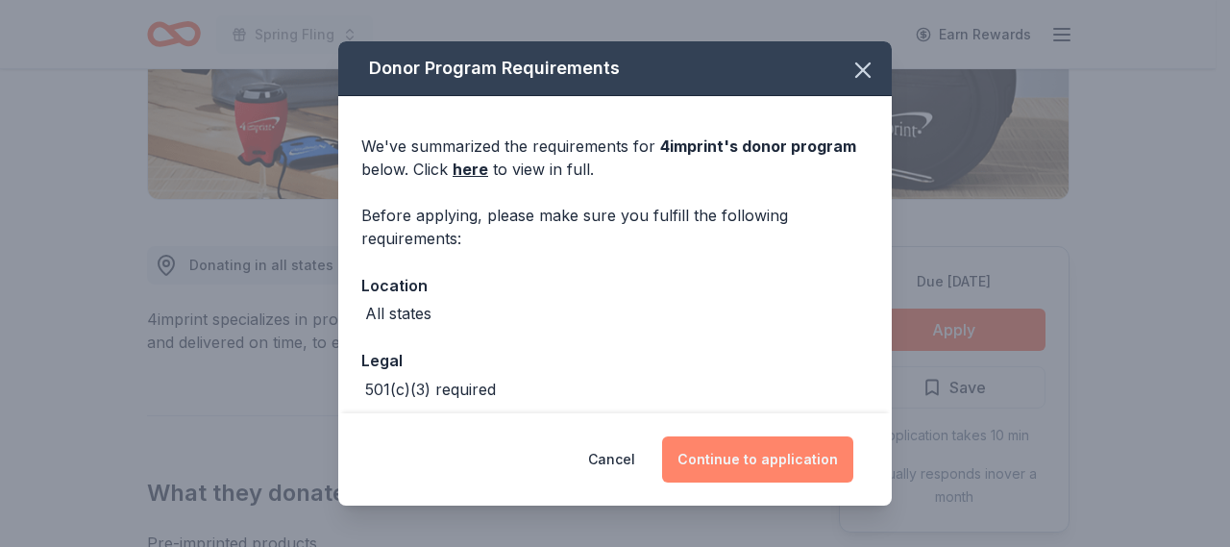
click at [767, 459] on button "Continue to application" at bounding box center [757, 459] width 191 height 46
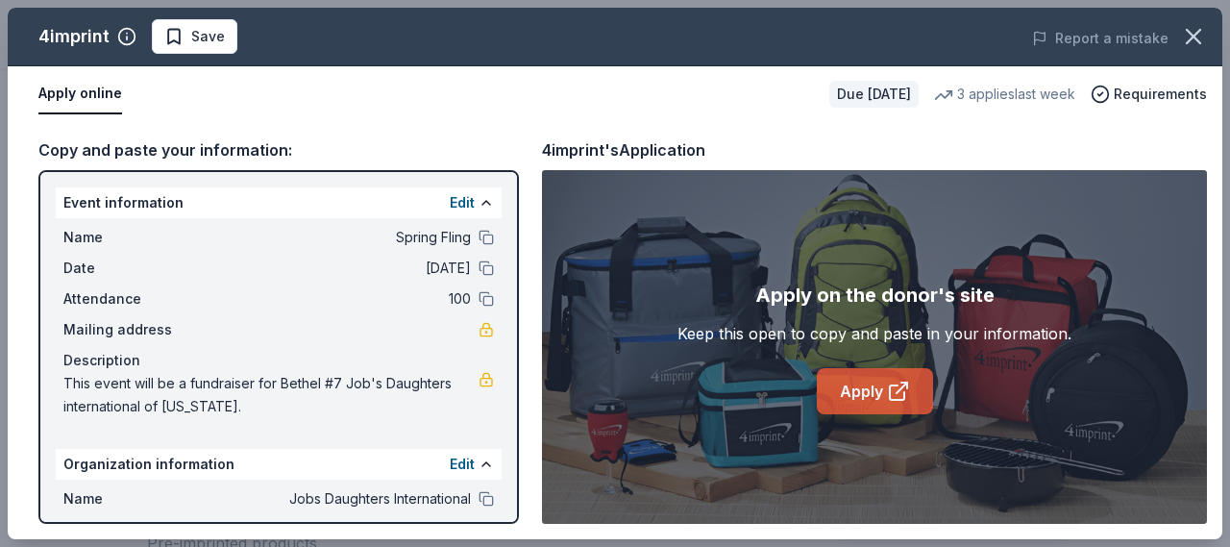
click at [872, 385] on link "Apply" at bounding box center [875, 391] width 116 height 46
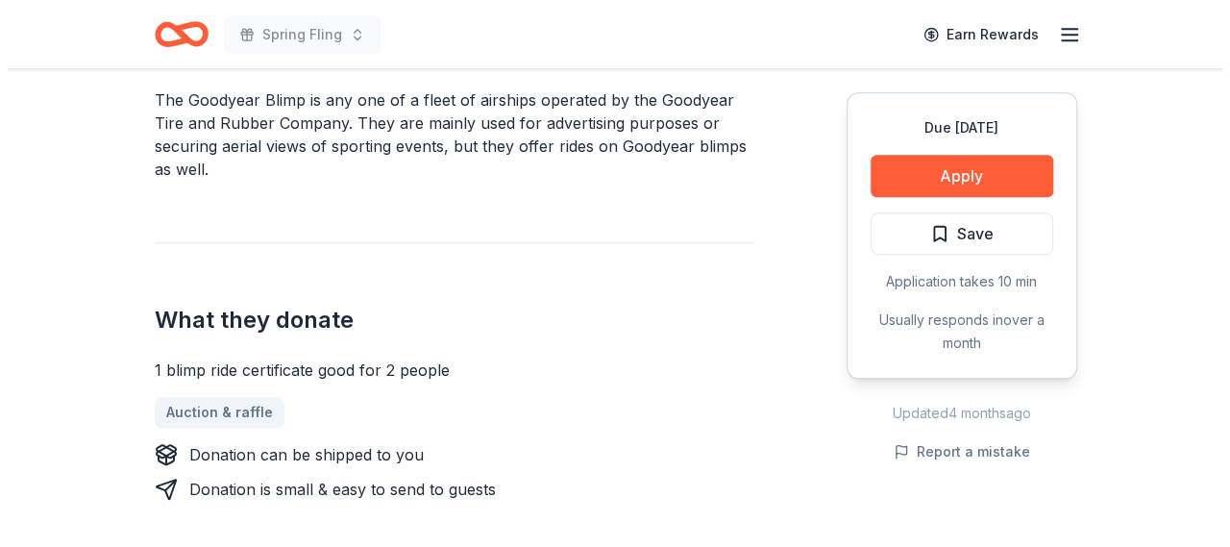
scroll to position [673, 0]
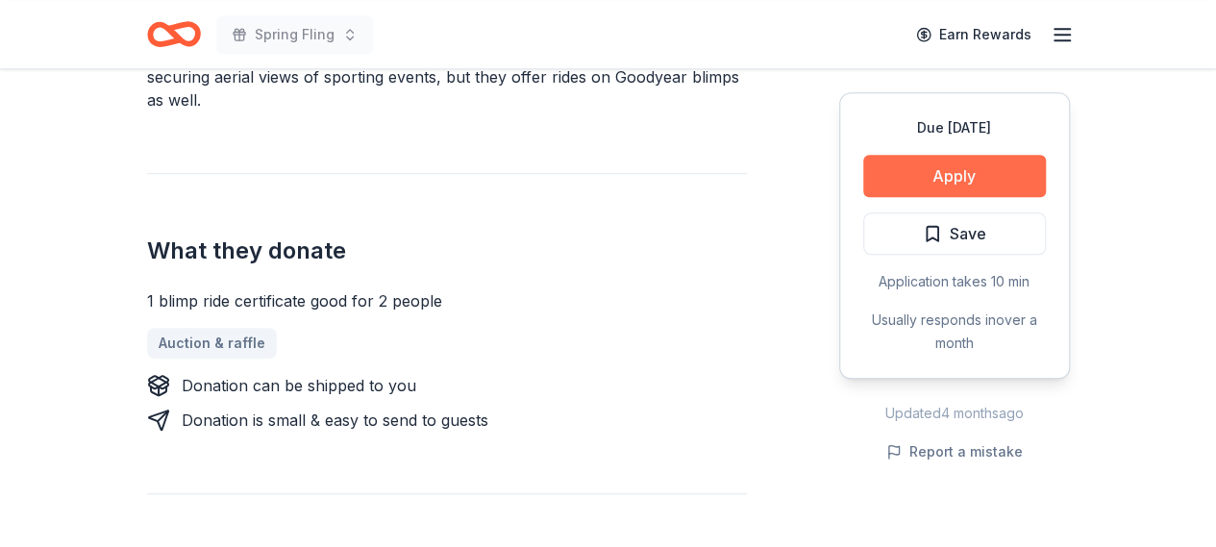
click at [955, 176] on button "Apply" at bounding box center [954, 176] width 183 height 42
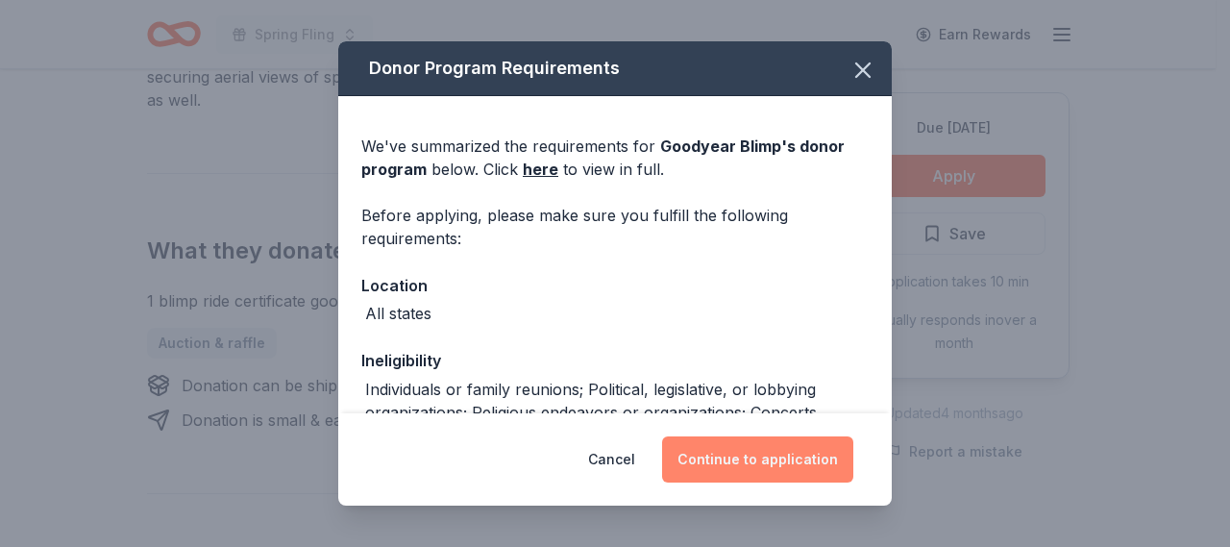
click at [764, 452] on button "Continue to application" at bounding box center [757, 459] width 191 height 46
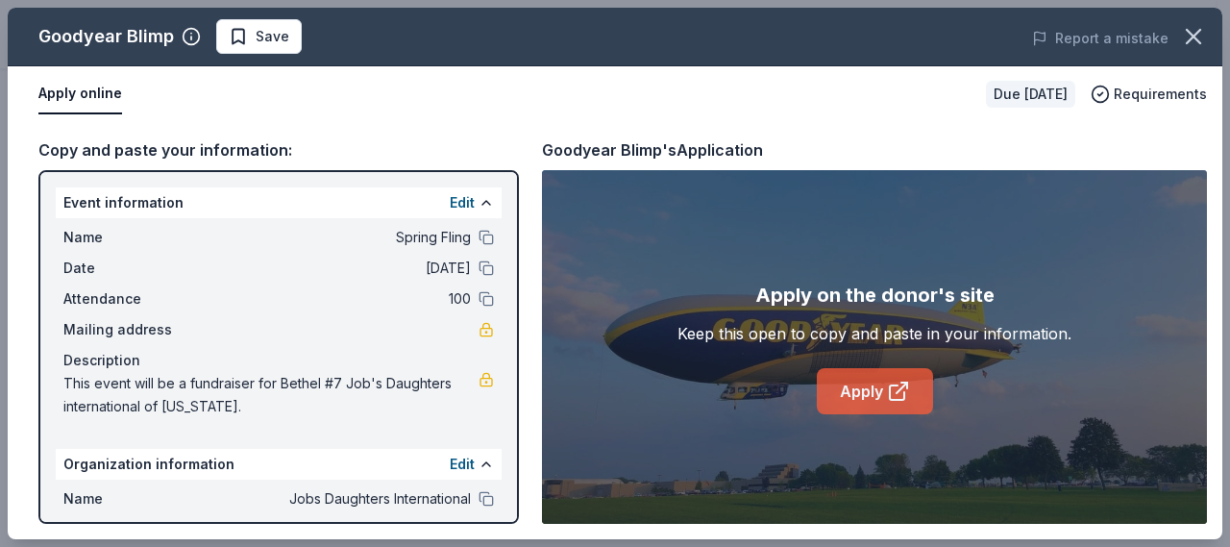
click at [869, 396] on link "Apply" at bounding box center [875, 391] width 116 height 46
